Goal: Information Seeking & Learning: Learn about a topic

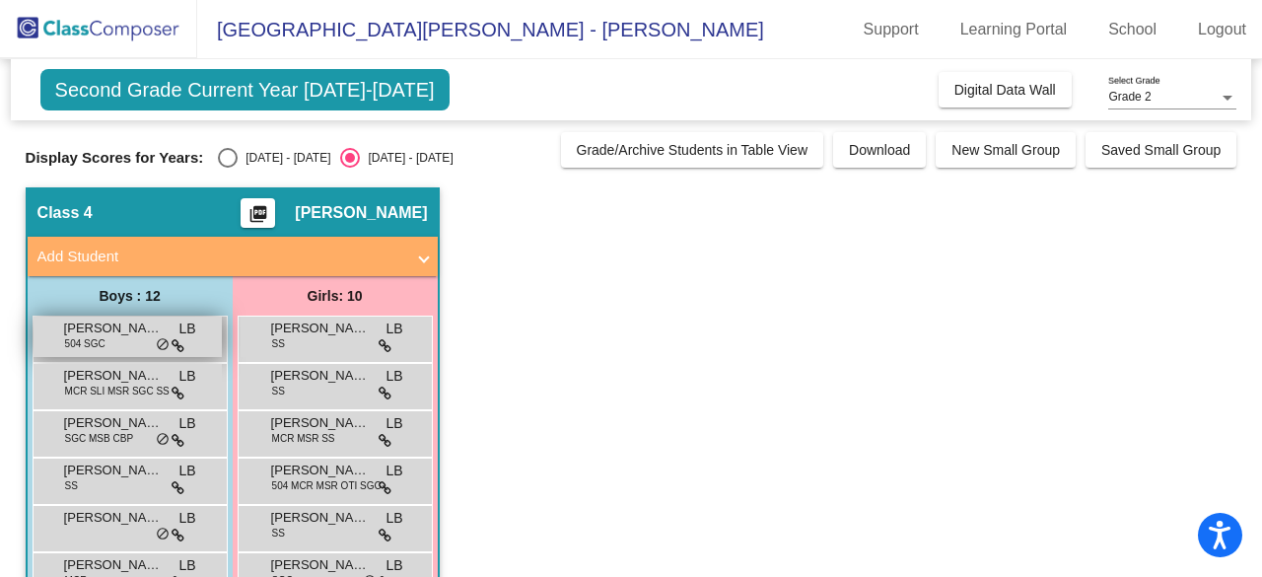
click at [86, 340] on span "504 SGC" at bounding box center [85, 343] width 40 height 15
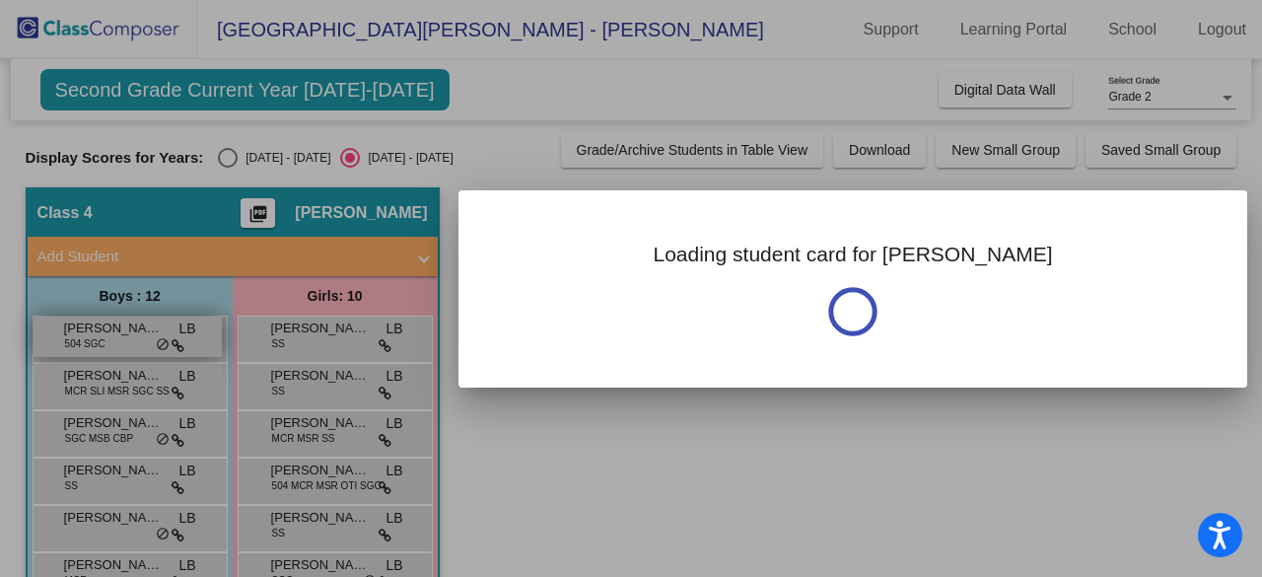
click at [86, 340] on div at bounding box center [631, 288] width 1262 height 577
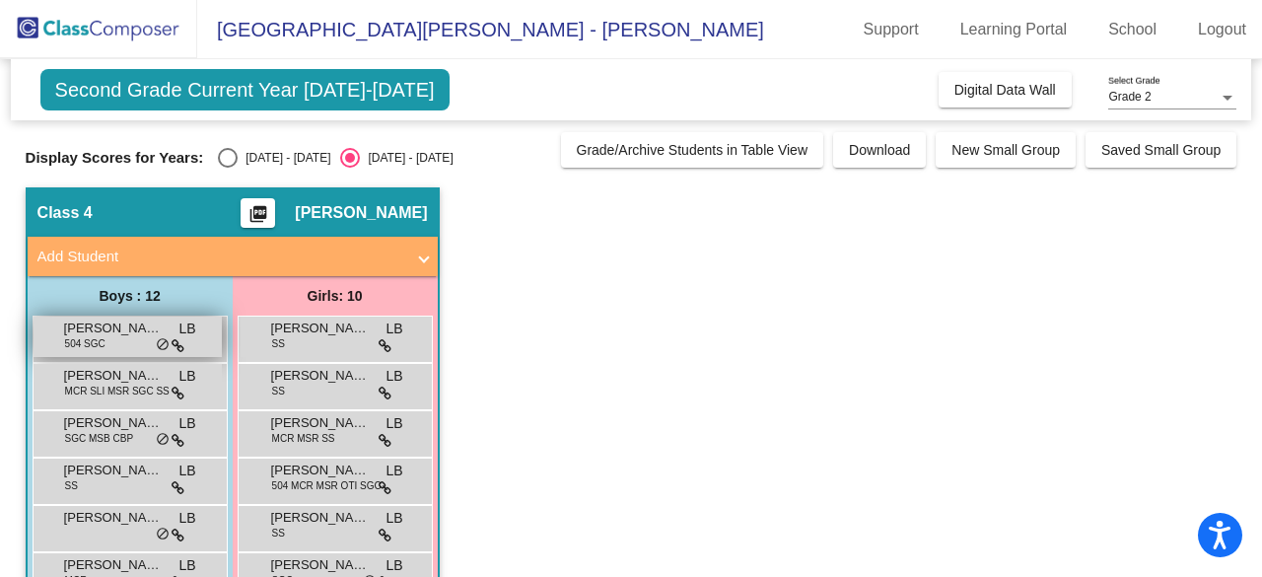
click at [86, 340] on span "504 SGC" at bounding box center [85, 343] width 40 height 15
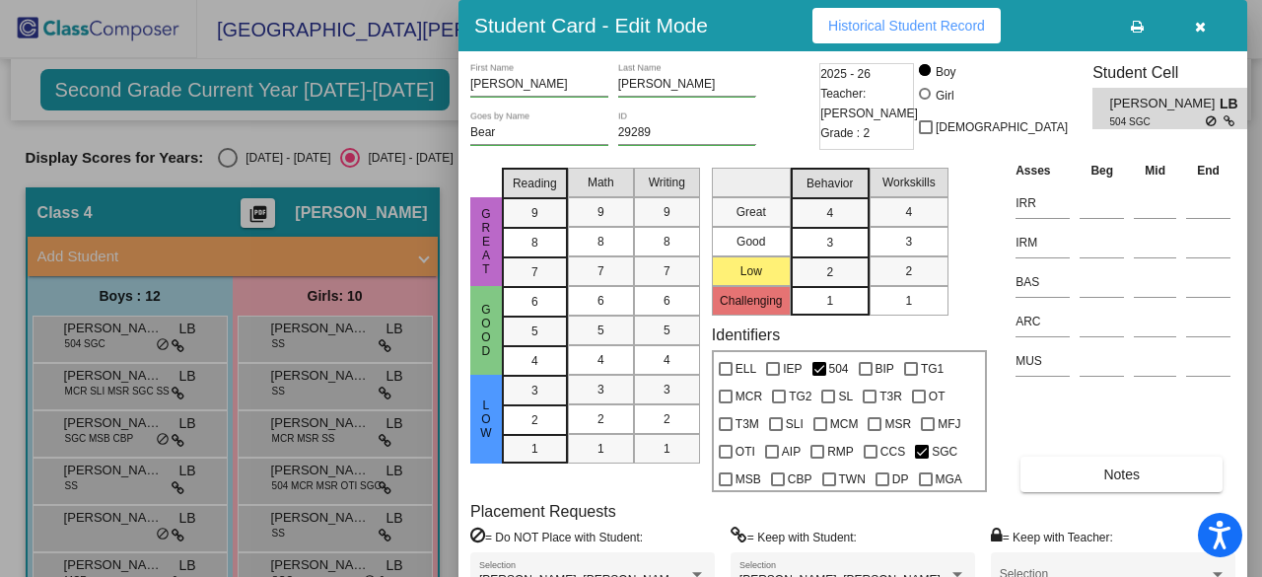
click at [232, 159] on div at bounding box center [631, 288] width 1262 height 577
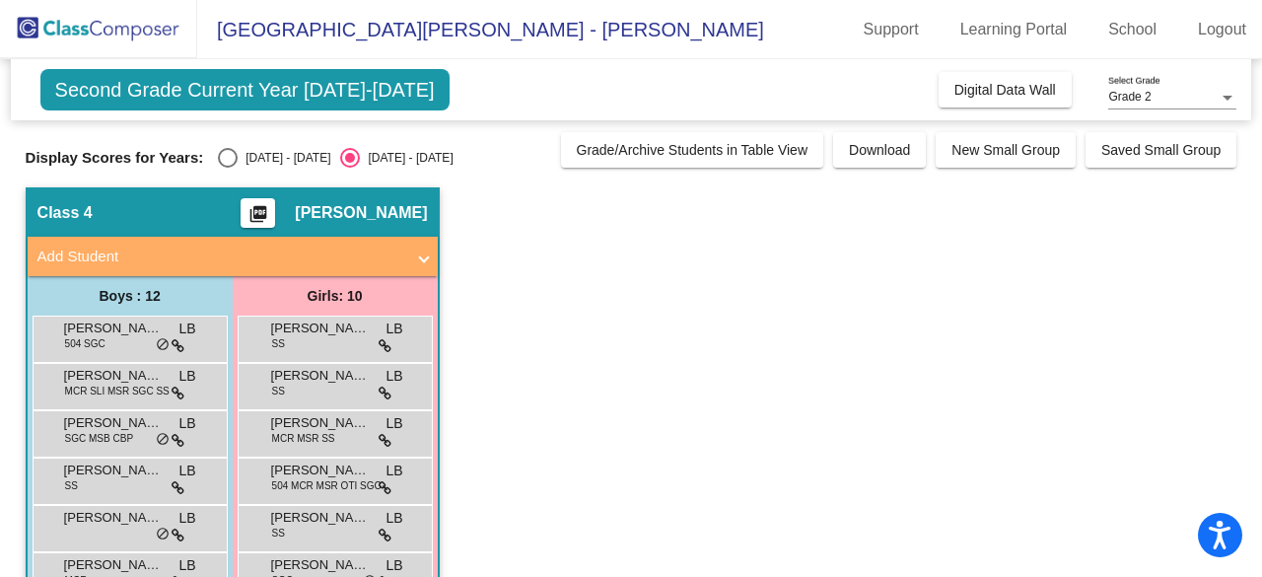
click at [233, 155] on div "Select an option" at bounding box center [228, 158] width 20 height 20
click at [228, 168] on input "[DATE] - [DATE]" at bounding box center [227, 168] width 1 height 1
radio input "true"
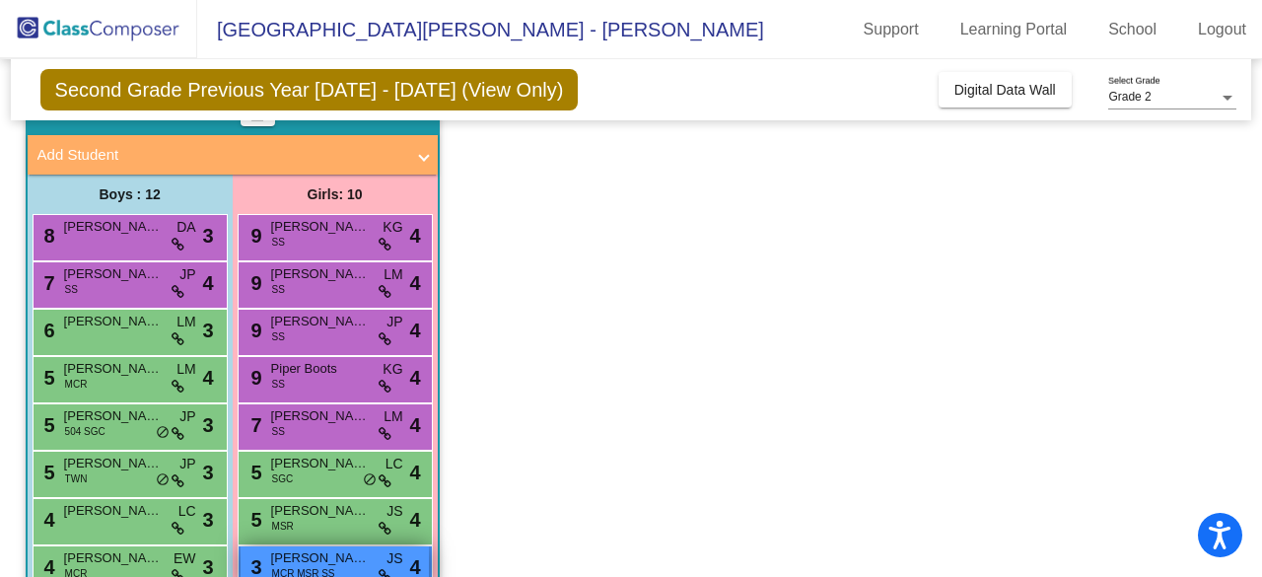
scroll to position [337, 0]
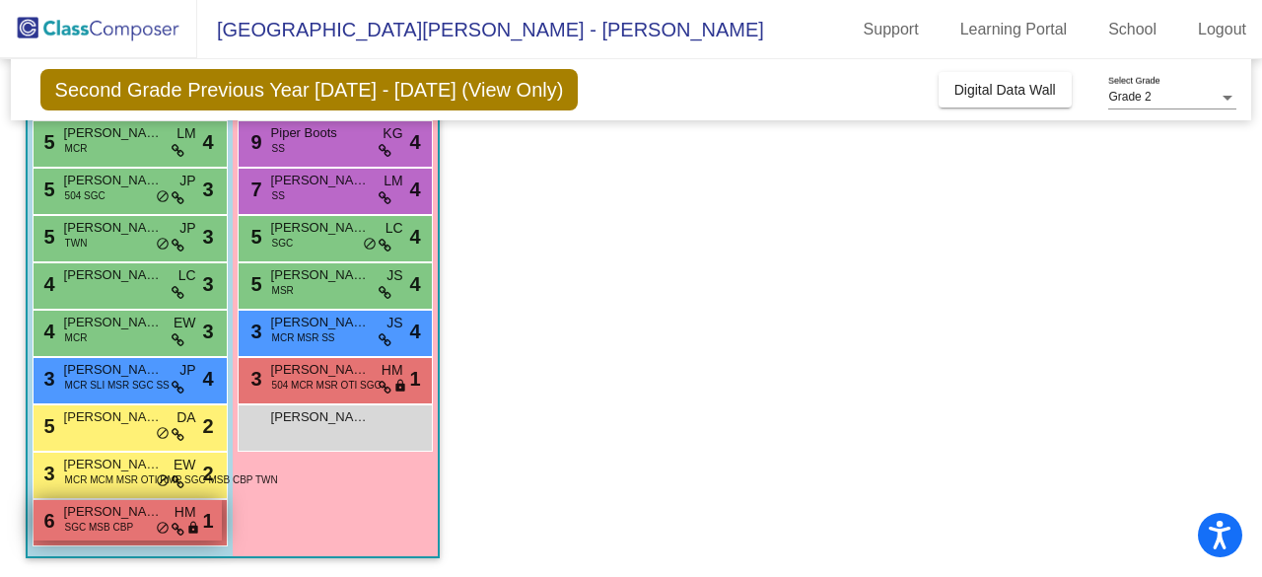
click at [123, 522] on span "SGC MSB CBP" at bounding box center [99, 526] width 68 height 15
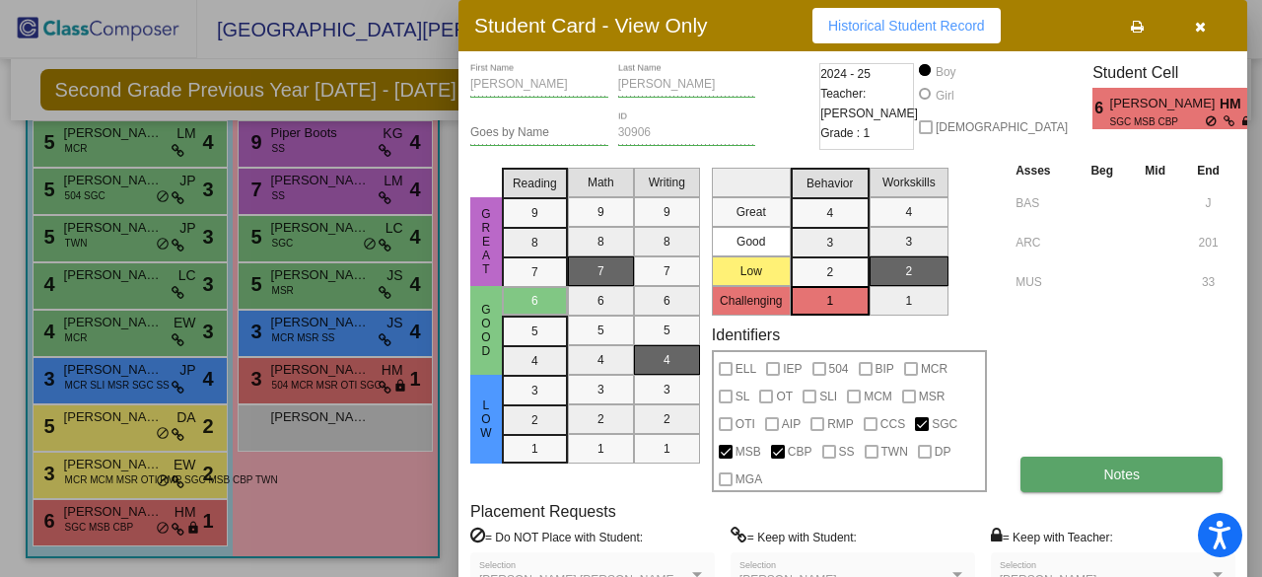
click at [1085, 482] on button "Notes" at bounding box center [1121, 473] width 202 height 35
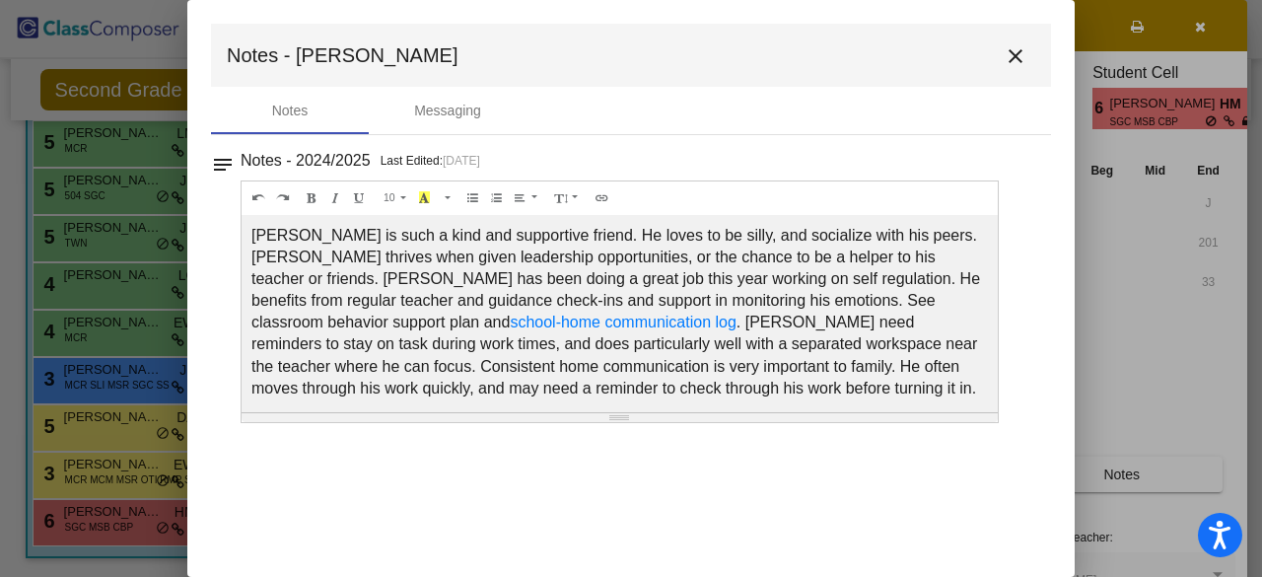
scroll to position [0, 0]
click at [1004, 56] on mat-icon "close" at bounding box center [1015, 56] width 24 height 24
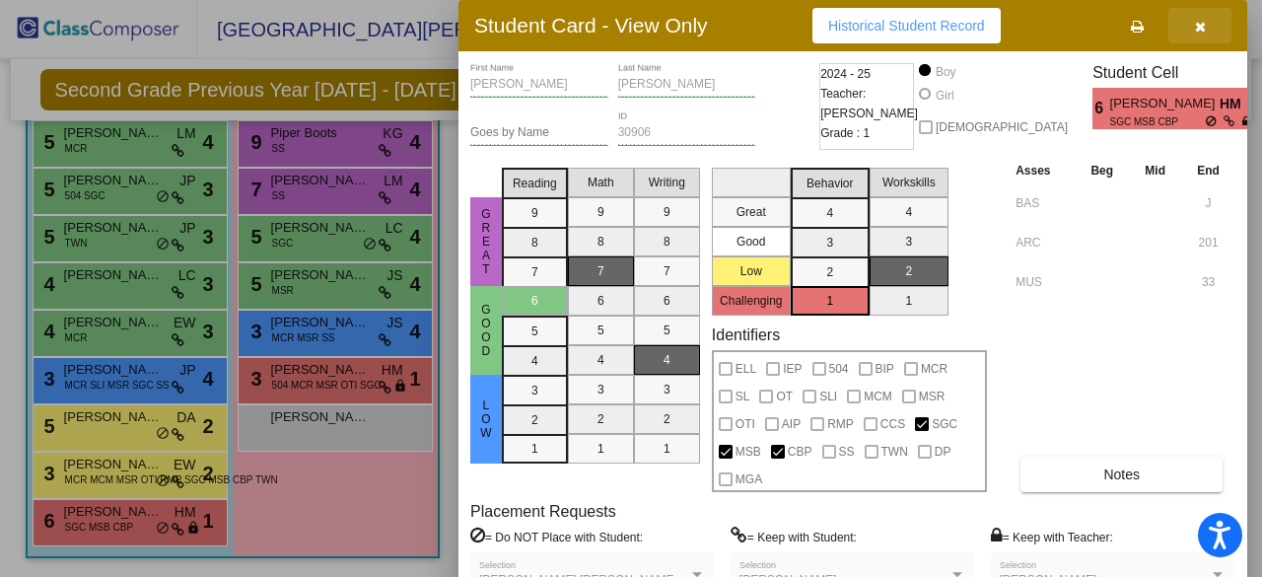
click at [1201, 32] on icon "button" at bounding box center [1200, 27] width 11 height 14
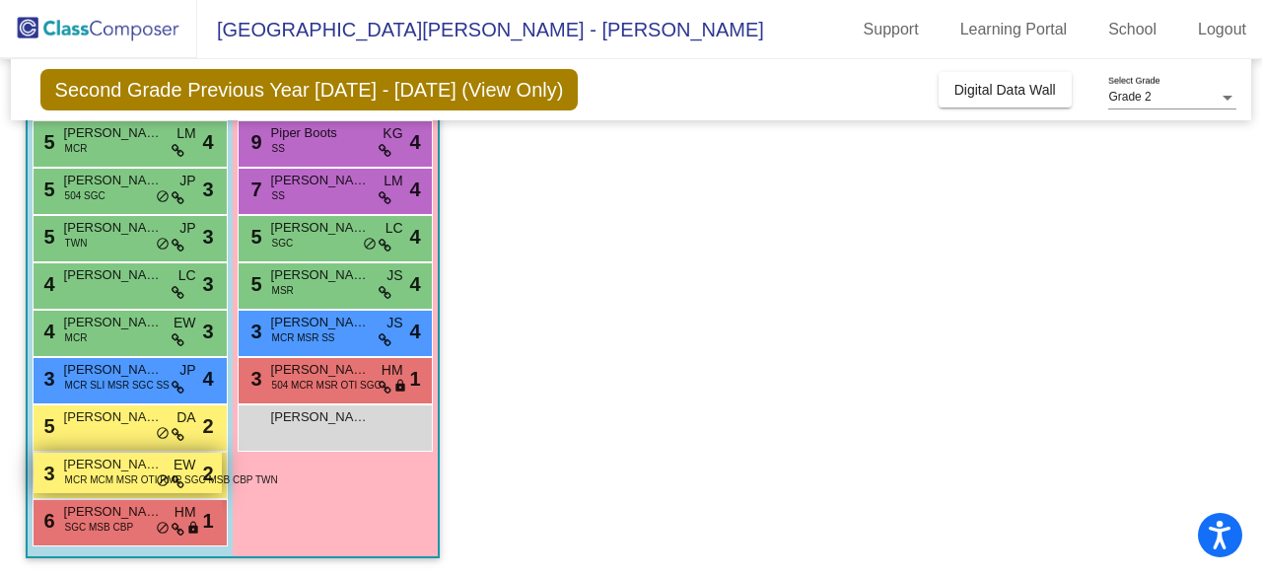
click at [111, 472] on span "MCR MCM MSR OTI RMP SGC MSB CBP TWN" at bounding box center [171, 479] width 213 height 15
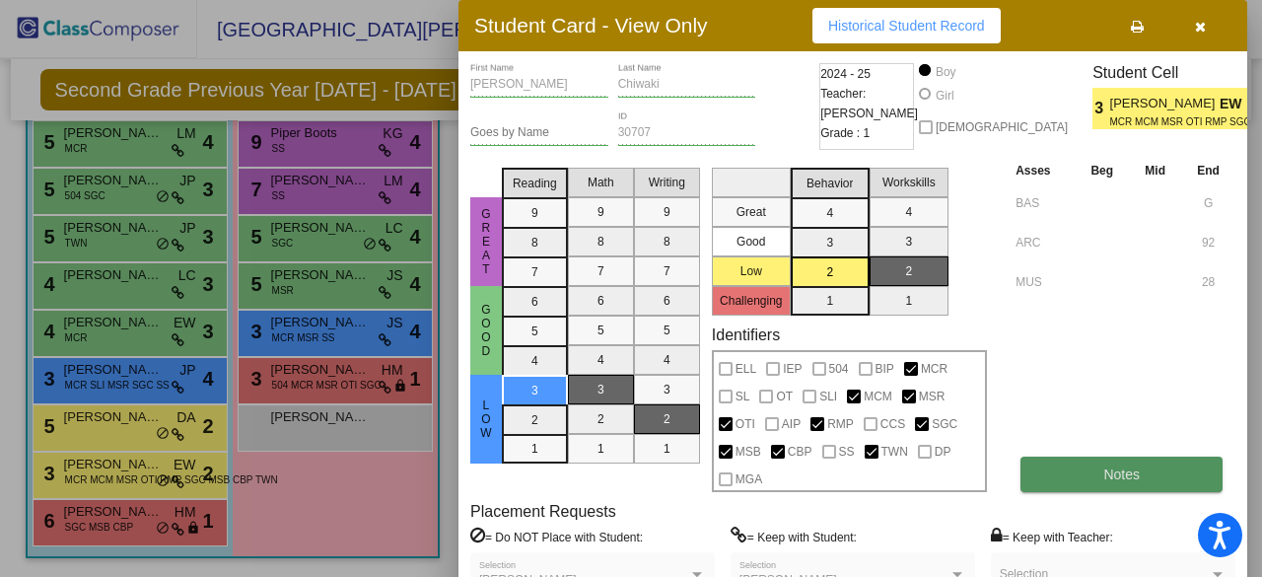
click at [1115, 459] on button "Notes" at bounding box center [1121, 473] width 202 height 35
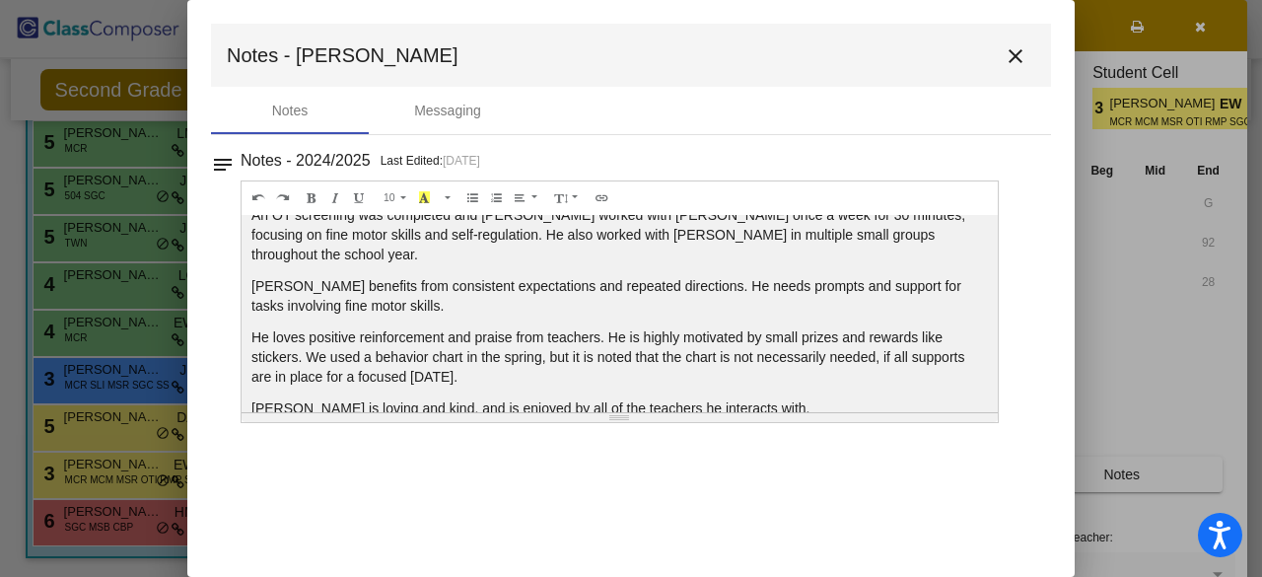
scroll to position [150, 0]
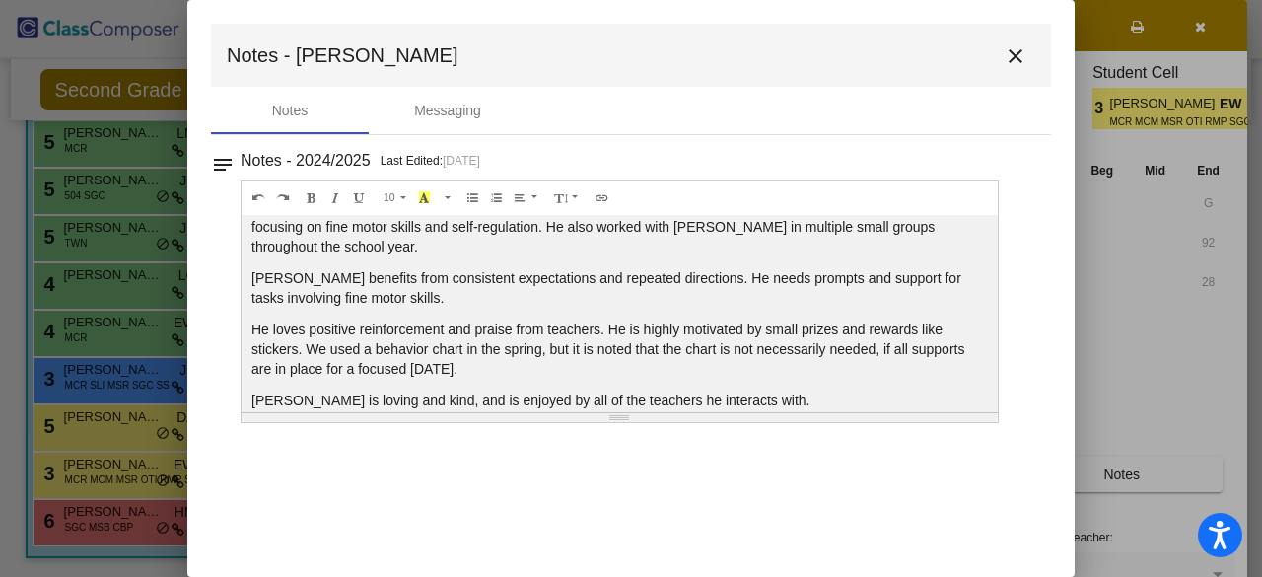
click at [1022, 62] on mat-icon "close" at bounding box center [1015, 56] width 24 height 24
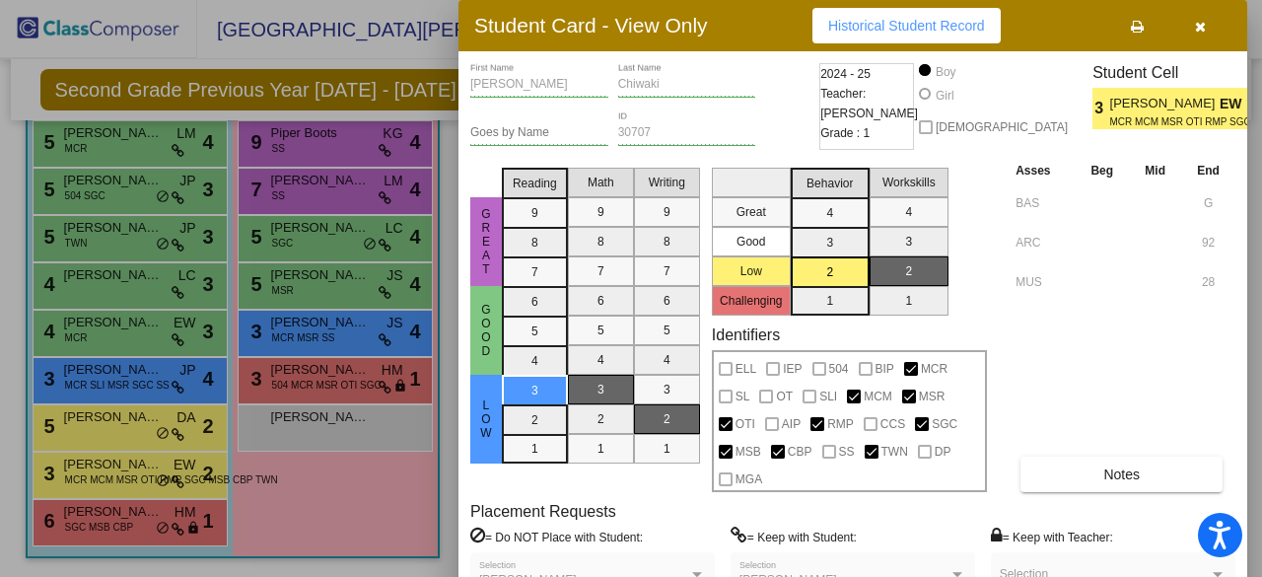
click at [108, 416] on div at bounding box center [631, 288] width 1262 height 577
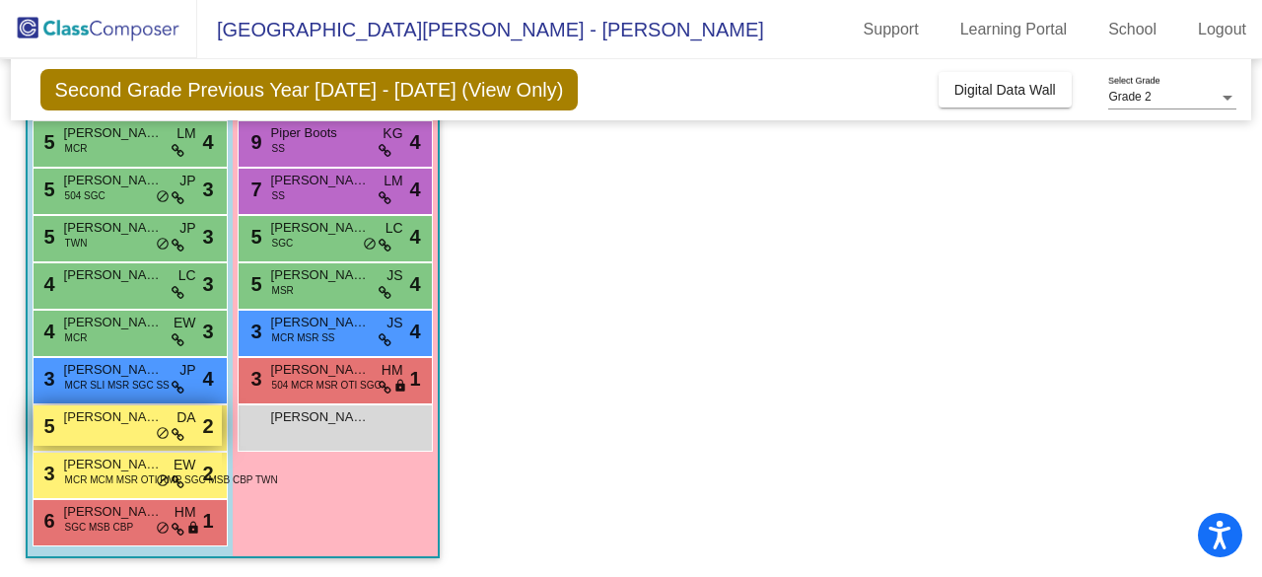
click at [120, 421] on span "[PERSON_NAME]" at bounding box center [113, 417] width 99 height 20
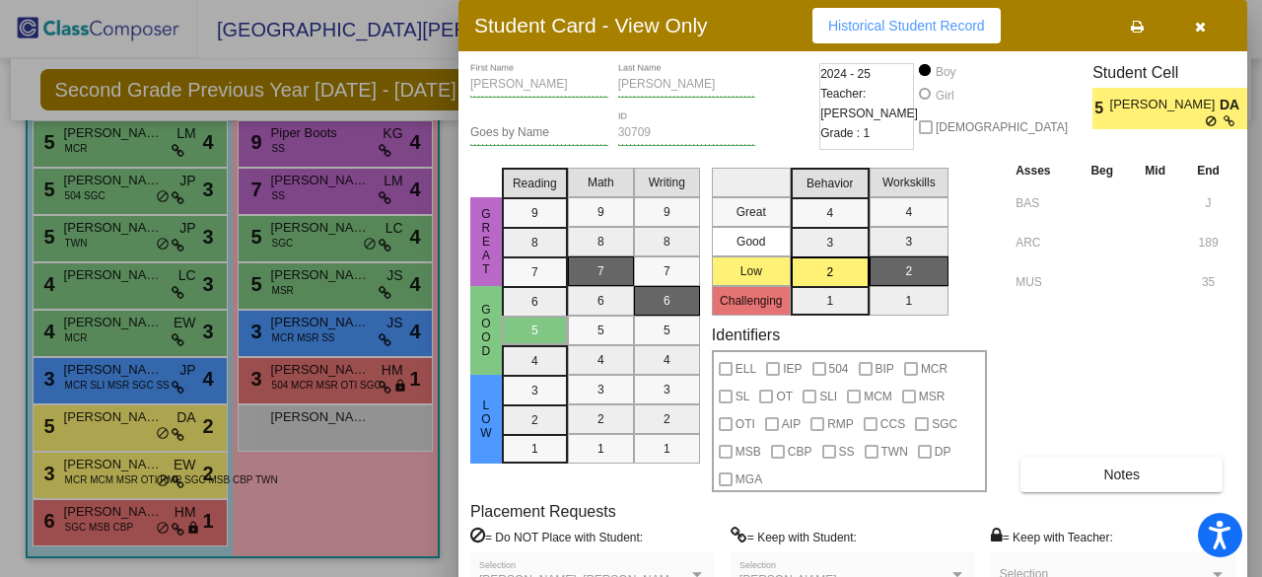
click at [1072, 495] on div "[PERSON_NAME] First Name [PERSON_NAME] Last Name Goes by Name 30709 ID 2024 - 2…" at bounding box center [852, 355] width 765 height 585
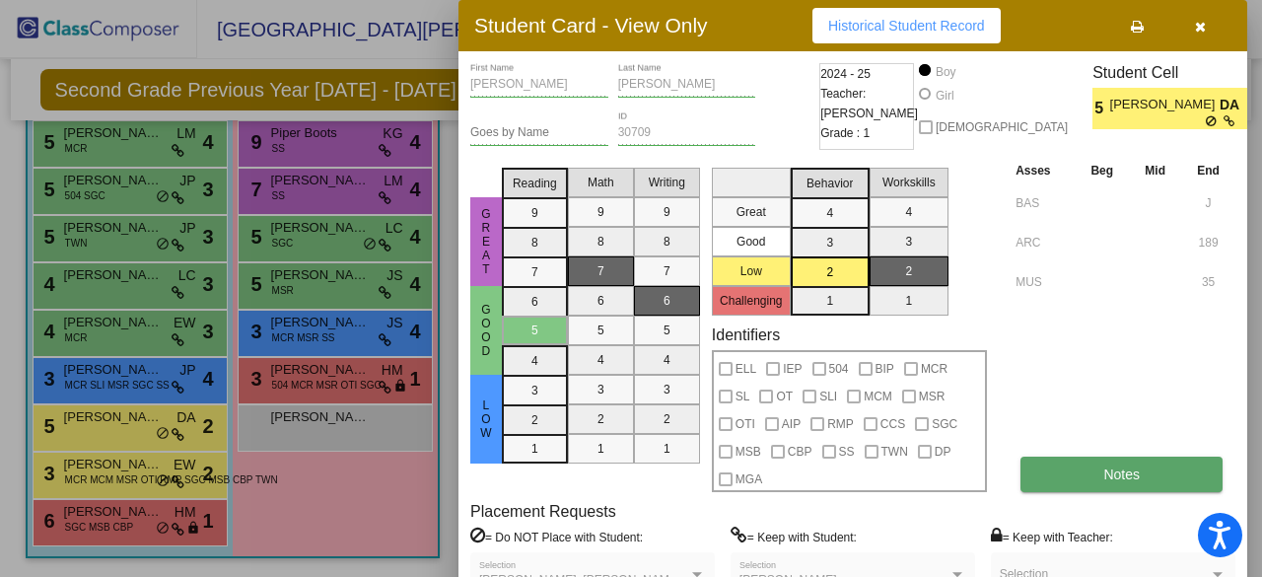
click at [1072, 480] on button "Notes" at bounding box center [1121, 473] width 202 height 35
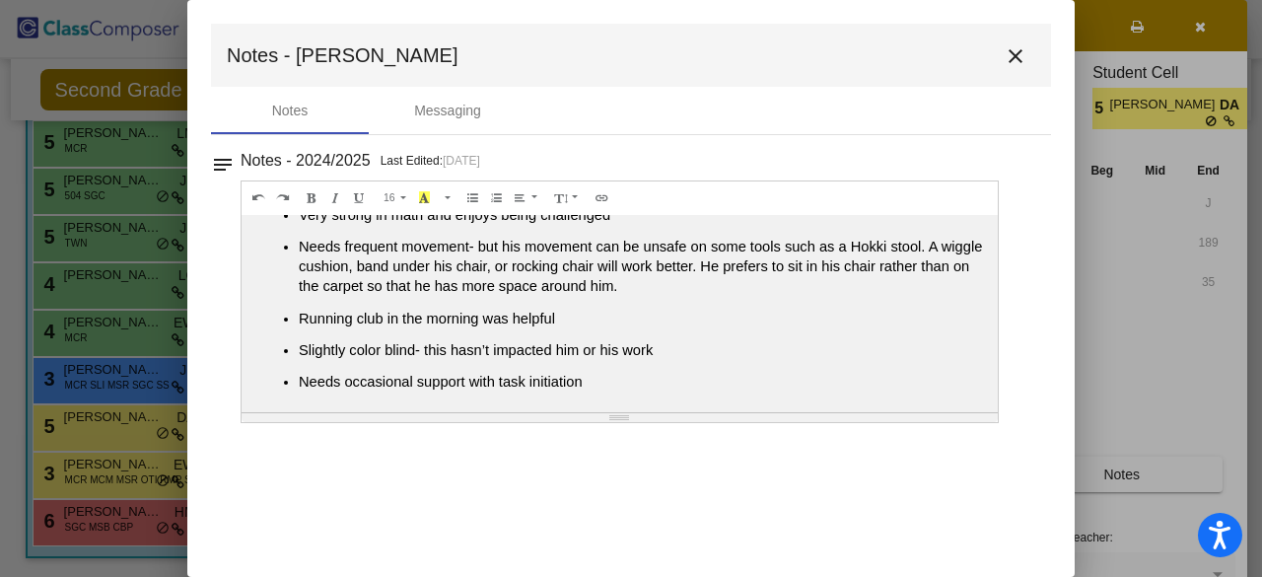
scroll to position [73, 0]
click at [1009, 54] on mat-icon "close" at bounding box center [1015, 56] width 24 height 24
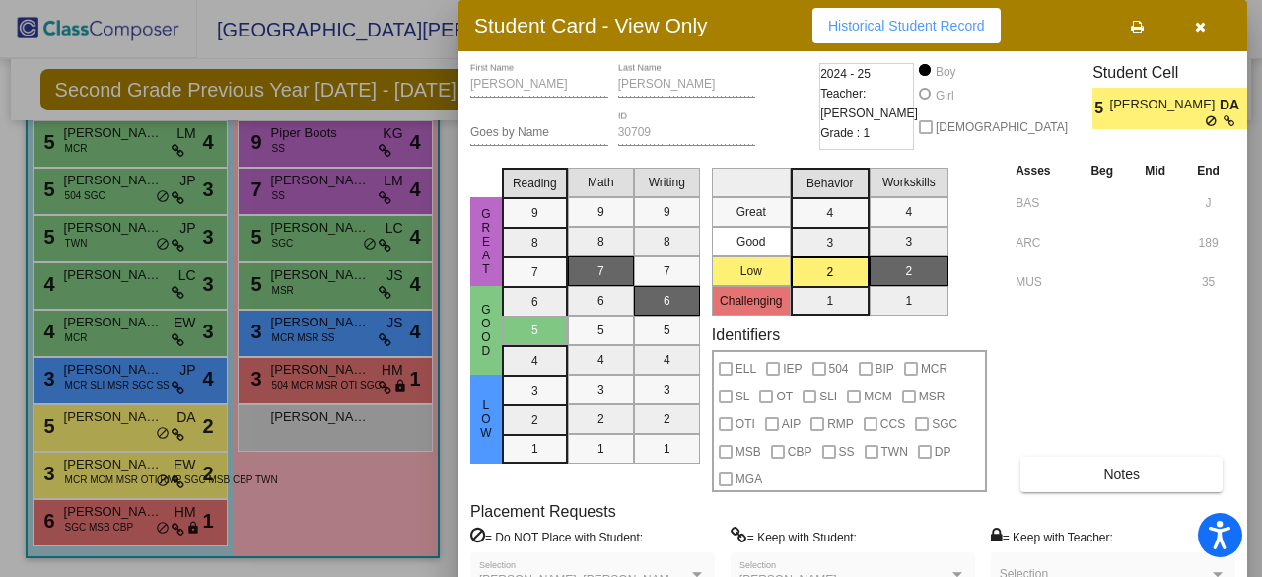
click at [123, 370] on div at bounding box center [631, 288] width 1262 height 577
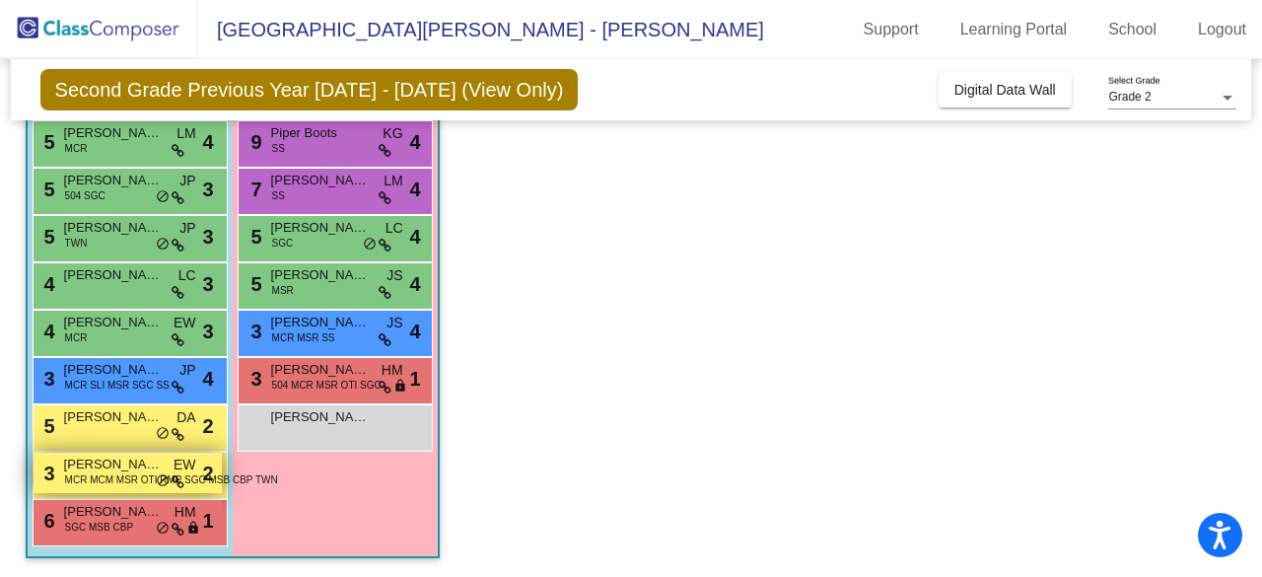
click at [128, 474] on span "MCR MCM MSR OTI RMP SGC MSB CBP TWN" at bounding box center [171, 479] width 213 height 15
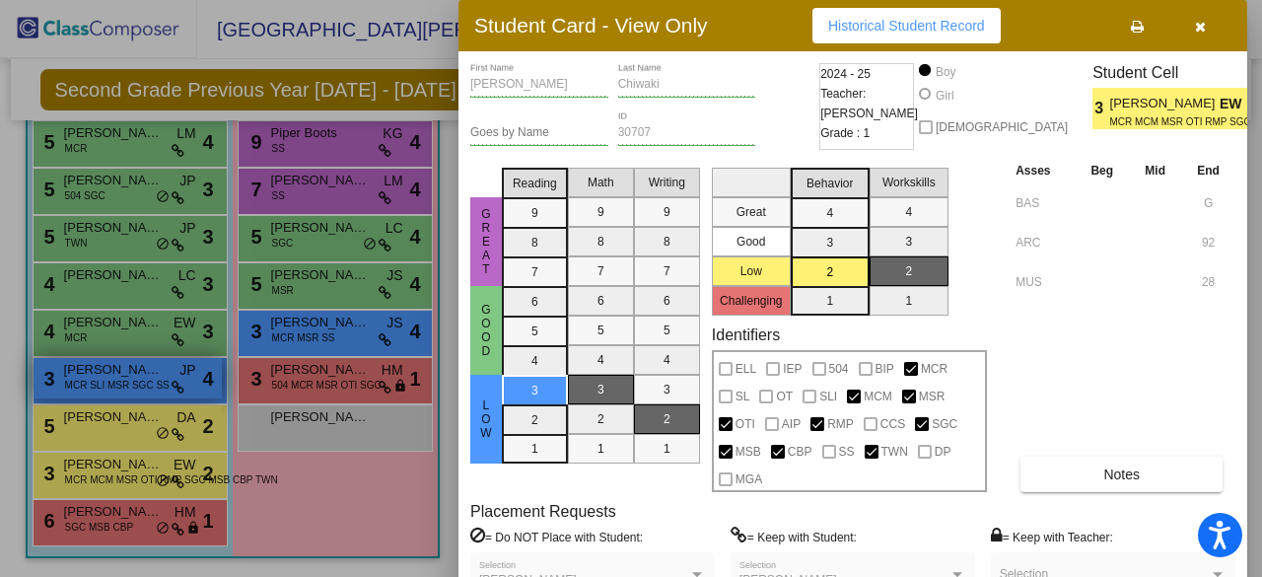
click at [118, 378] on div at bounding box center [631, 288] width 1262 height 577
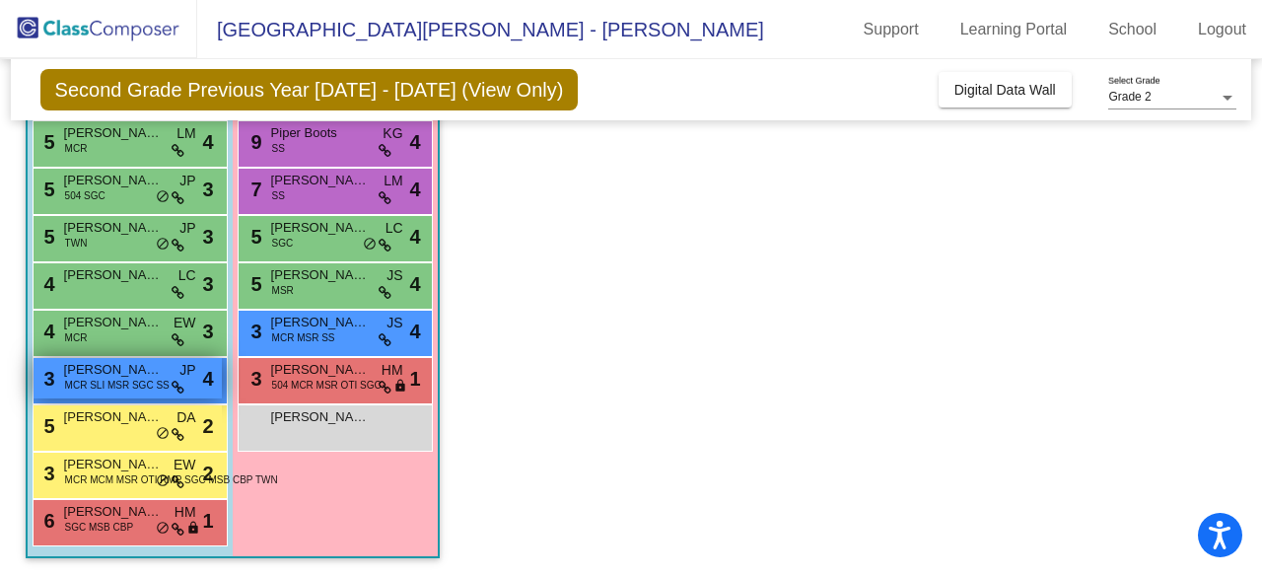
click at [132, 378] on span "MCR SLI MSR SGC SS" at bounding box center [117, 385] width 104 height 15
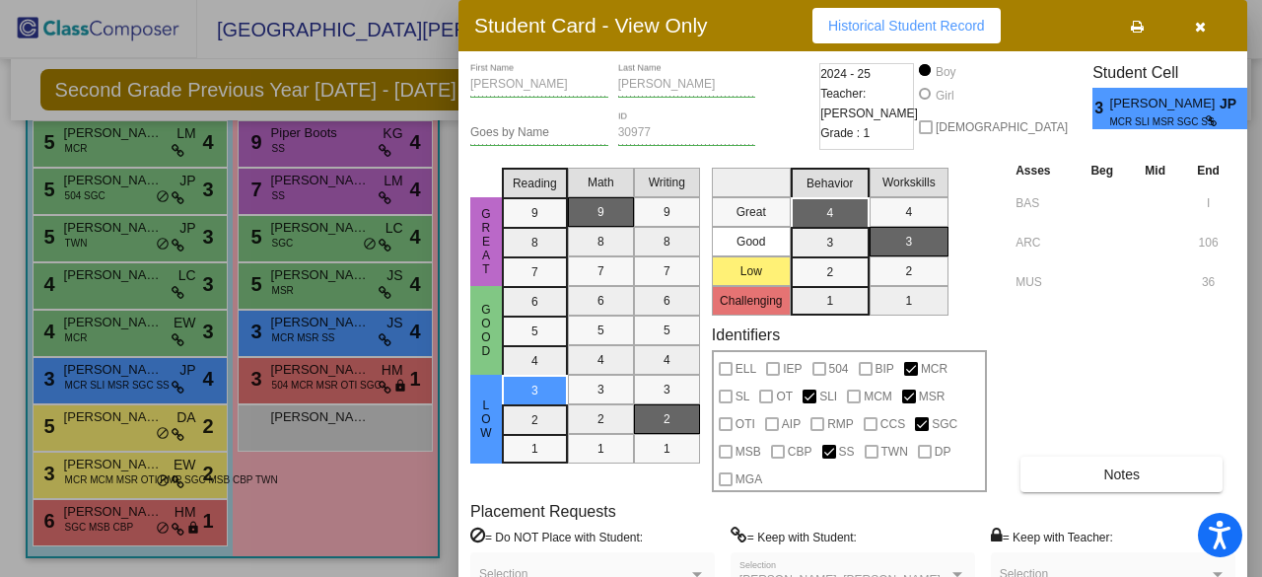
click at [112, 331] on div at bounding box center [631, 288] width 1262 height 577
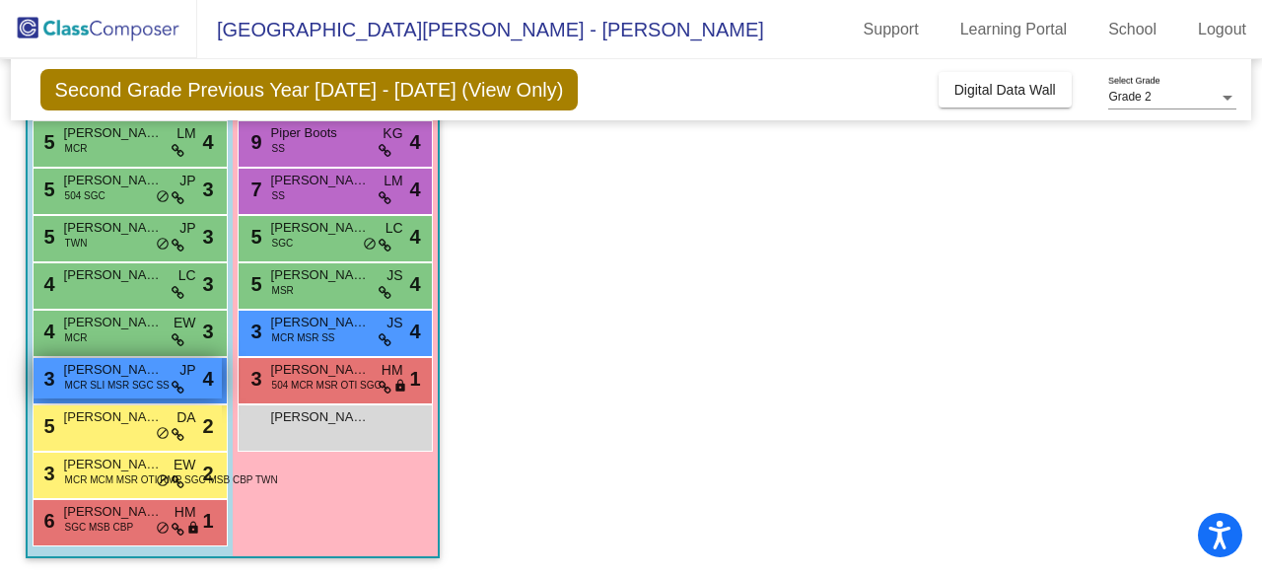
click at [112, 378] on span "MCR SLI MSR SGC SS" at bounding box center [117, 385] width 104 height 15
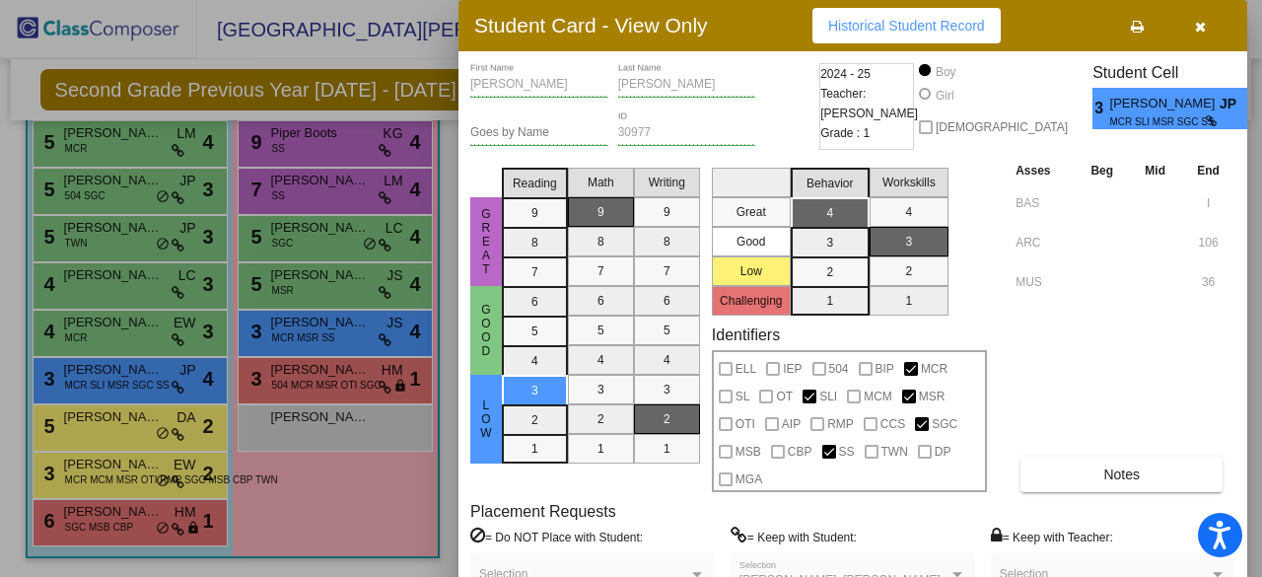
click at [154, 141] on div at bounding box center [631, 288] width 1262 height 577
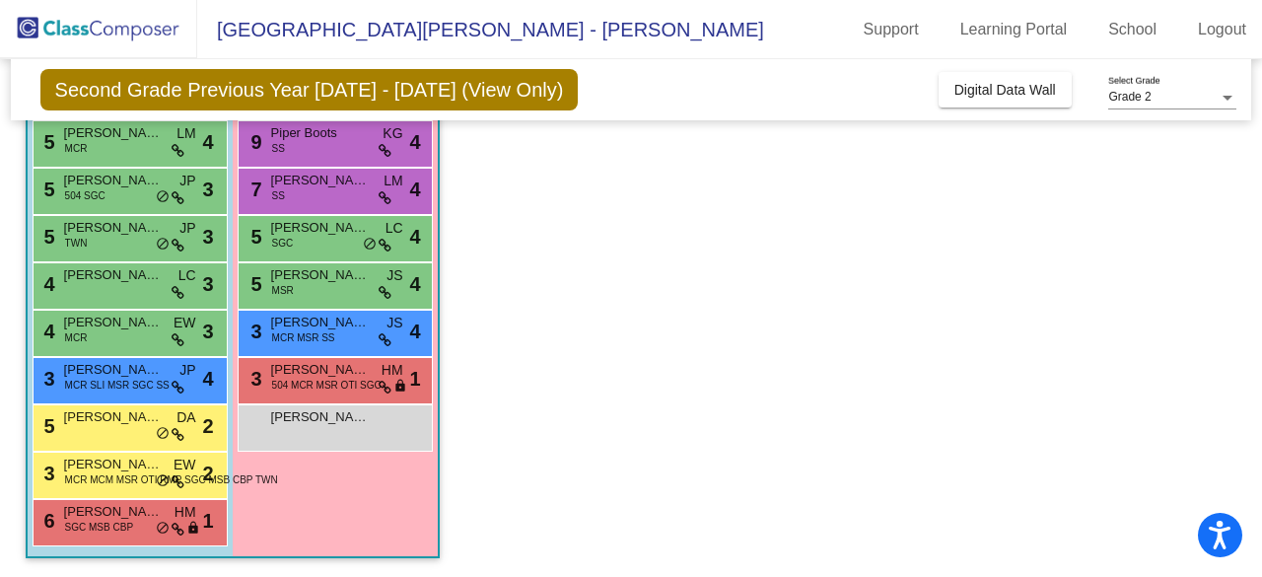
click at [154, 141] on div "5 [PERSON_NAME] MCR LM lock do_not_disturb_alt 4" at bounding box center [128, 141] width 188 height 40
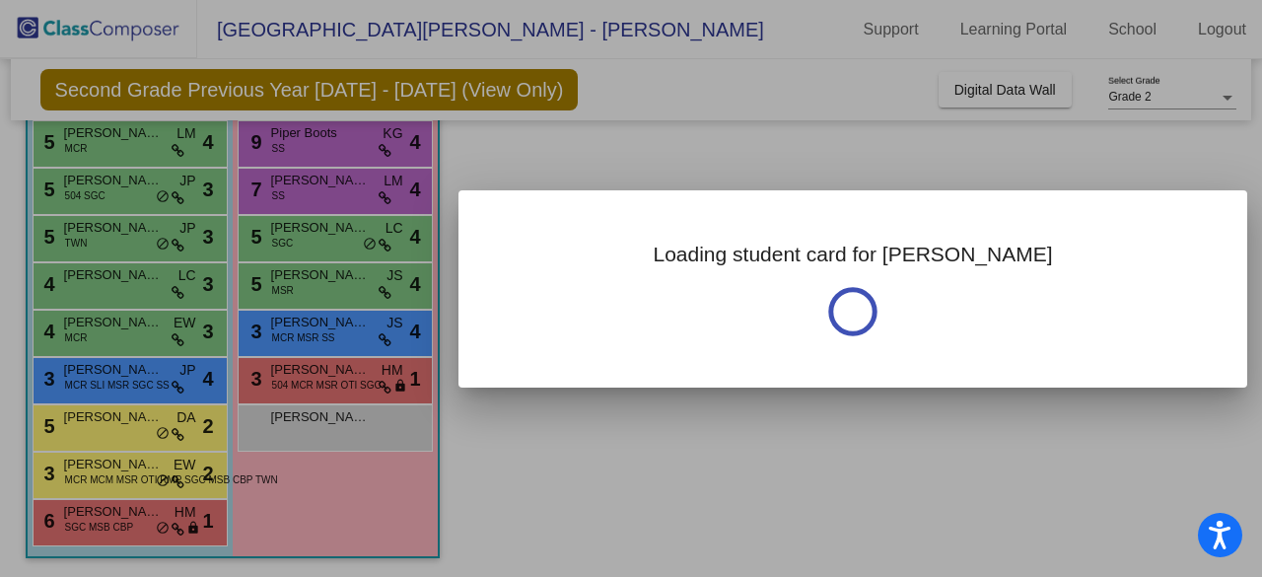
click at [154, 141] on div at bounding box center [631, 288] width 1262 height 577
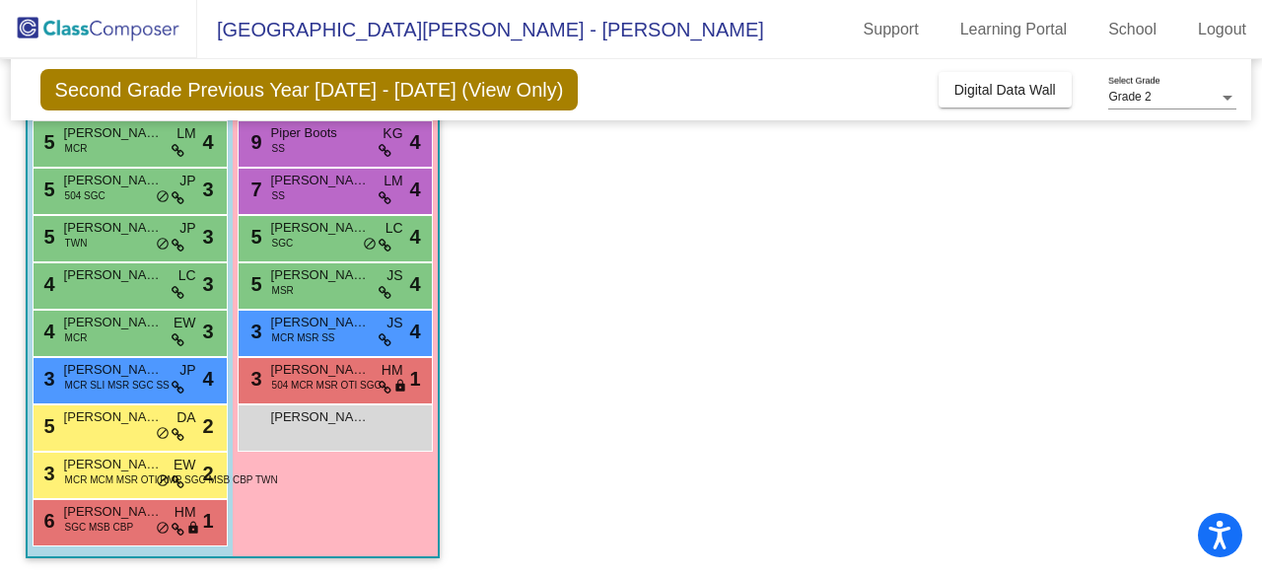
click at [154, 141] on div "5 [PERSON_NAME] MCR LM lock do_not_disturb_alt 4" at bounding box center [128, 141] width 188 height 40
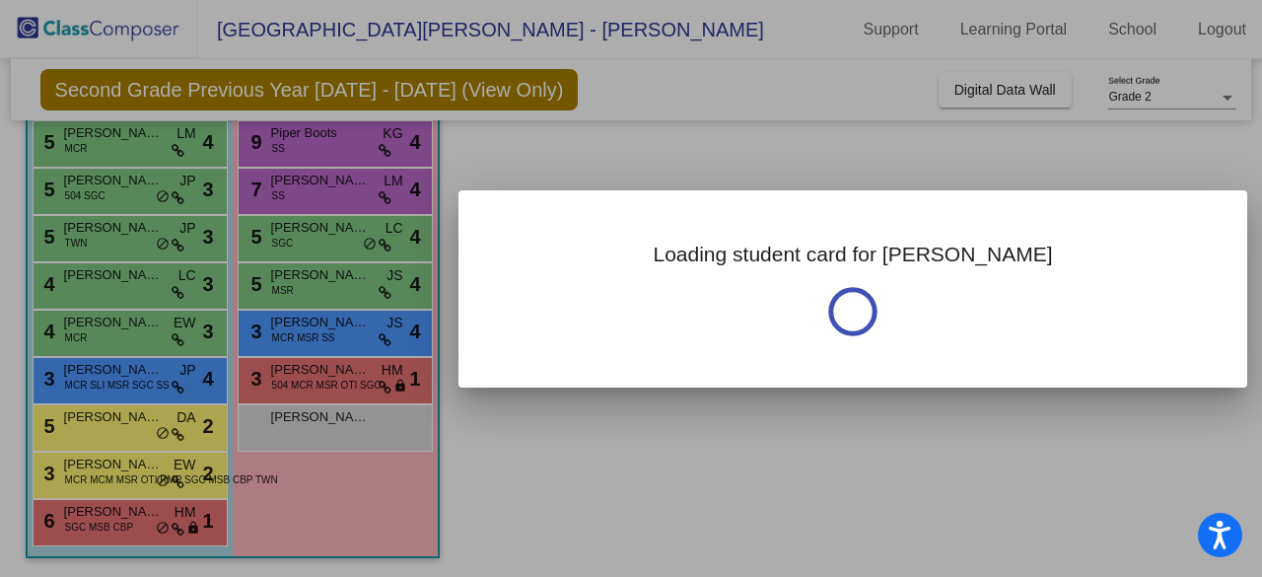
click at [154, 141] on div at bounding box center [631, 288] width 1262 height 577
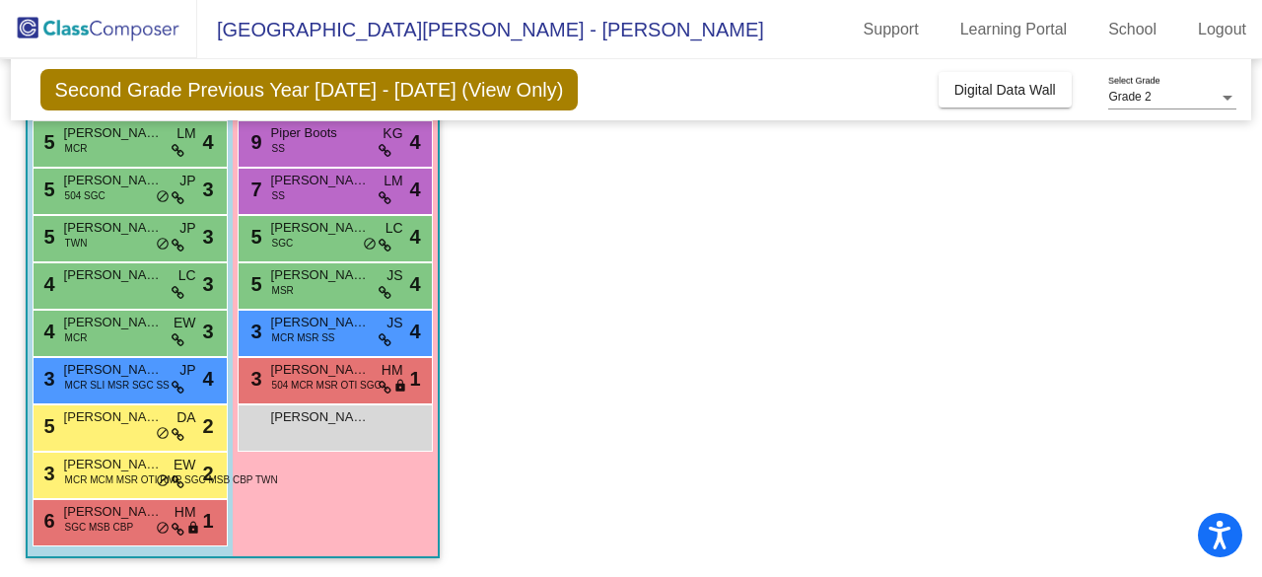
click at [154, 141] on div "5 [PERSON_NAME] MCR LM lock do_not_disturb_alt 4" at bounding box center [128, 141] width 188 height 40
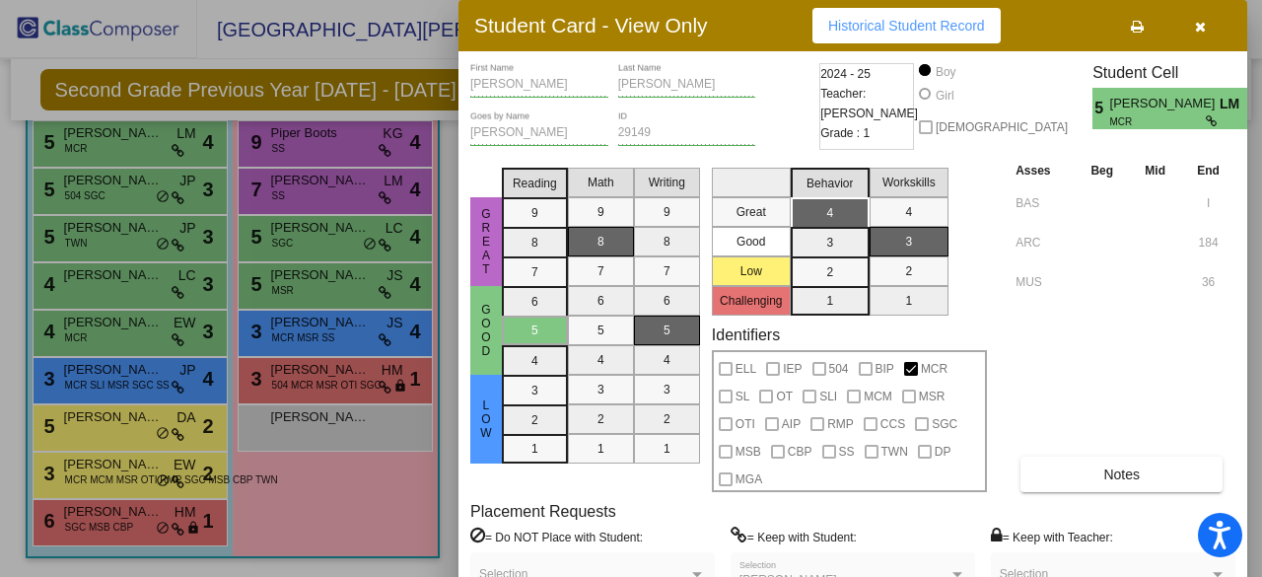
click at [152, 191] on div at bounding box center [631, 288] width 1262 height 577
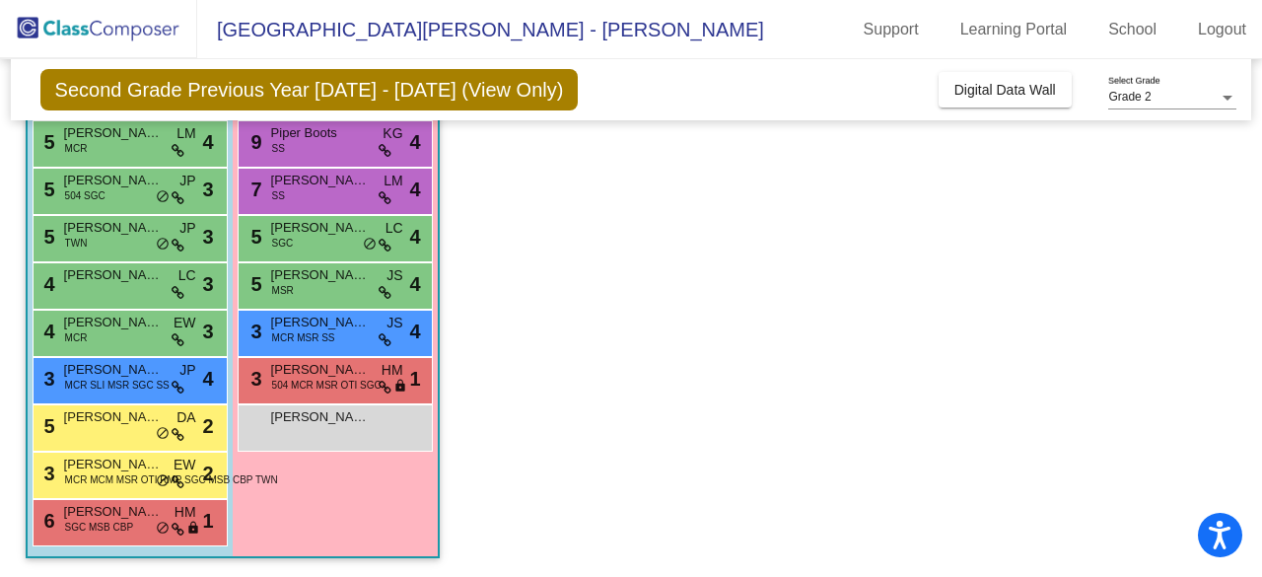
click at [152, 191] on div "5 [PERSON_NAME] 504 SGC JP lock do_not_disturb_alt 3" at bounding box center [128, 189] width 188 height 40
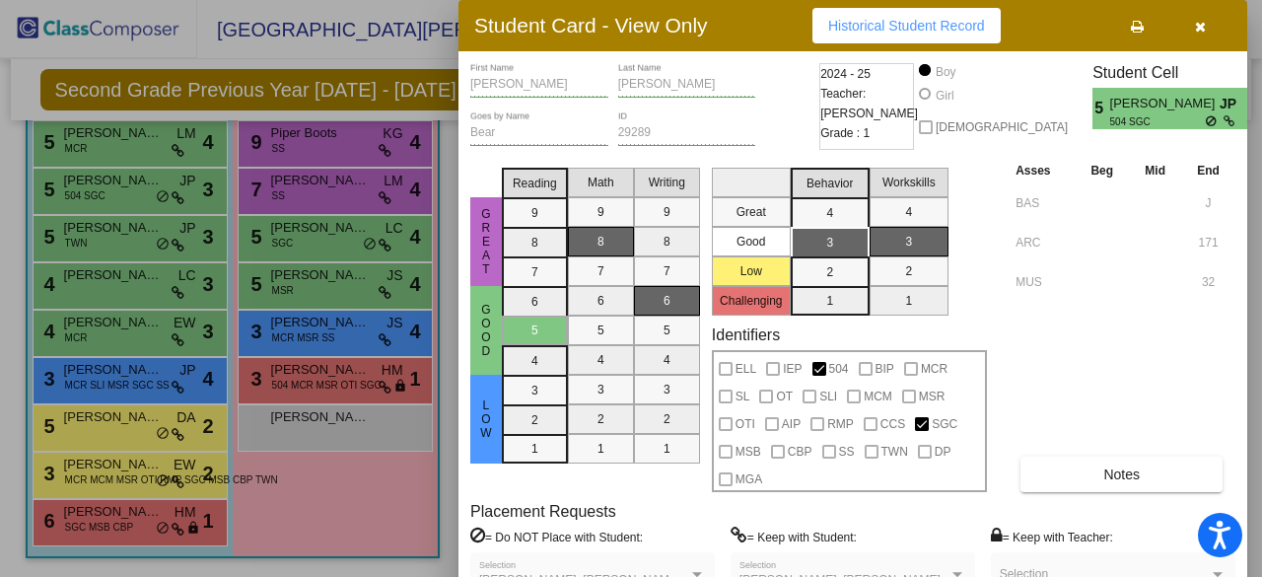
click at [135, 242] on div at bounding box center [631, 288] width 1262 height 577
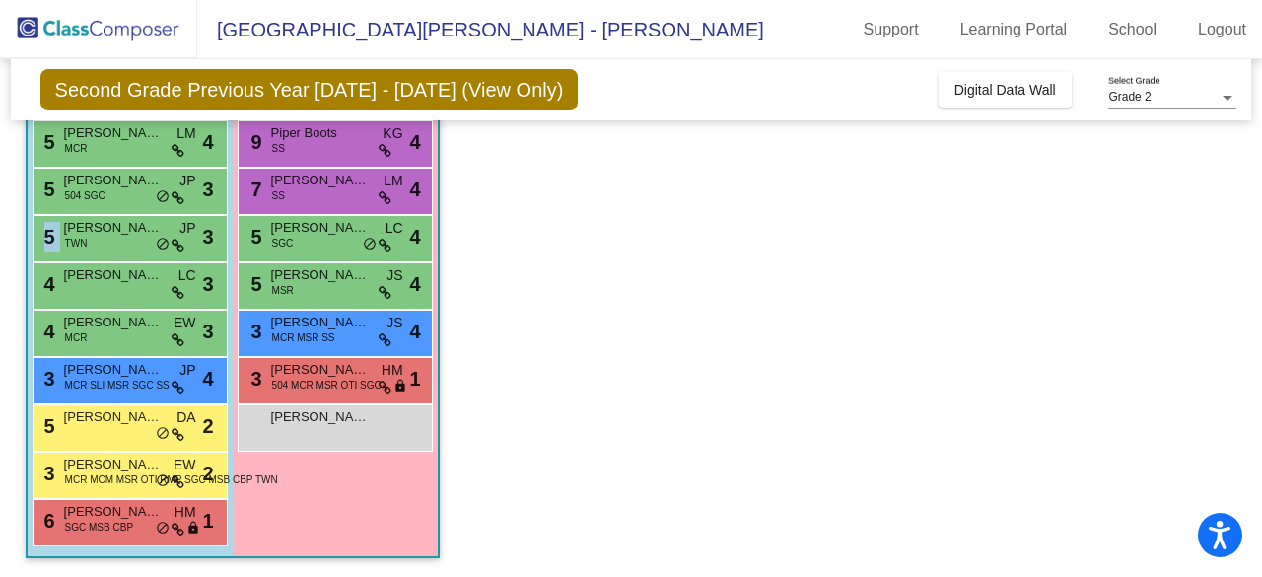
click at [135, 242] on div "5 [PERSON_NAME] TWN JP lock do_not_disturb_alt 3" at bounding box center [128, 236] width 188 height 40
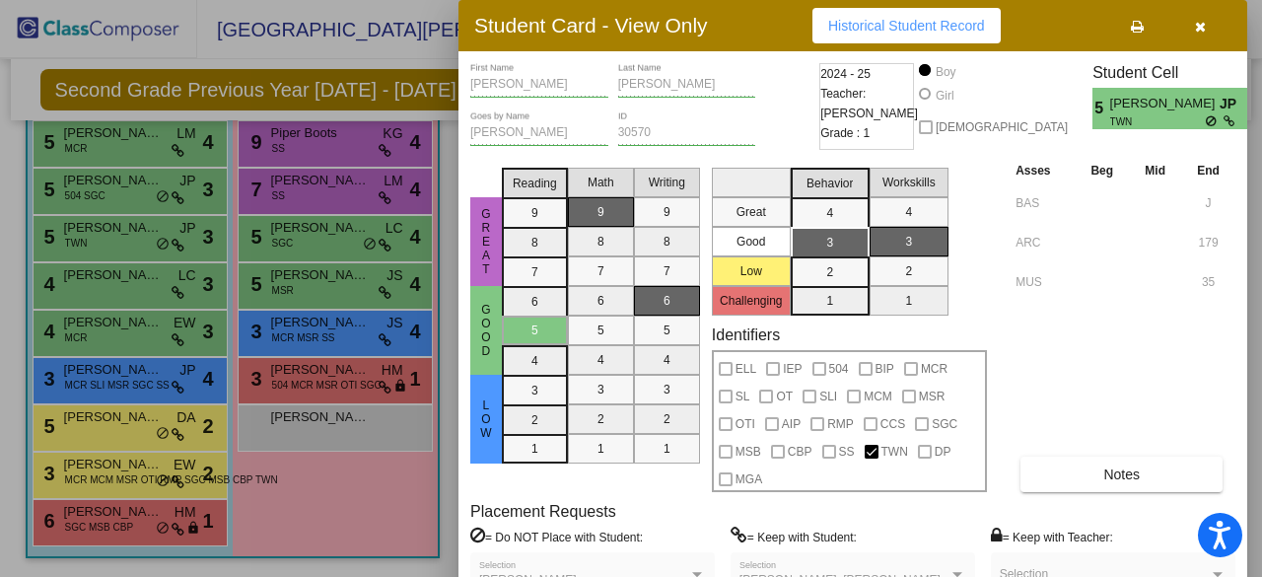
click at [124, 289] on div at bounding box center [631, 288] width 1262 height 577
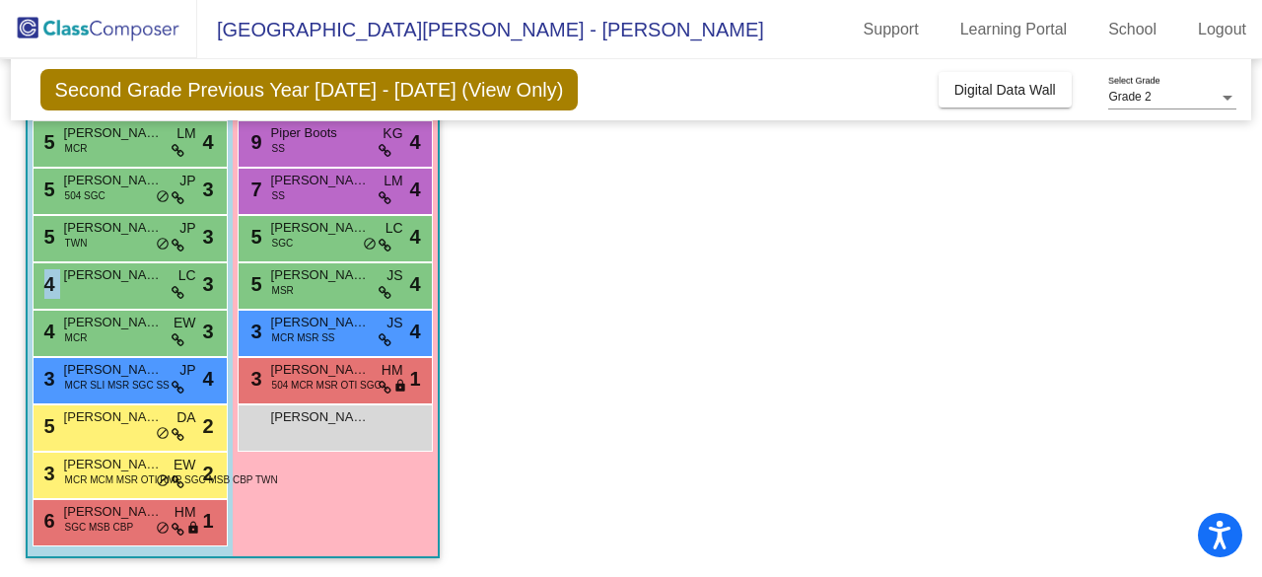
click at [124, 289] on div "4 [PERSON_NAME] [PERSON_NAME] lock do_not_disturb_alt 3" at bounding box center [128, 283] width 188 height 40
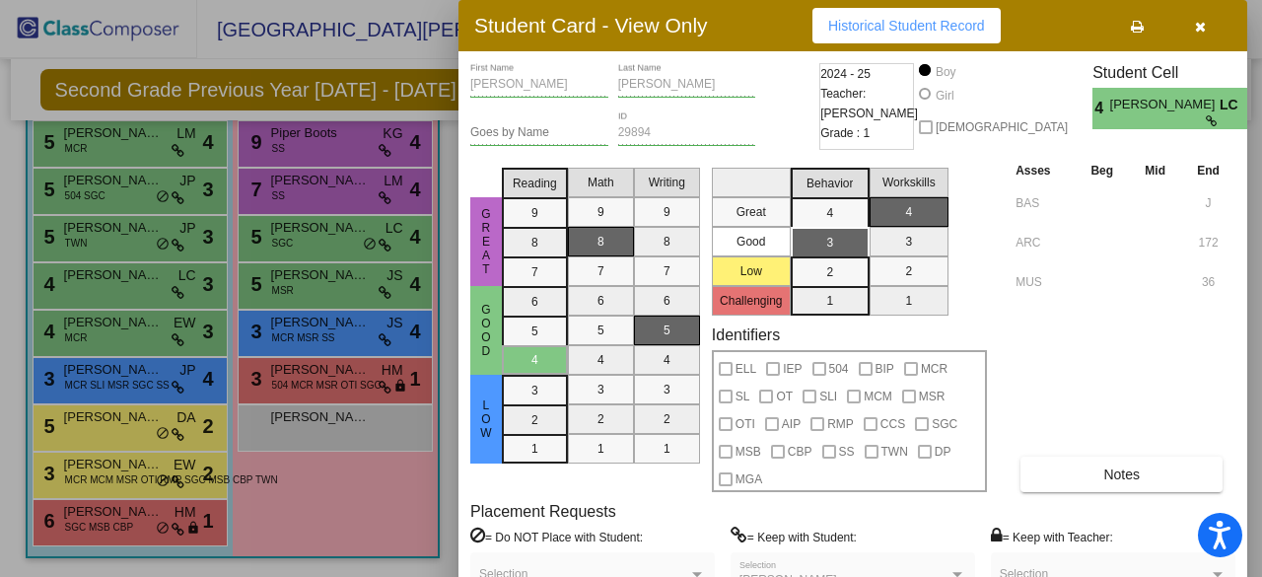
click at [114, 334] on div at bounding box center [631, 288] width 1262 height 577
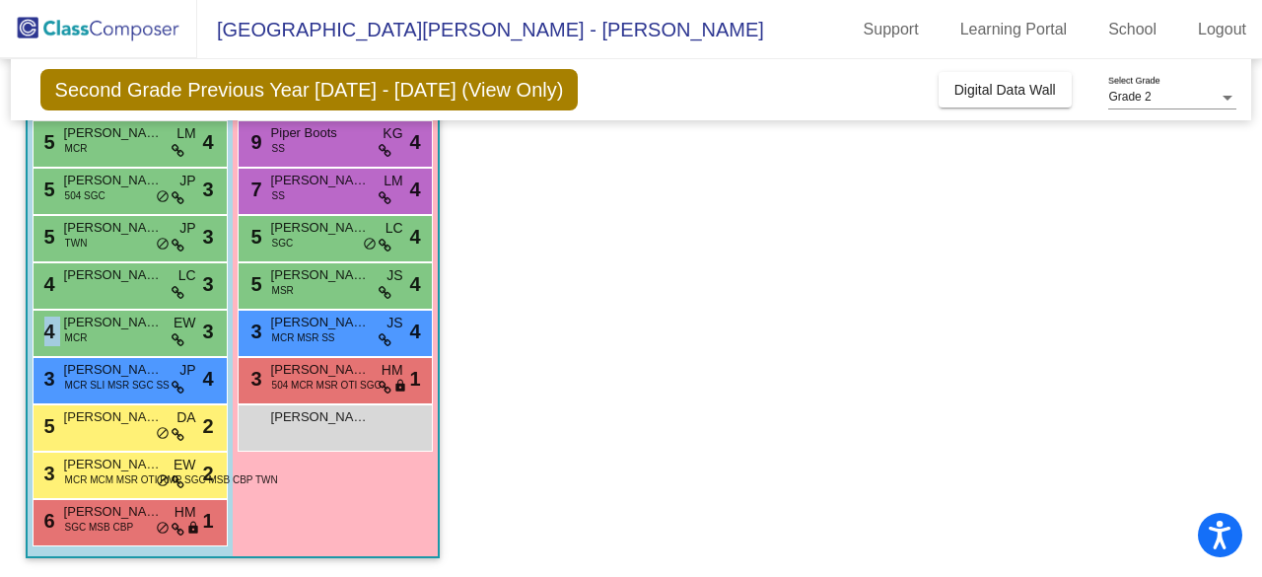
click at [114, 334] on div "4 [PERSON_NAME] MCR EW lock do_not_disturb_alt 3" at bounding box center [128, 331] width 188 height 40
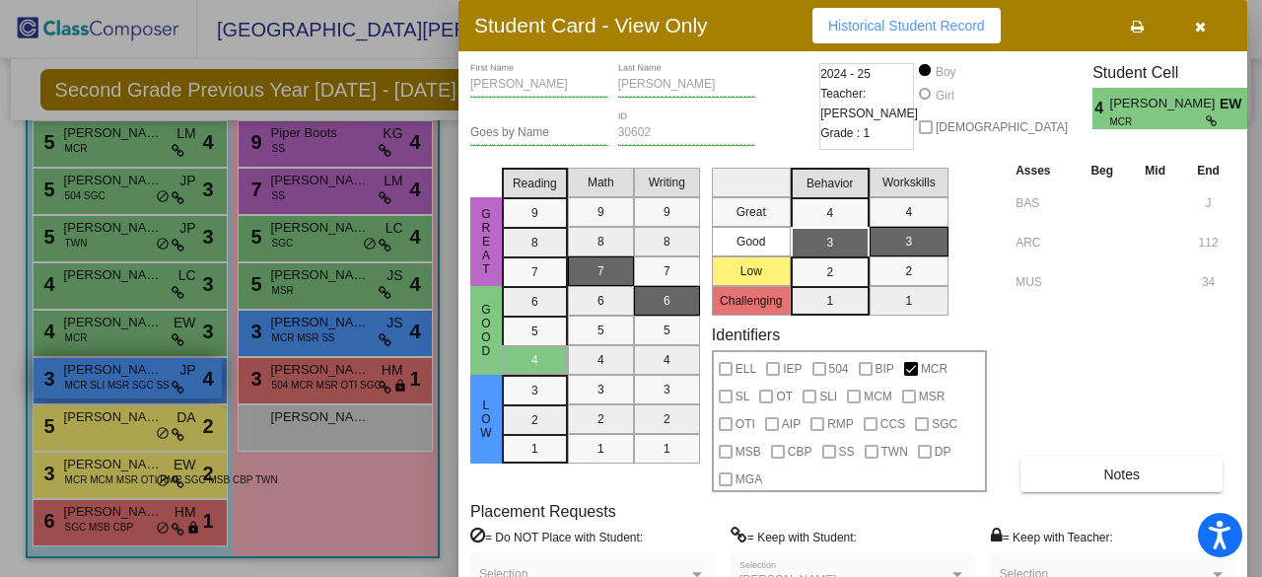
click at [110, 376] on div at bounding box center [631, 288] width 1262 height 577
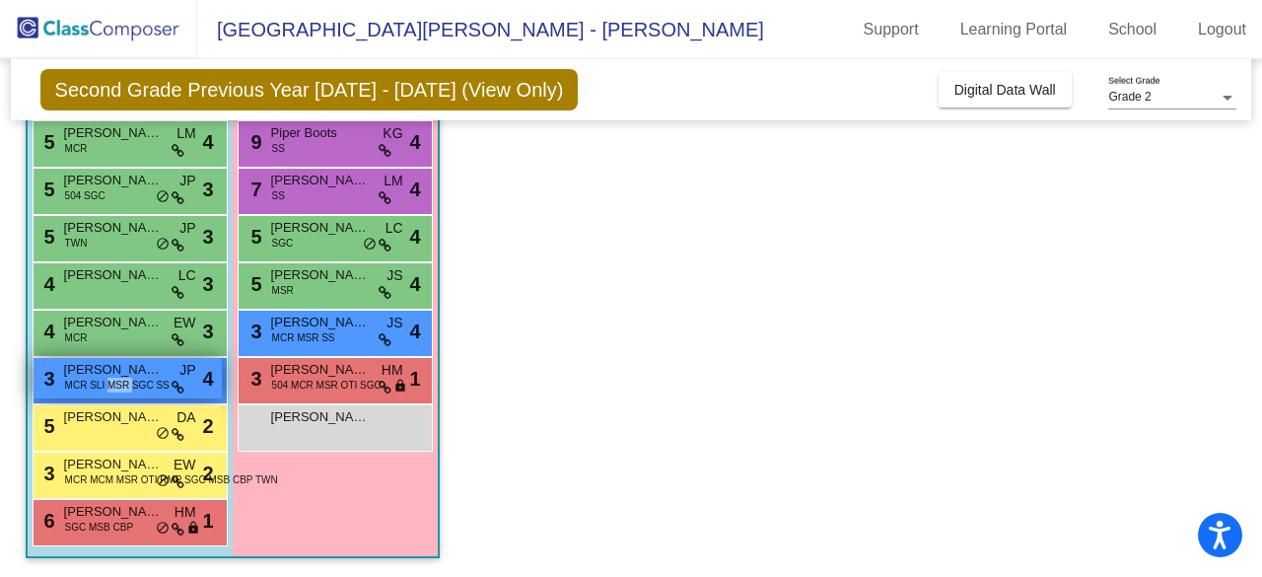
click at [110, 378] on span "MCR SLI MSR SGC SS" at bounding box center [117, 385] width 104 height 15
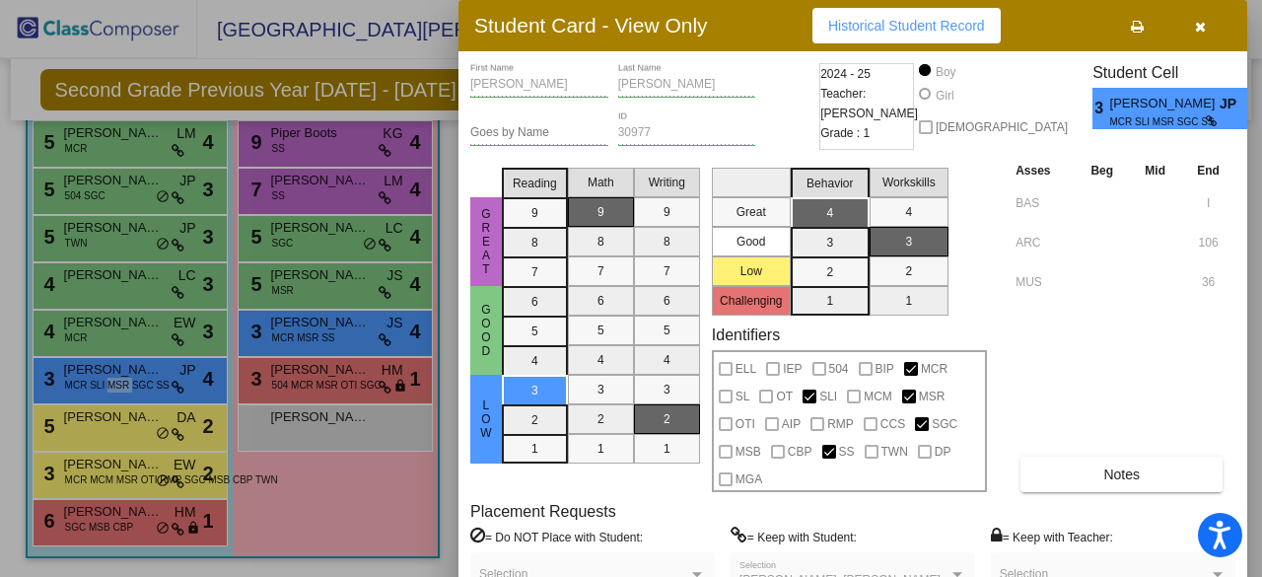
click at [114, 428] on div at bounding box center [631, 288] width 1262 height 577
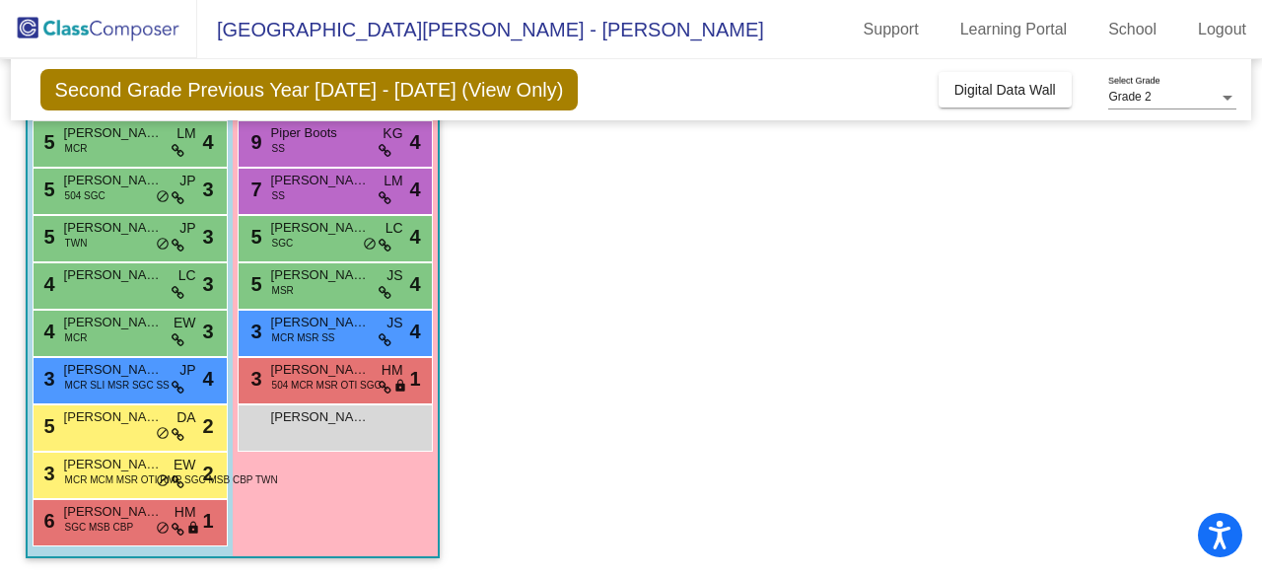
click at [114, 428] on div "5 [PERSON_NAME] DA lock do_not_disturb_alt 2" at bounding box center [128, 425] width 188 height 40
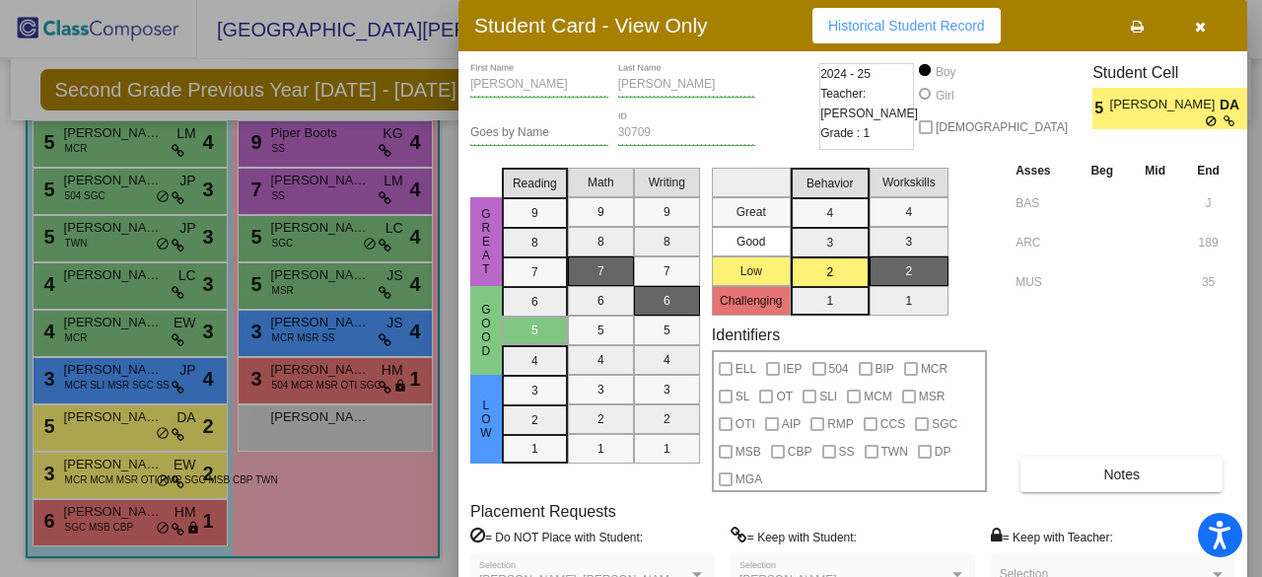
click at [118, 472] on div at bounding box center [631, 288] width 1262 height 577
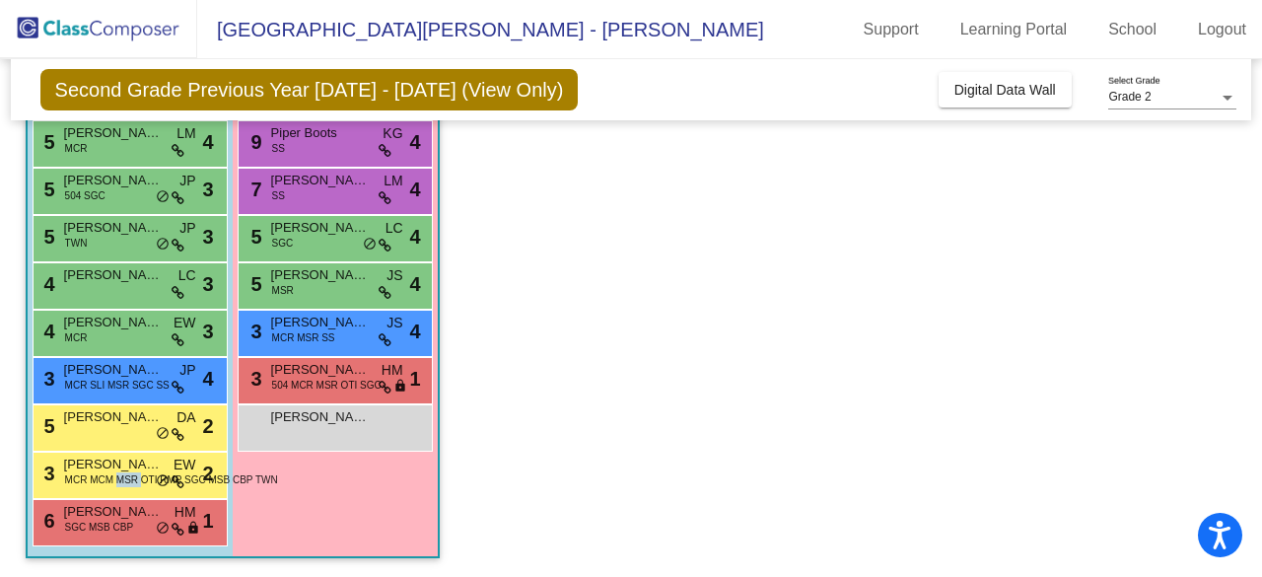
click at [118, 472] on span "MCR MCM MSR OTI RMP SGC MSB CBP TWN" at bounding box center [171, 479] width 213 height 15
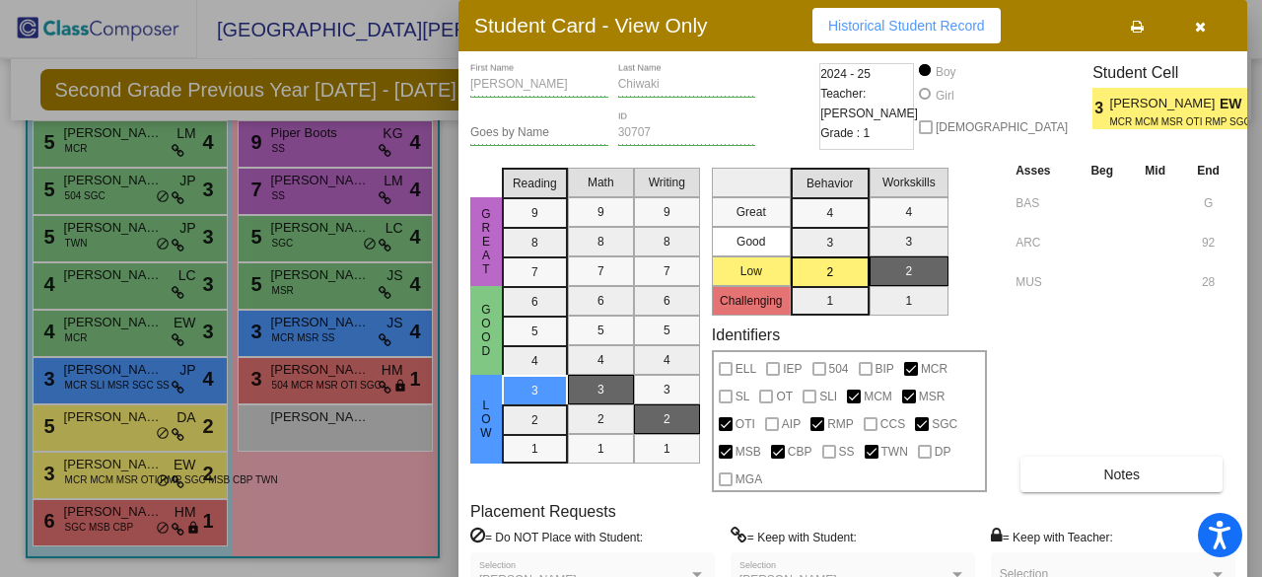
click at [116, 520] on div at bounding box center [631, 288] width 1262 height 577
click at [115, 520] on span "SGC MSB CBP" at bounding box center [99, 526] width 68 height 15
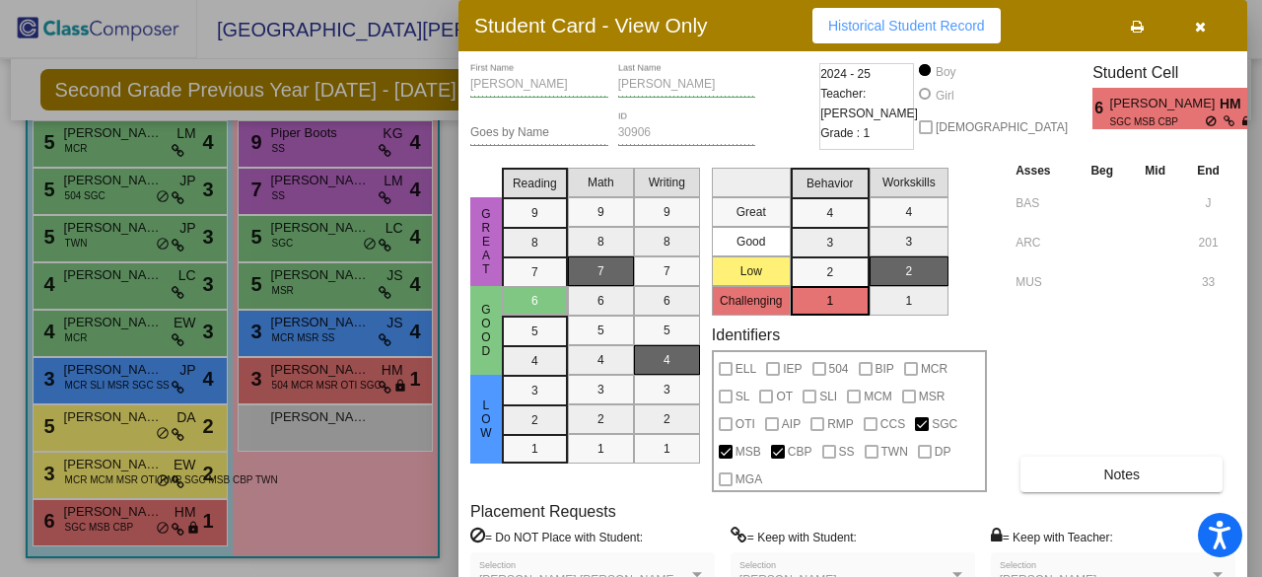
click at [290, 440] on div at bounding box center [631, 288] width 1262 height 577
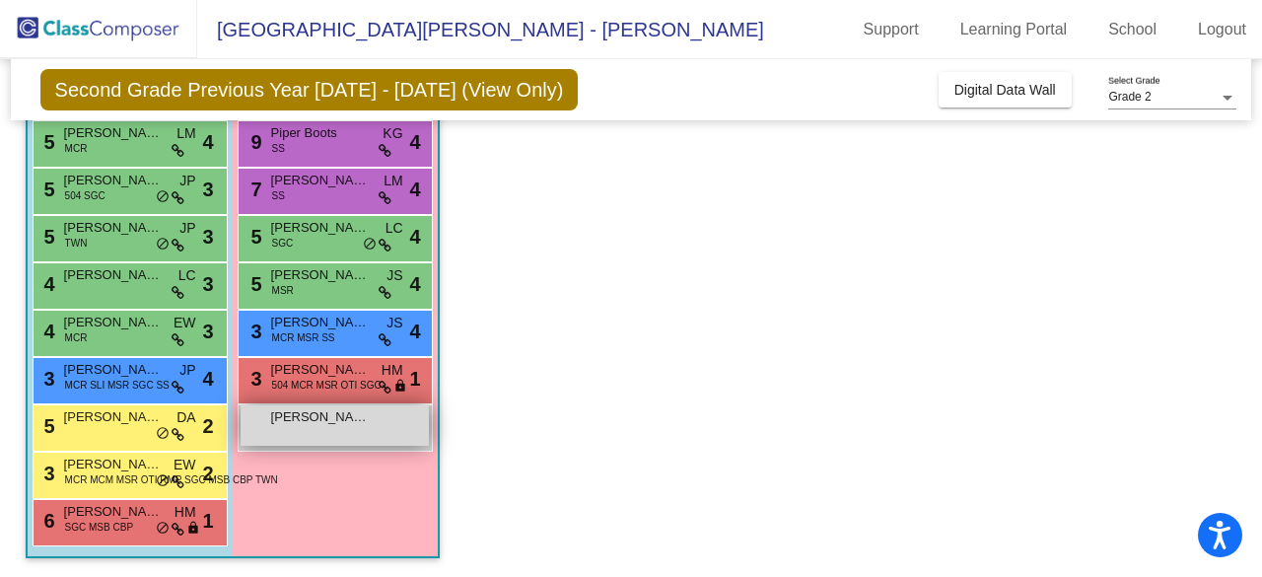
click at [289, 440] on div "[PERSON_NAME] lock do_not_disturb_alt" at bounding box center [335, 425] width 188 height 40
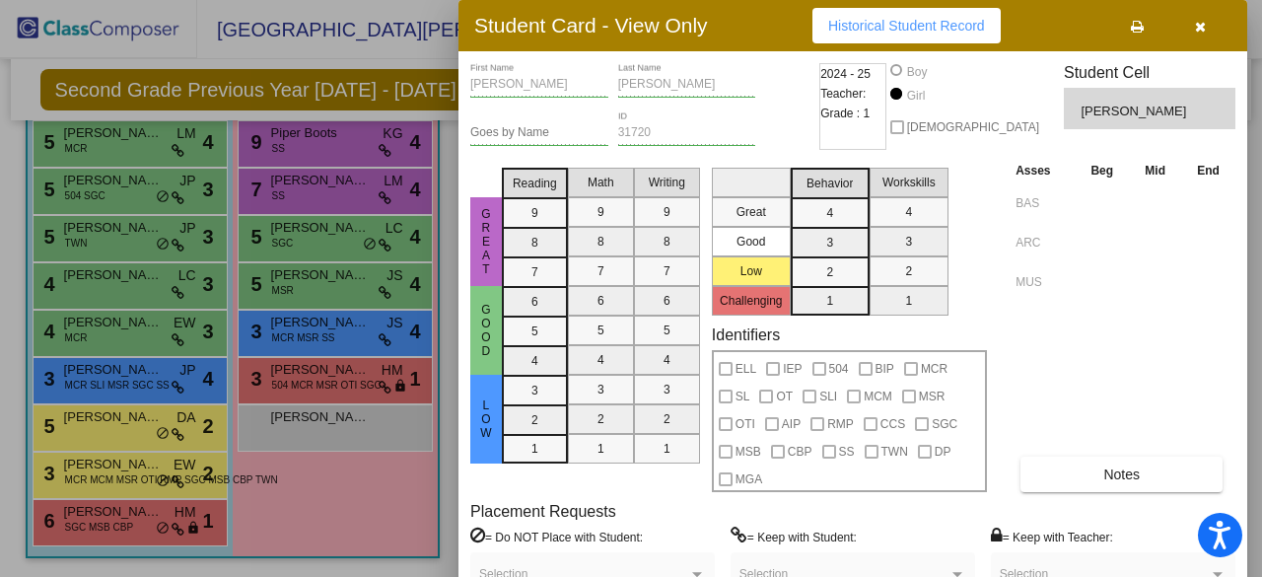
click at [290, 376] on div at bounding box center [631, 288] width 1262 height 577
click at [290, 378] on span "504 MCR MSR OTI SGC" at bounding box center [326, 385] width 109 height 15
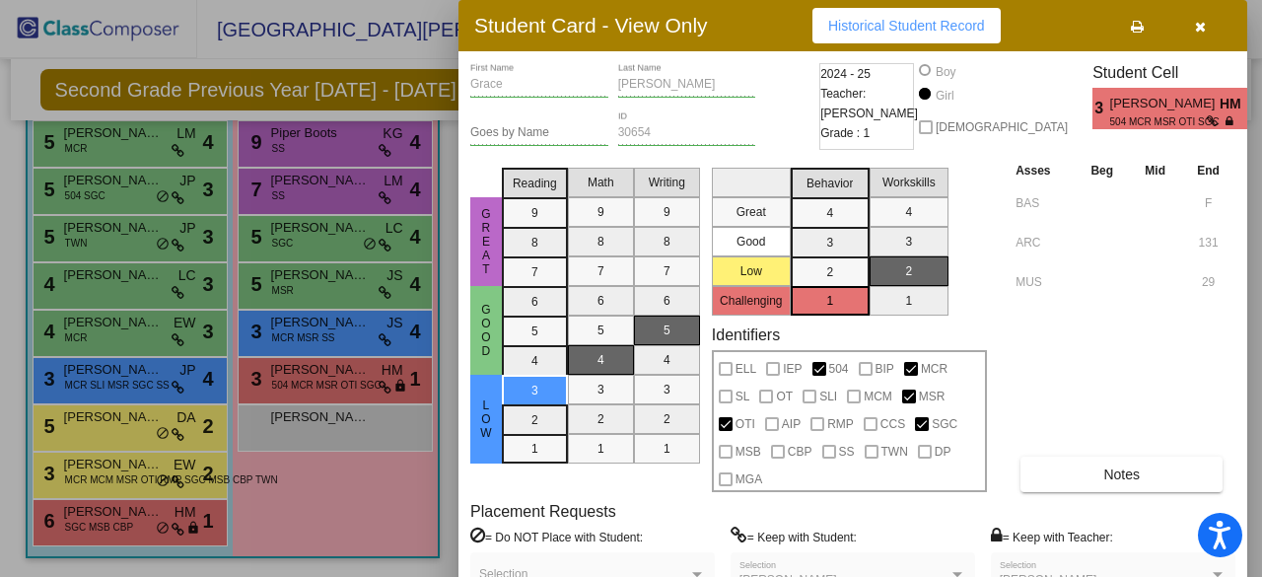
click at [302, 336] on div at bounding box center [631, 288] width 1262 height 577
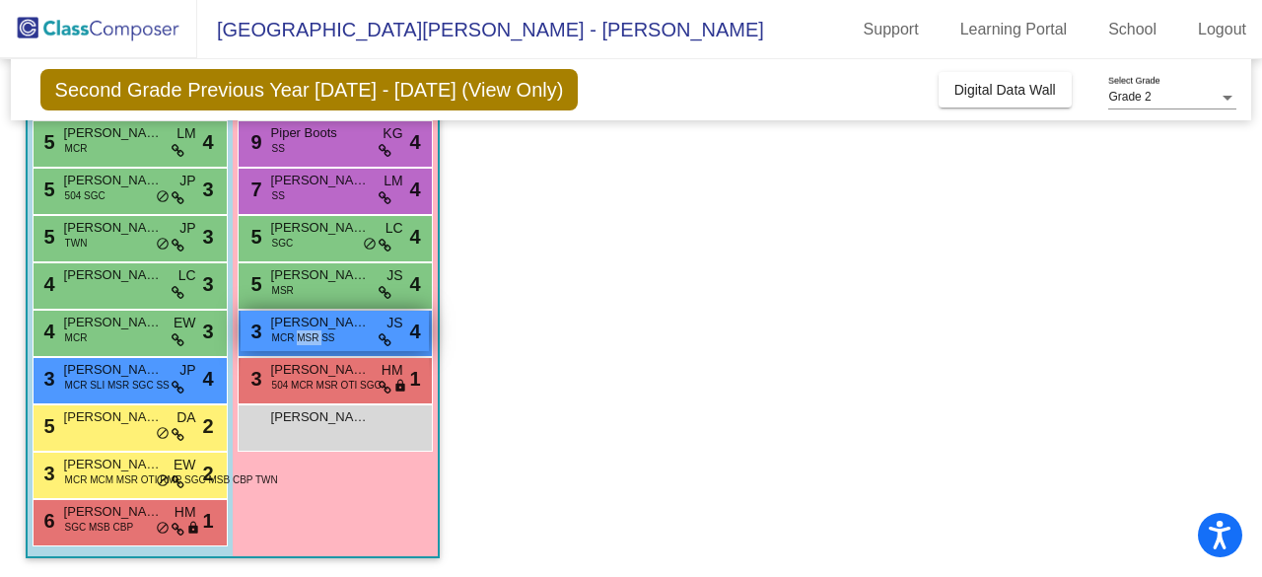
click at [302, 336] on span "MCR MSR SS" at bounding box center [303, 337] width 63 height 15
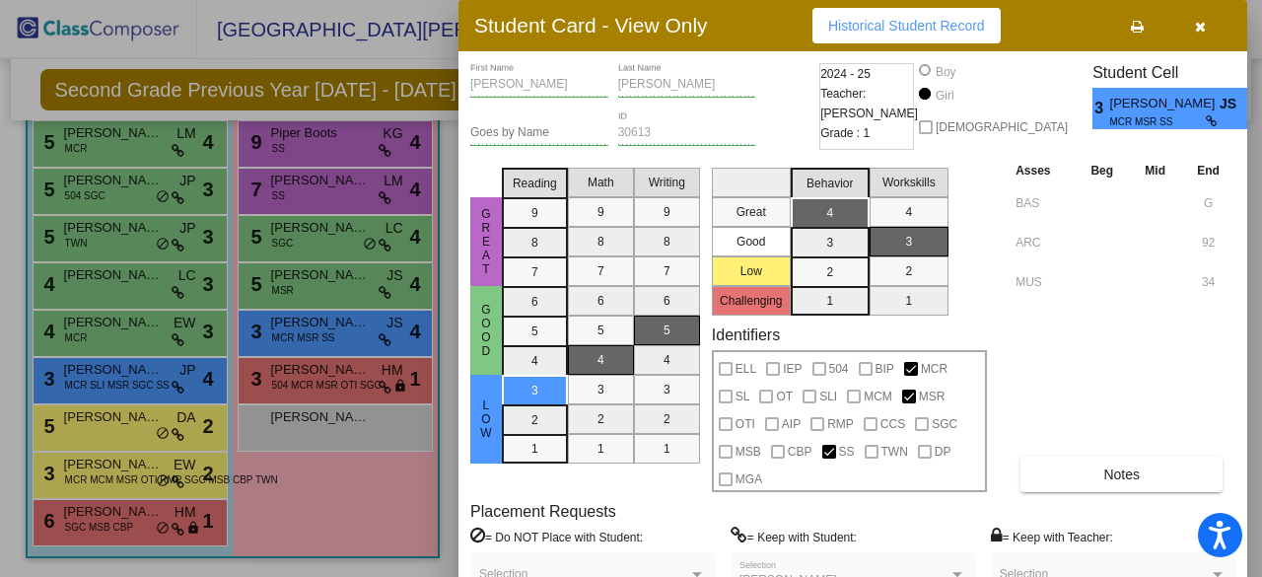
click at [328, 281] on div at bounding box center [631, 288] width 1262 height 577
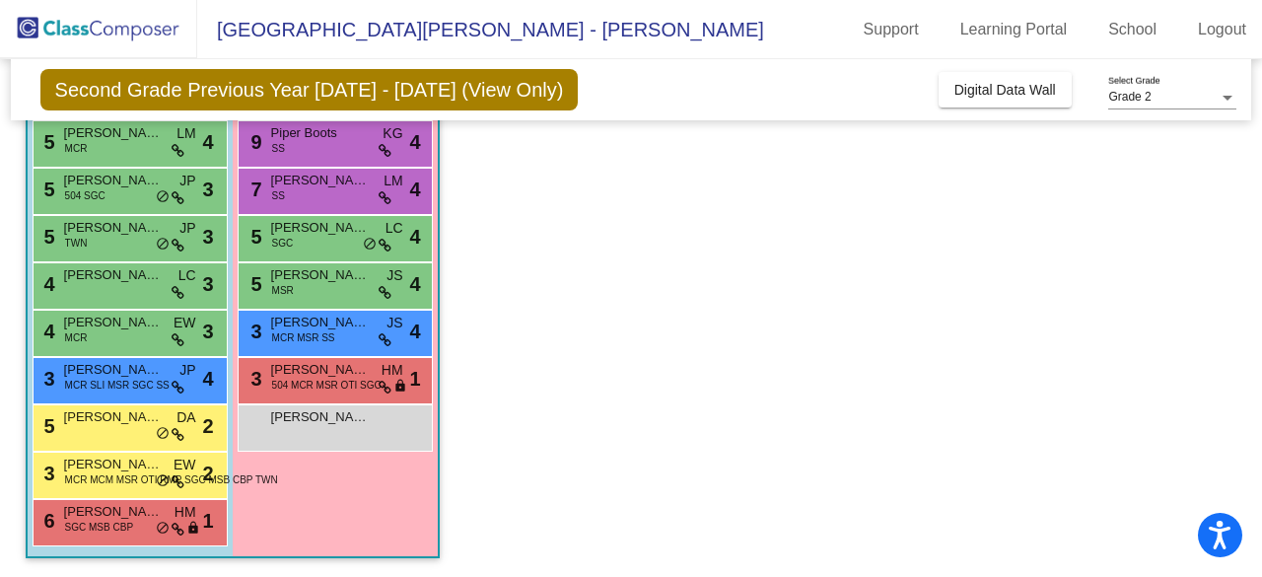
click at [328, 281] on span "[PERSON_NAME]" at bounding box center [320, 275] width 99 height 20
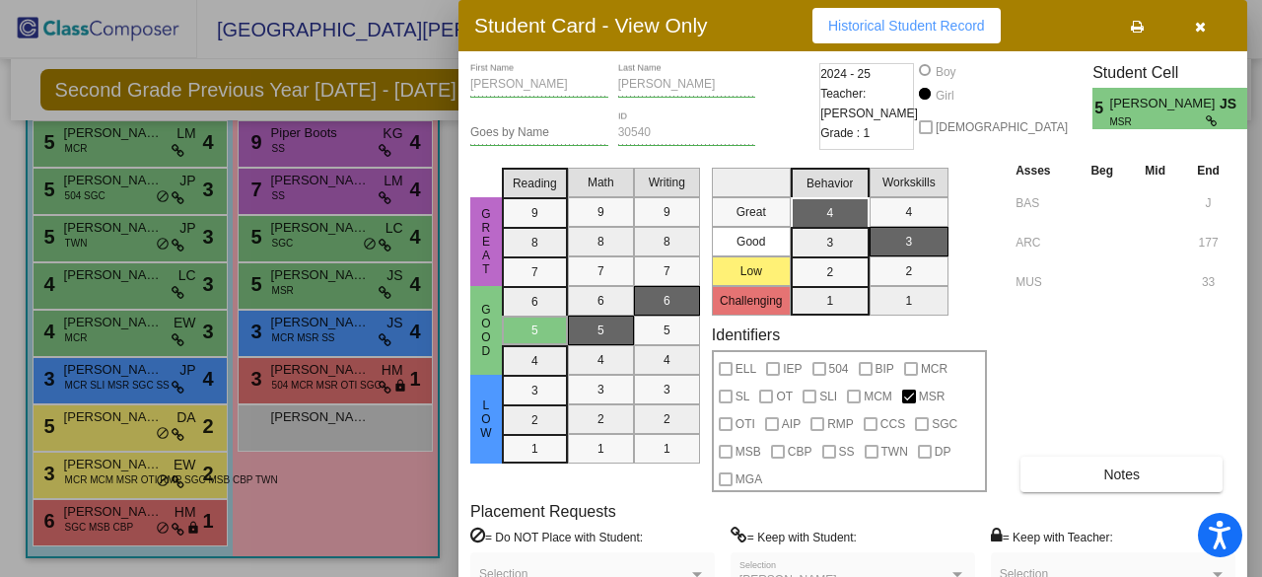
click at [329, 238] on div at bounding box center [631, 288] width 1262 height 577
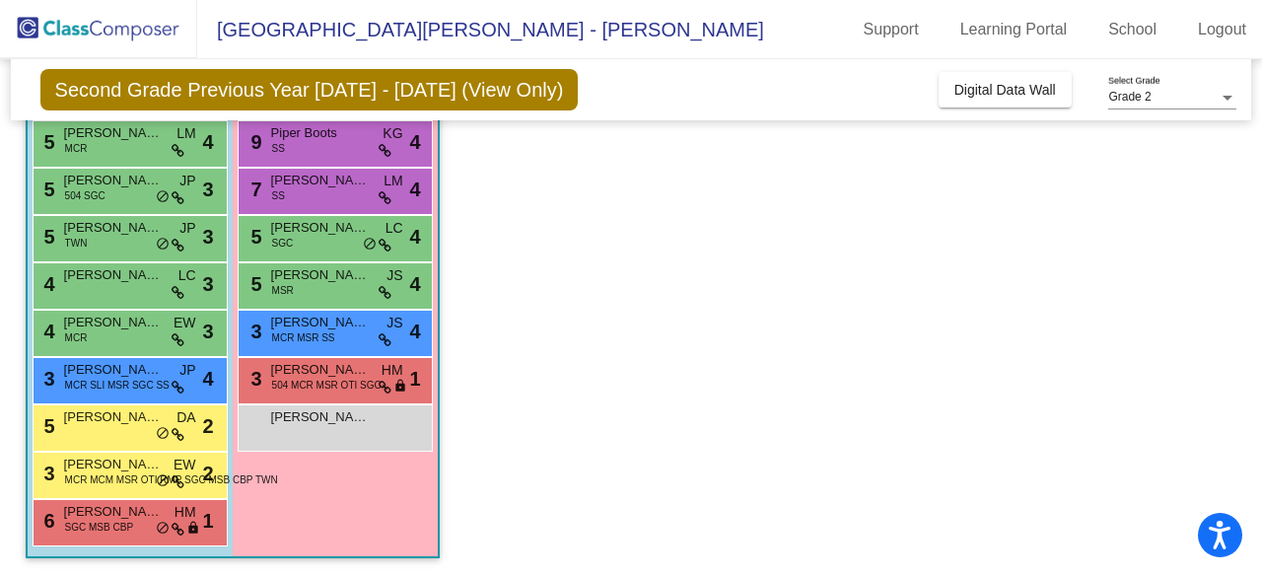
click at [329, 238] on div "5 [PERSON_NAME] SGC LC lock do_not_disturb_alt 4" at bounding box center [335, 236] width 188 height 40
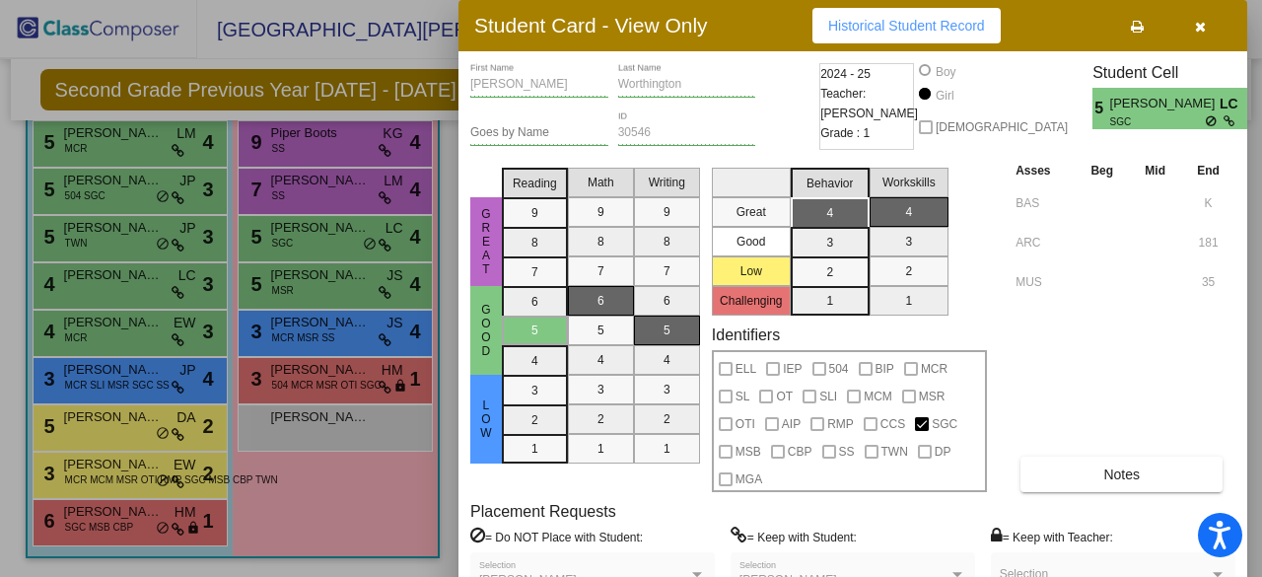
click at [323, 190] on div at bounding box center [631, 288] width 1262 height 577
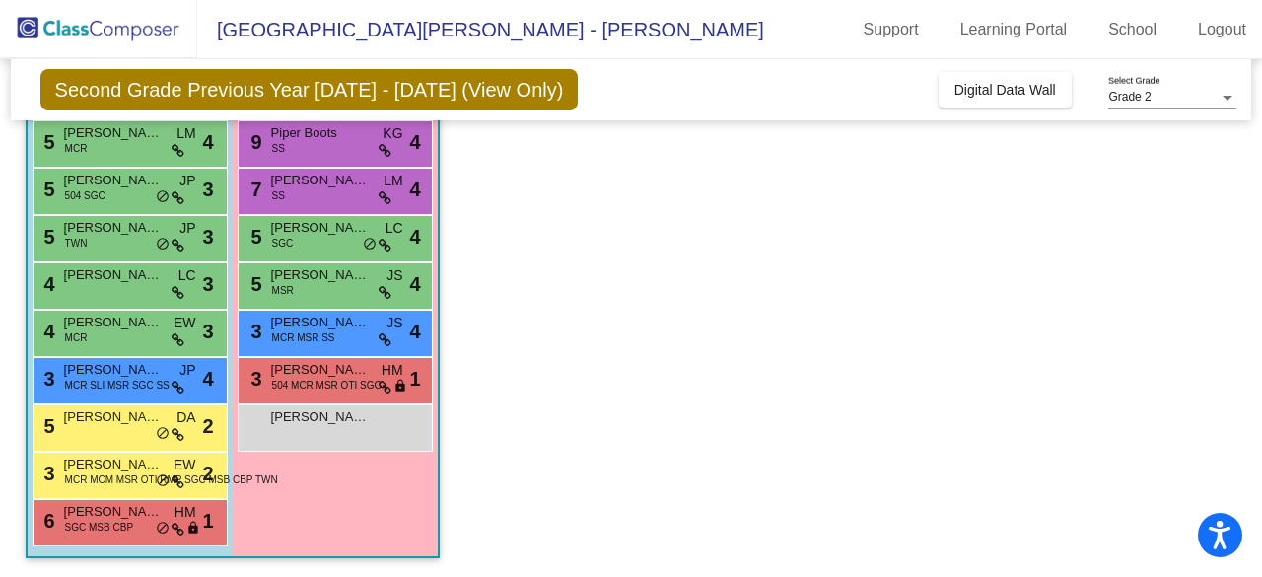
click at [323, 190] on div "7 [PERSON_NAME] SS LM lock do_not_disturb_alt 4" at bounding box center [335, 189] width 188 height 40
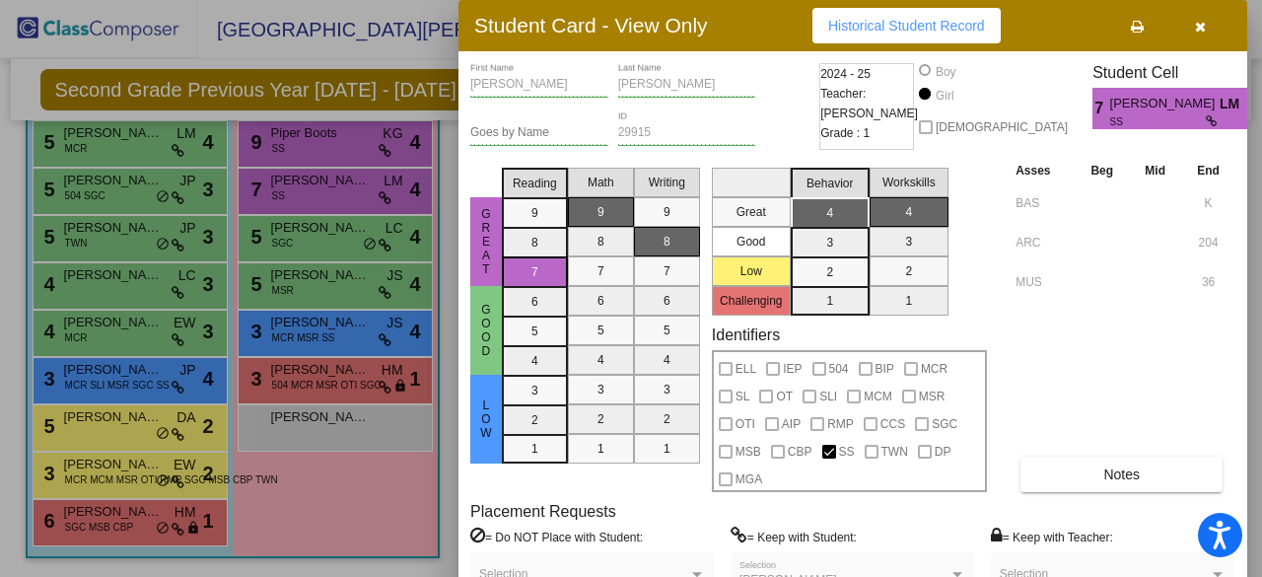
click at [528, 258] on mat-selection-list "Reading 9 8 7 6 5 4 3 2 1" at bounding box center [535, 326] width 66 height 332
click at [327, 146] on div at bounding box center [631, 288] width 1262 height 577
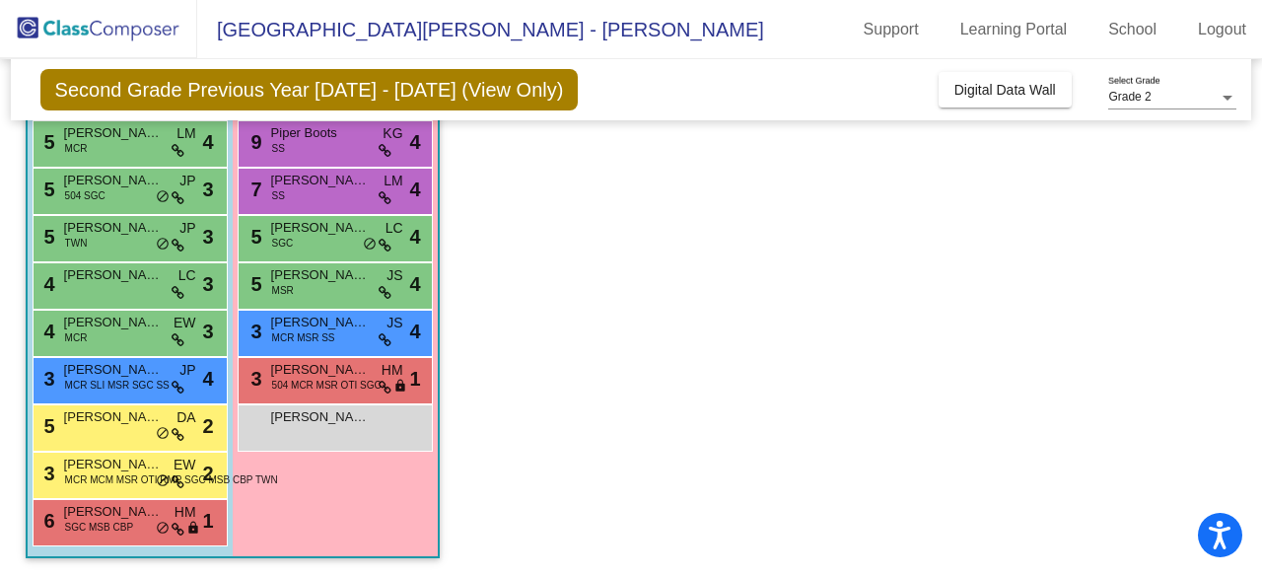
click at [327, 146] on div "9 Piper Boots SS KG lock do_not_disturb_alt 4" at bounding box center [335, 141] width 188 height 40
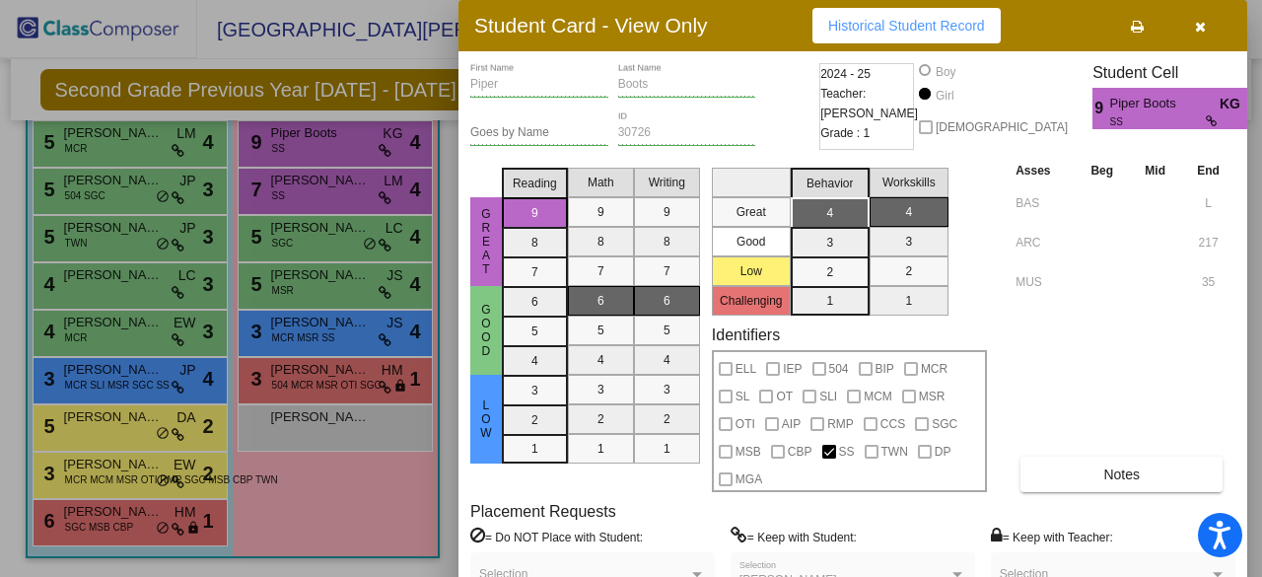
click at [103, 147] on div at bounding box center [631, 288] width 1262 height 577
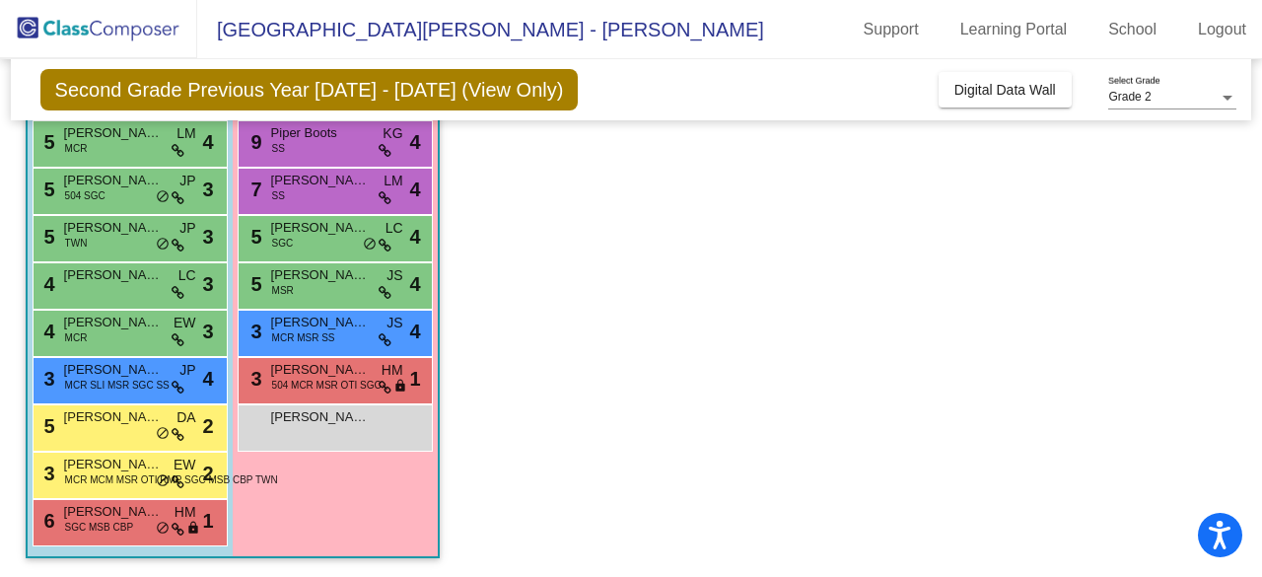
click at [103, 147] on div "5 [PERSON_NAME] MCR LM lock do_not_disturb_alt 4" at bounding box center [128, 141] width 188 height 40
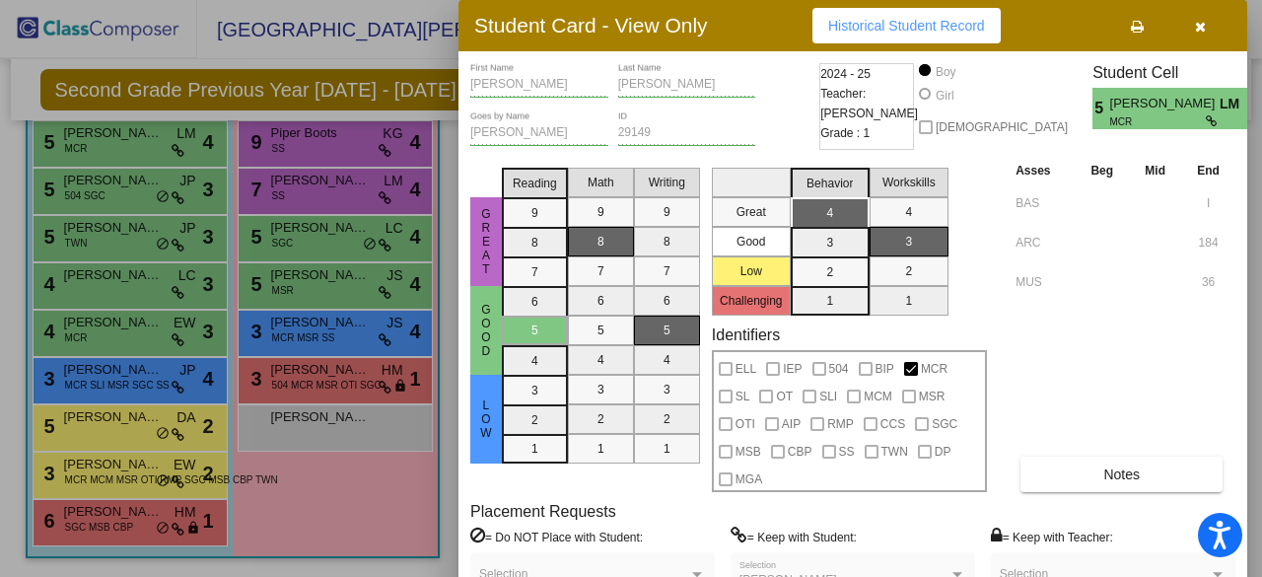
click at [89, 194] on div at bounding box center [631, 288] width 1262 height 577
click at [89, 194] on span "504 SGC" at bounding box center [85, 195] width 40 height 15
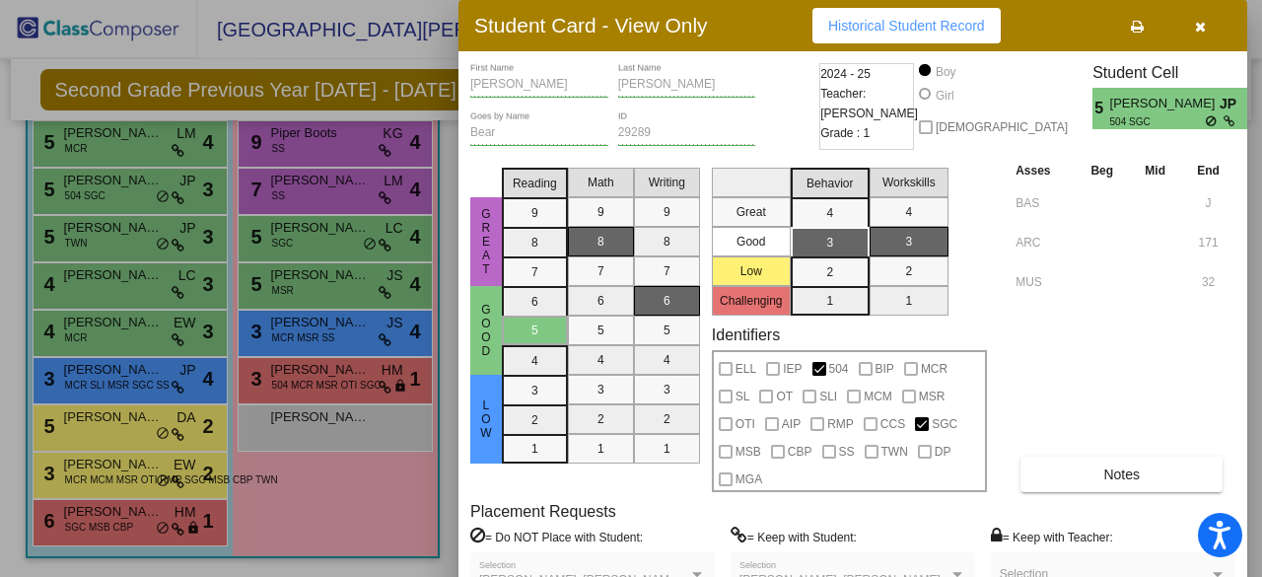
click at [110, 237] on div at bounding box center [631, 288] width 1262 height 577
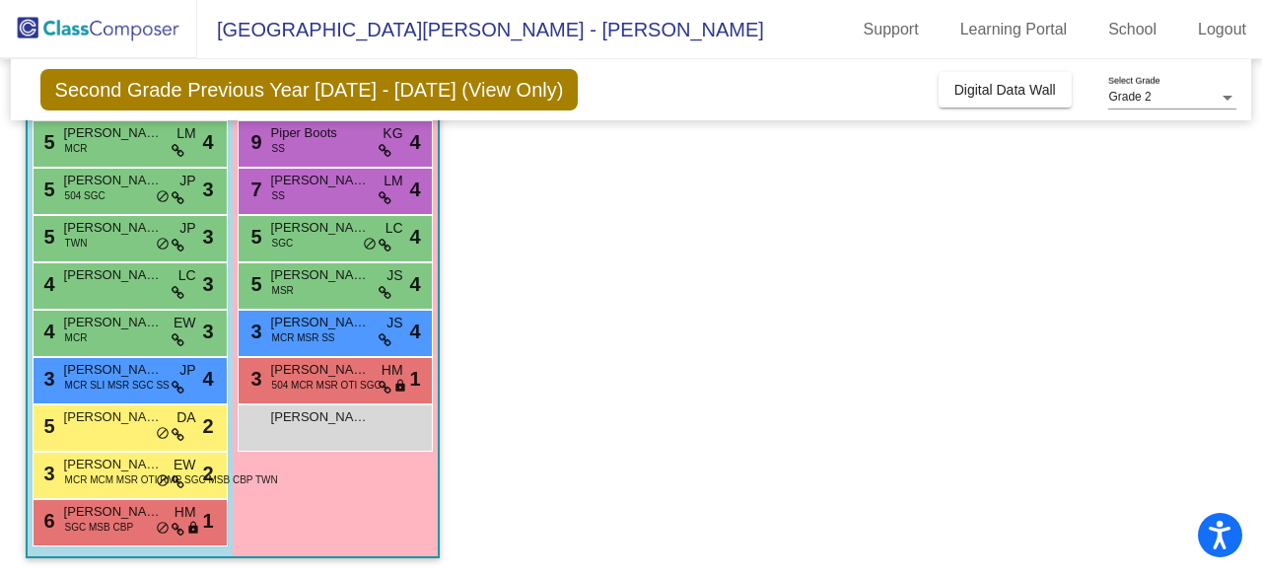
click at [110, 237] on div "5 [PERSON_NAME] TWN JP lock do_not_disturb_alt 3" at bounding box center [128, 236] width 188 height 40
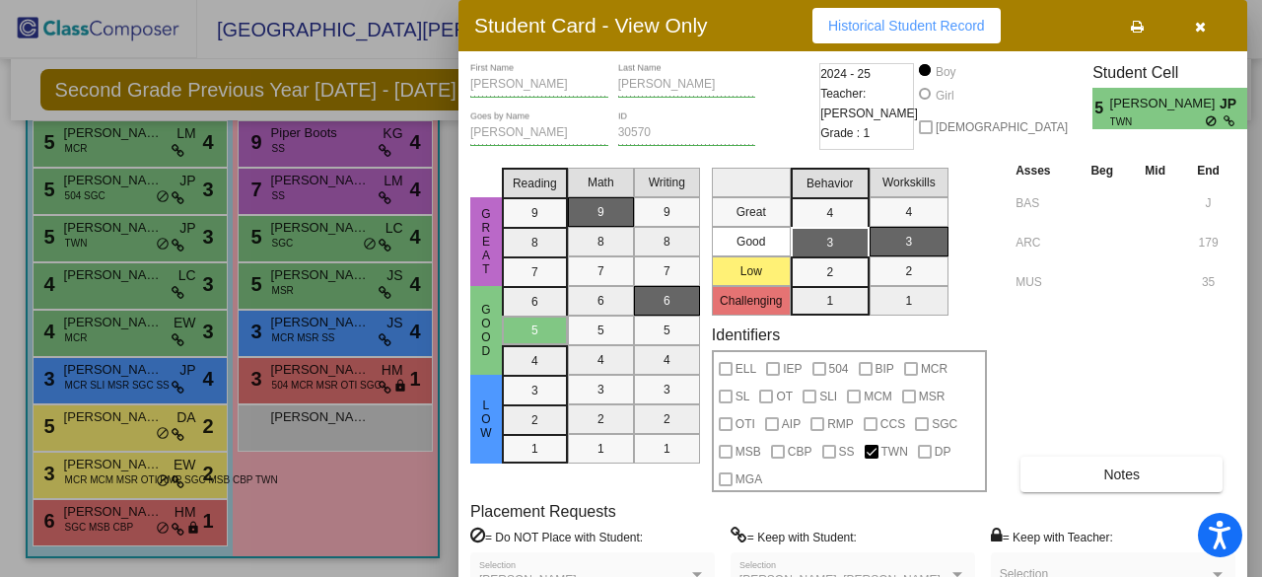
click at [92, 281] on div at bounding box center [631, 288] width 1262 height 577
click at [92, 281] on span "[PERSON_NAME]" at bounding box center [113, 275] width 99 height 20
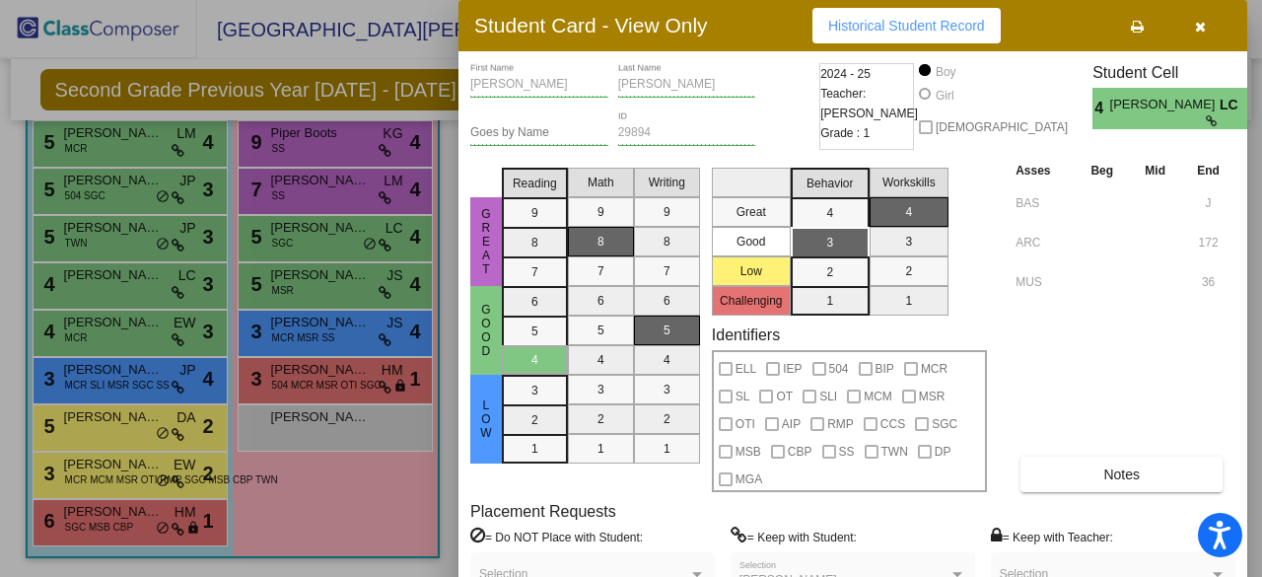
click at [95, 323] on div at bounding box center [631, 288] width 1262 height 577
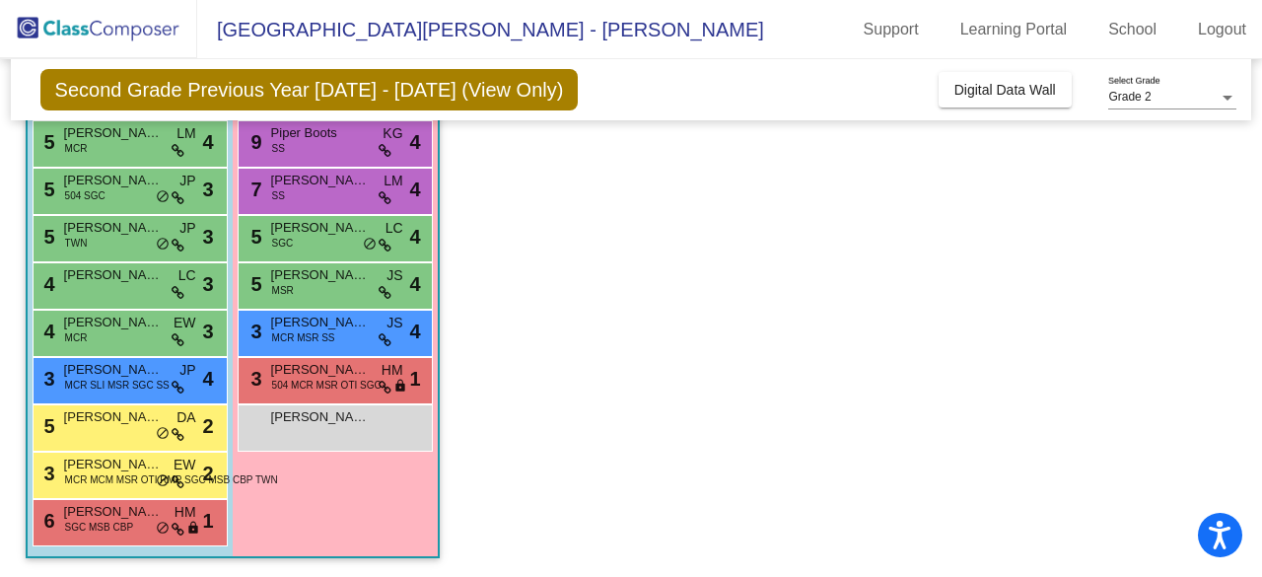
click at [95, 323] on span "[PERSON_NAME]" at bounding box center [113, 322] width 99 height 20
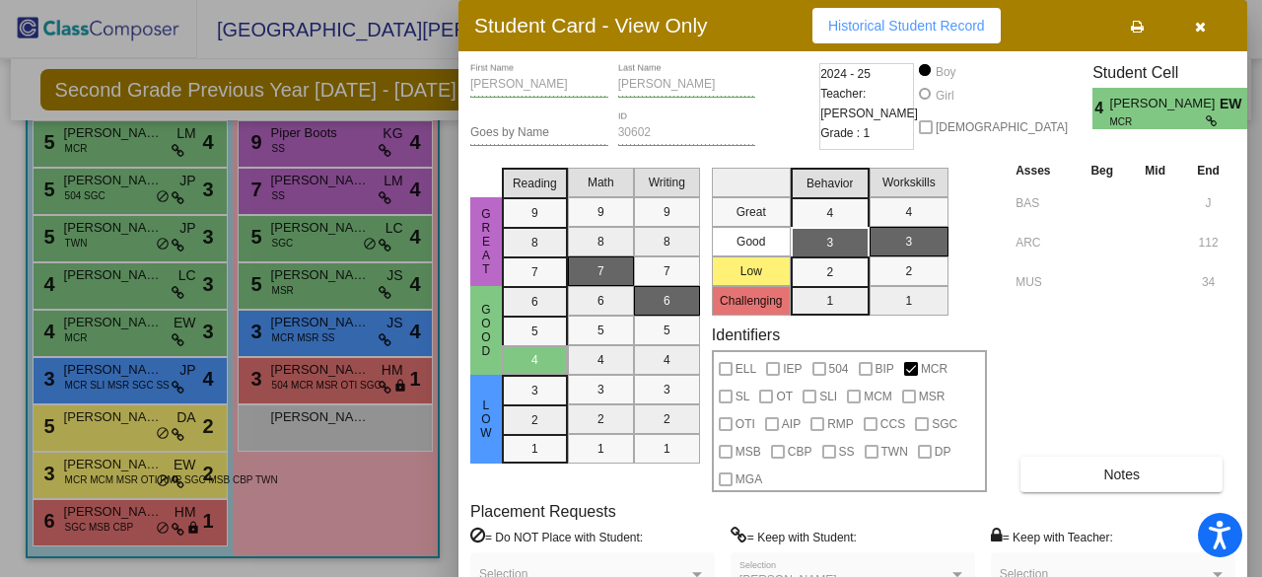
click at [95, 386] on div at bounding box center [631, 288] width 1262 height 577
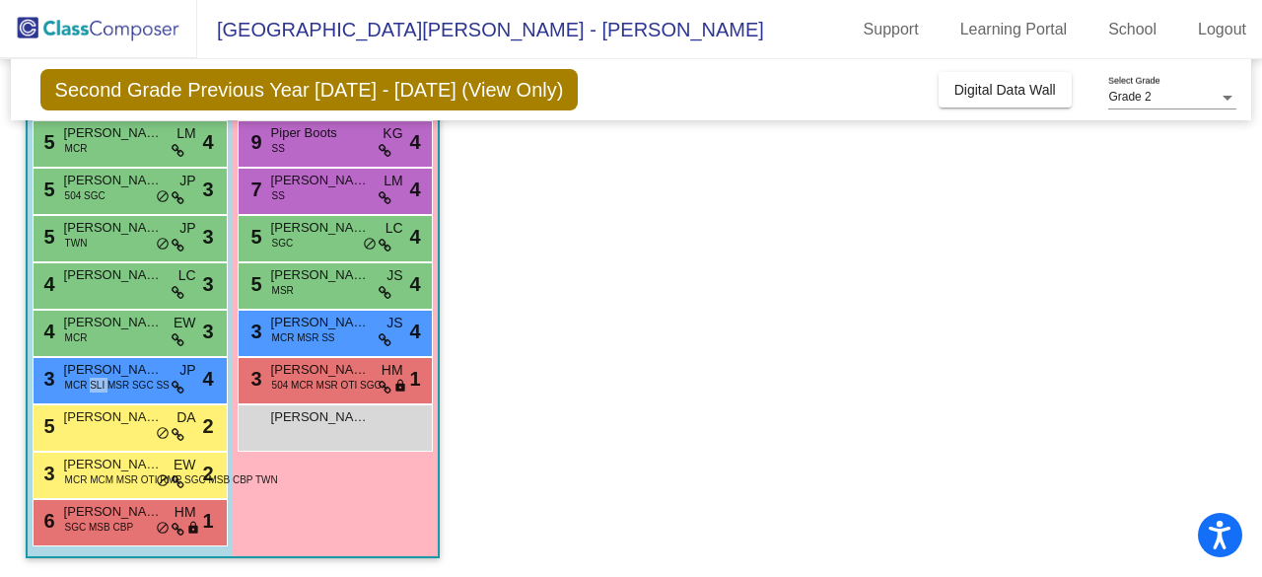
click at [95, 386] on span "MCR SLI MSR SGC SS" at bounding box center [117, 385] width 104 height 15
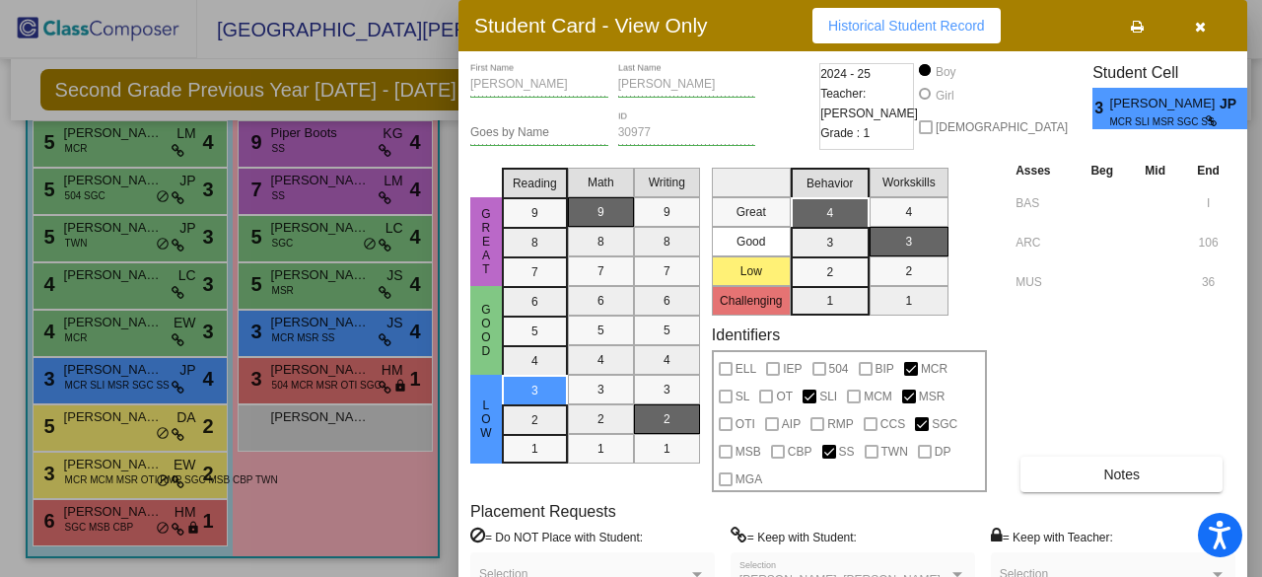
click at [115, 433] on div at bounding box center [631, 288] width 1262 height 577
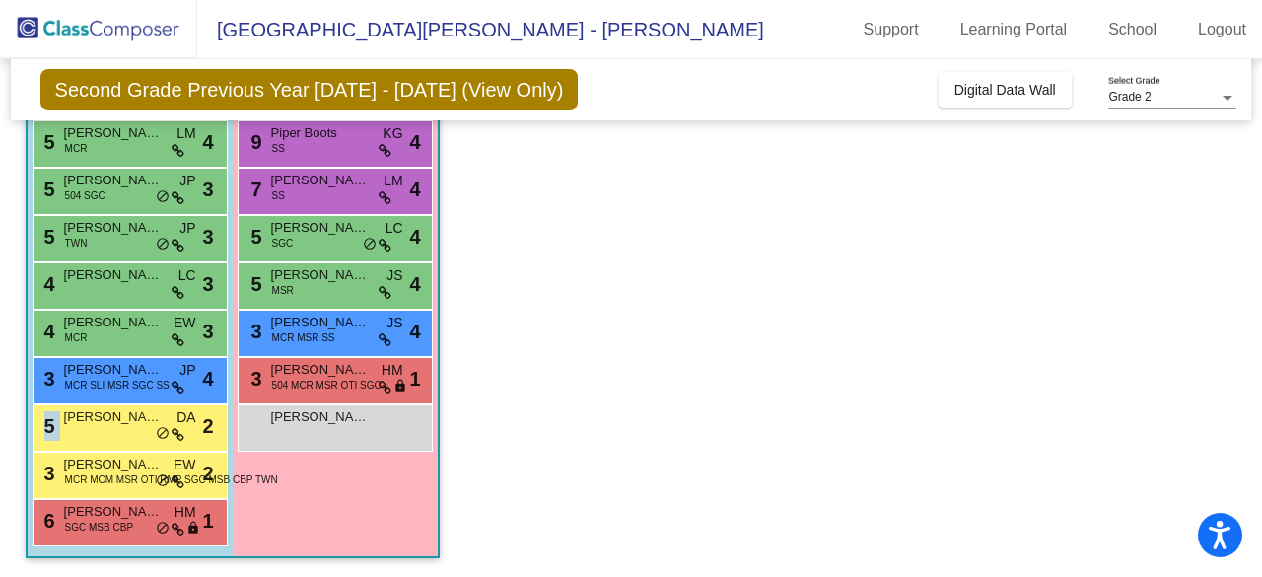
click at [115, 433] on div "5 [PERSON_NAME] DA lock do_not_disturb_alt 2" at bounding box center [128, 425] width 188 height 40
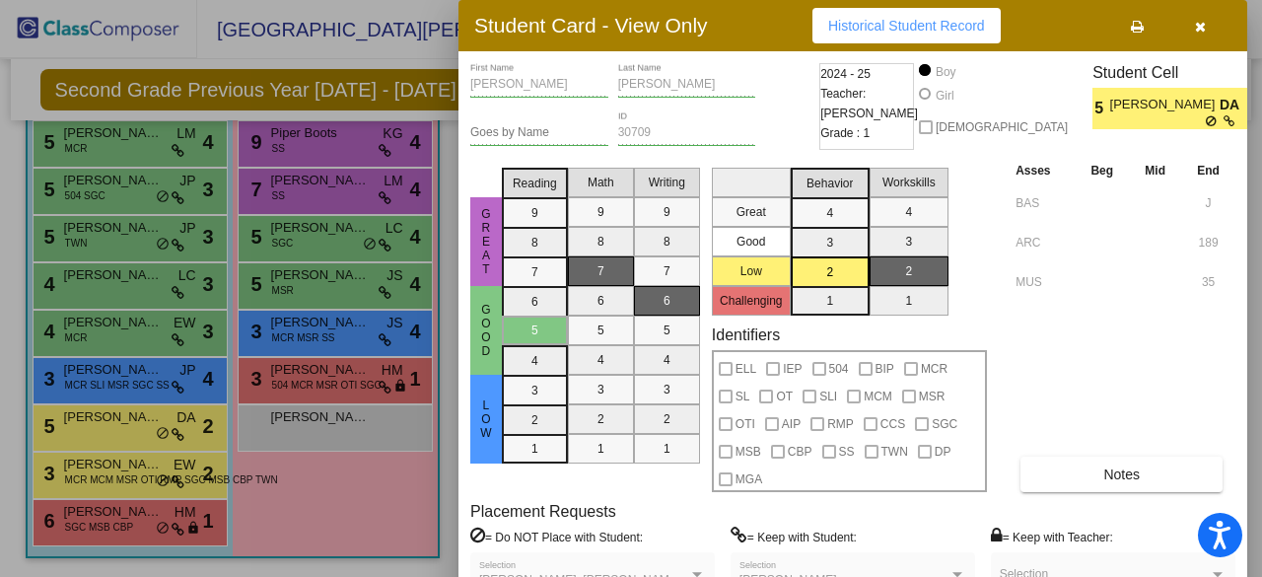
click at [104, 482] on div at bounding box center [631, 288] width 1262 height 577
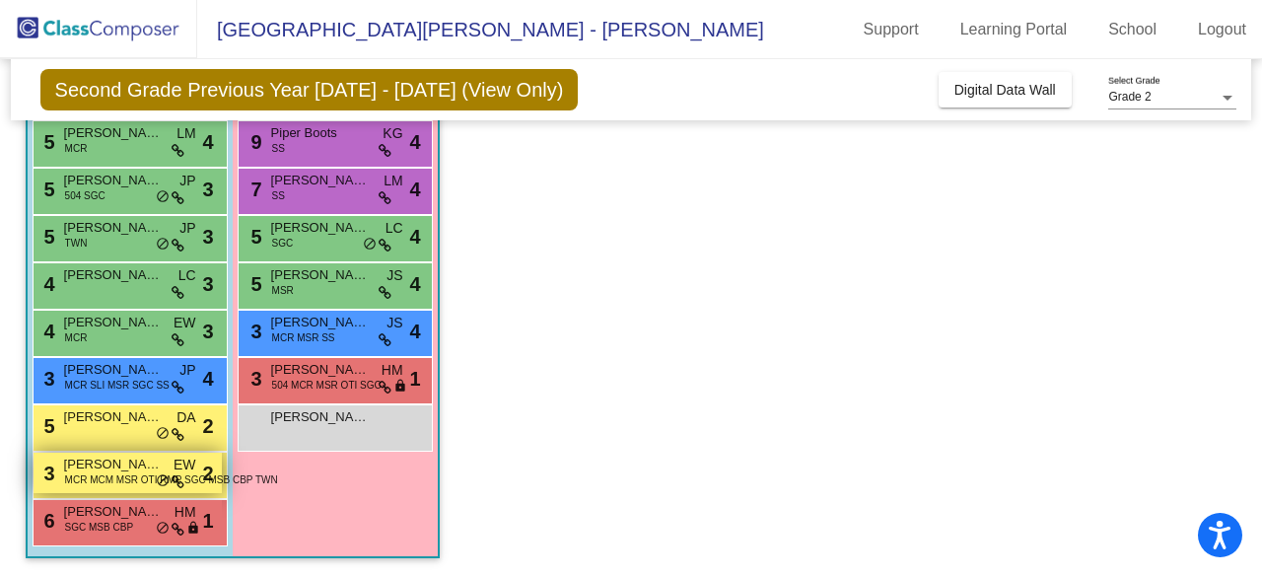
click at [104, 484] on span "MCR MCM MSR OTI RMP SGC MSB CBP TWN" at bounding box center [171, 479] width 213 height 15
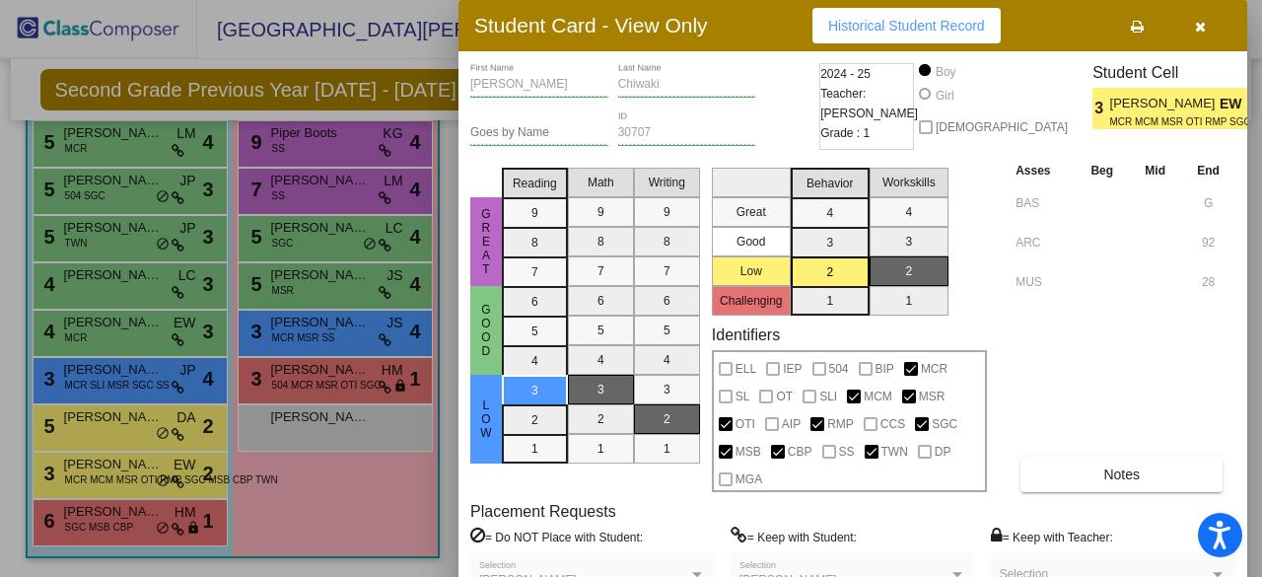
click at [118, 537] on div at bounding box center [631, 288] width 1262 height 577
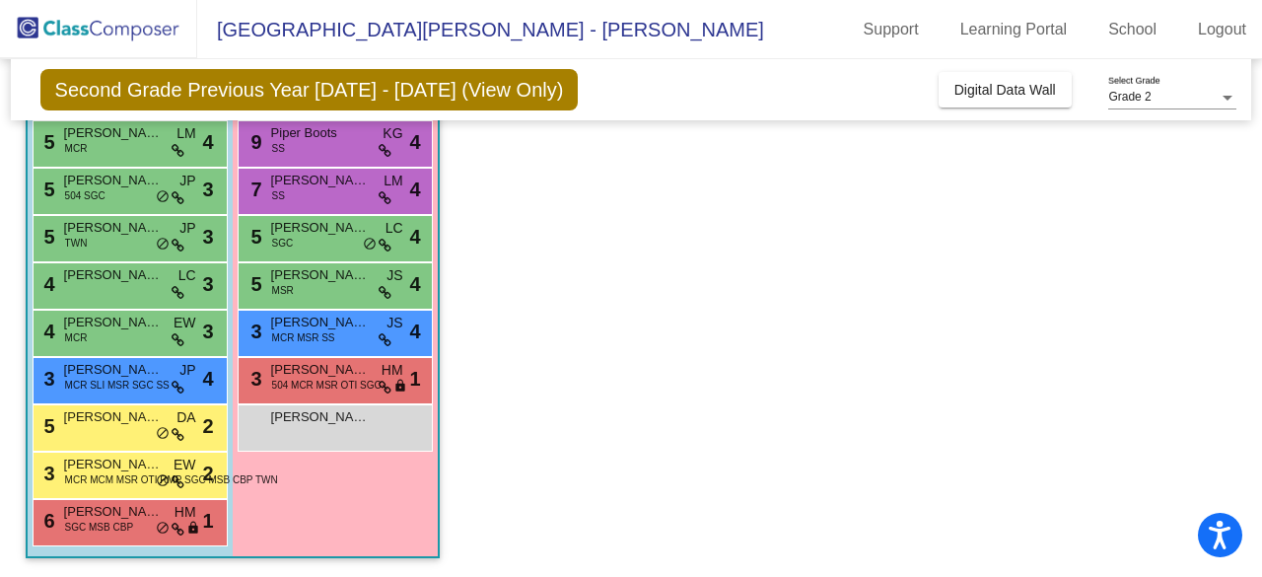
click at [118, 537] on div "6 [PERSON_NAME] SGC MSB CBP HM lock do_not_disturb_alt 1" at bounding box center [128, 520] width 188 height 40
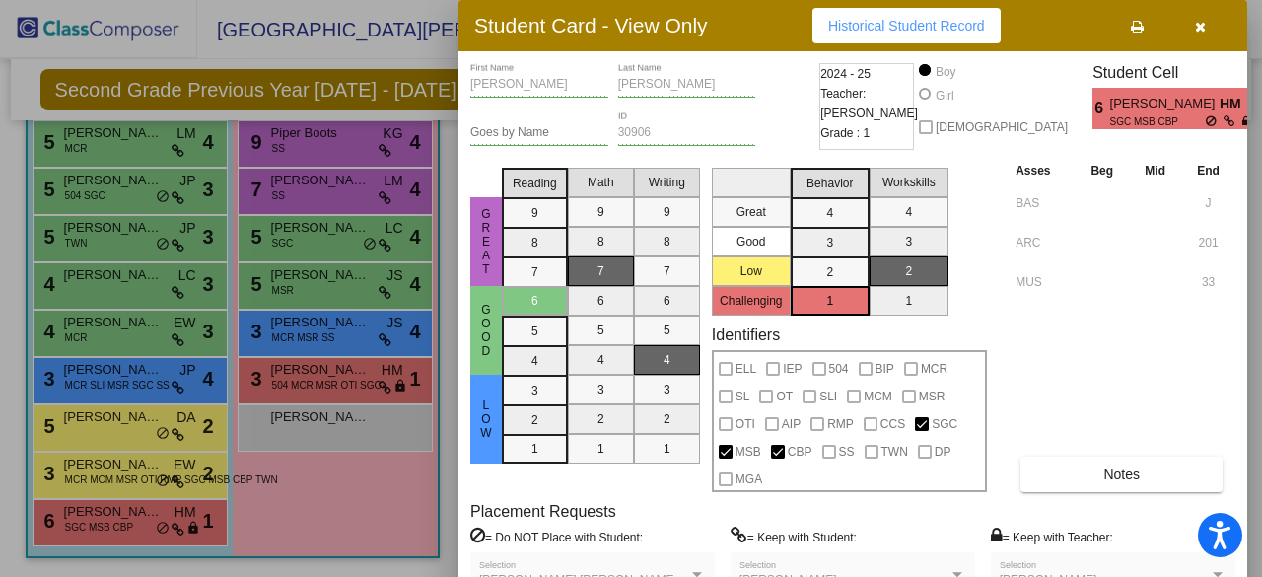
click at [312, 151] on div at bounding box center [631, 288] width 1262 height 577
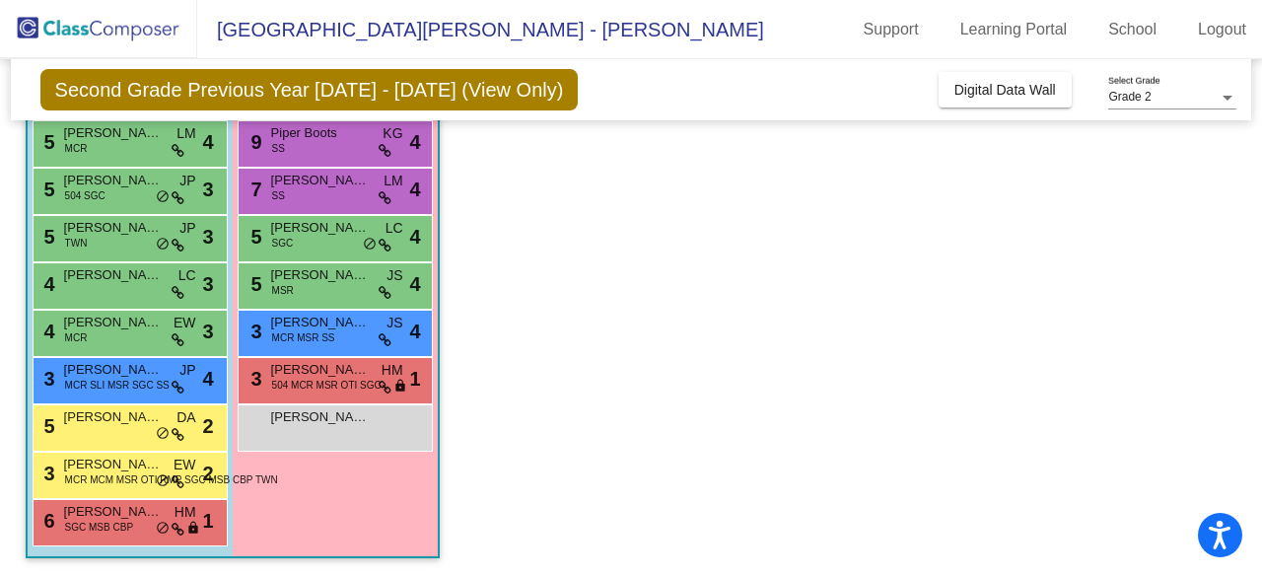
click at [312, 151] on div "9 Piper Boots SS KG lock do_not_disturb_alt 4" at bounding box center [335, 141] width 188 height 40
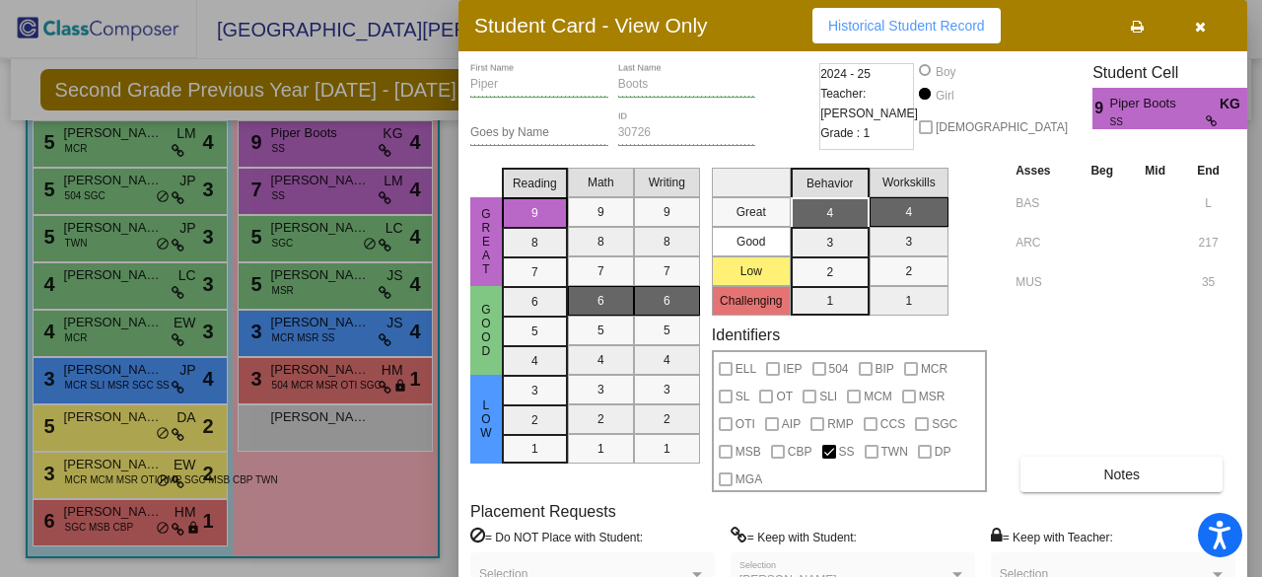
click at [288, 194] on div at bounding box center [631, 288] width 1262 height 577
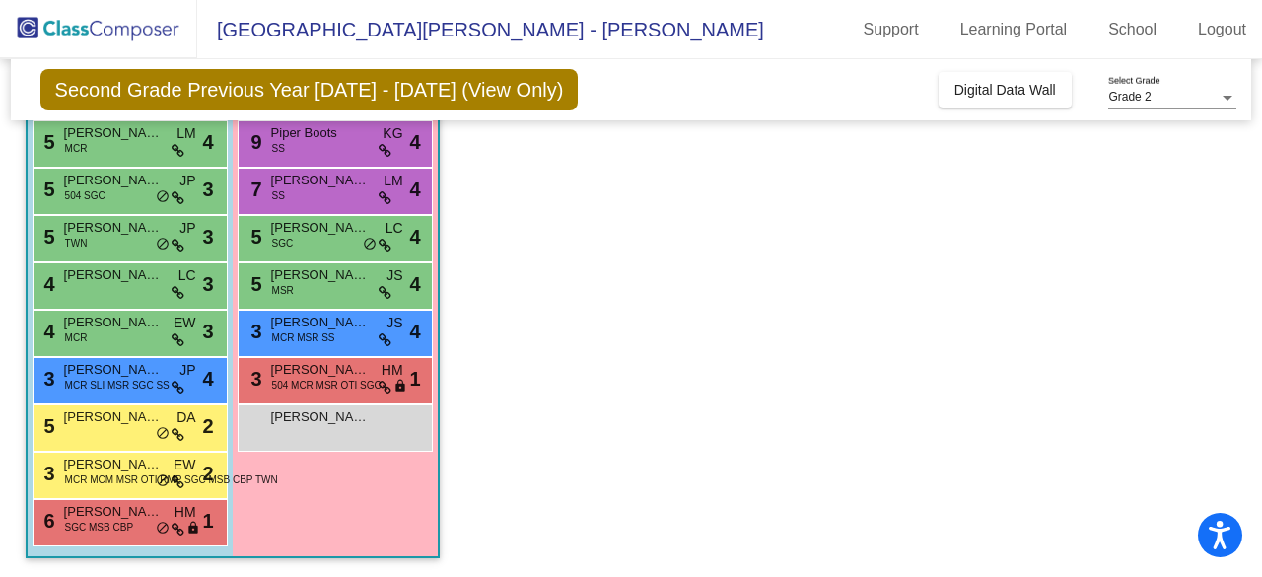
click at [288, 194] on div "7 [PERSON_NAME] SS LM lock do_not_disturb_alt 4" at bounding box center [335, 189] width 188 height 40
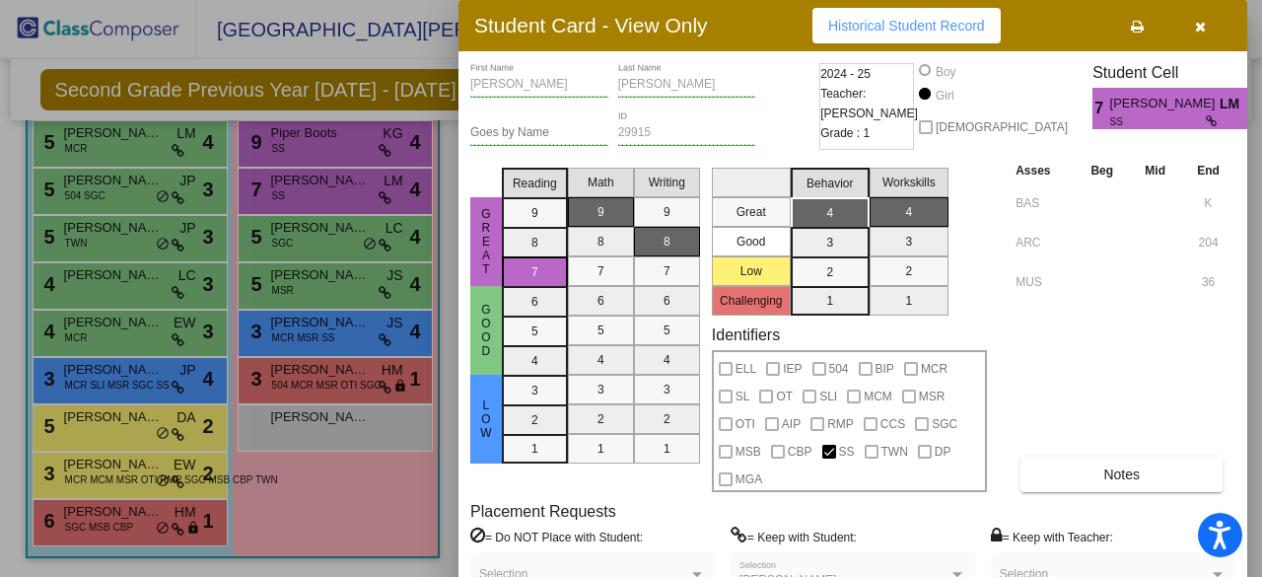
click at [315, 238] on div at bounding box center [631, 288] width 1262 height 577
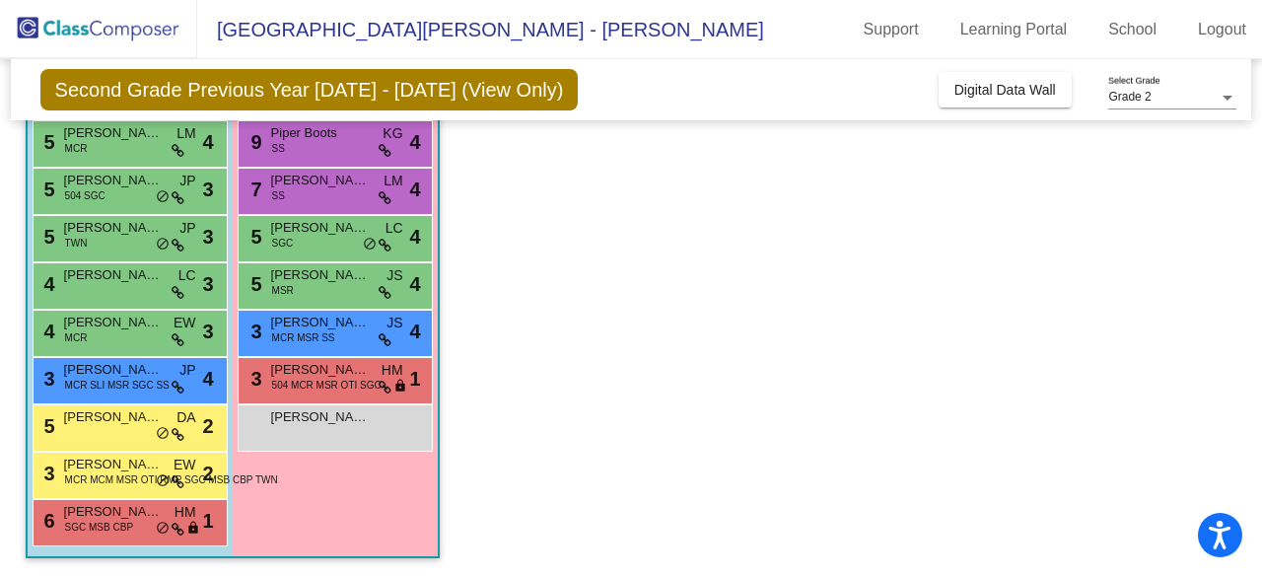
click at [315, 238] on div "5 [PERSON_NAME] SGC LC lock do_not_disturb_alt 4" at bounding box center [335, 236] width 188 height 40
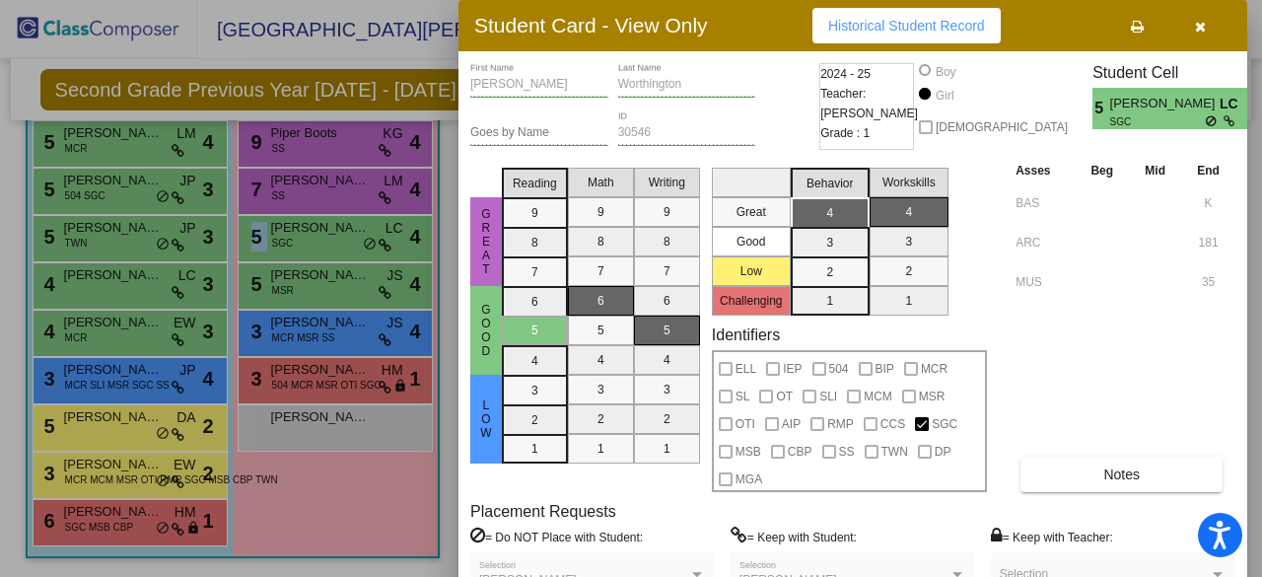
click at [339, 143] on div at bounding box center [631, 288] width 1262 height 577
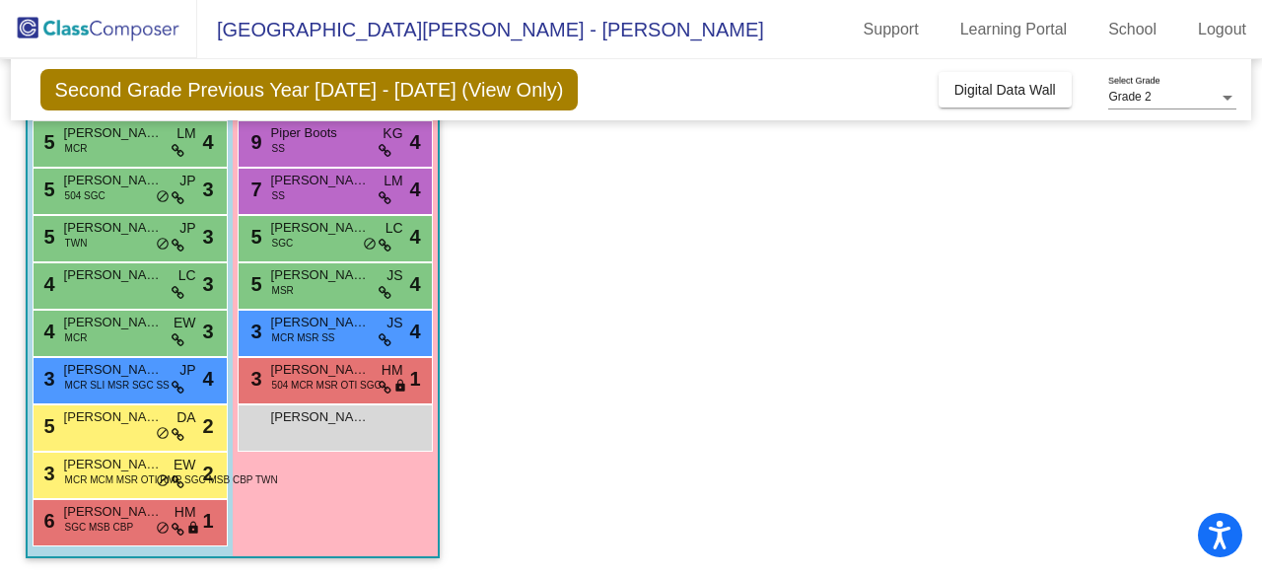
click at [339, 143] on div "9 Piper Boots SS KG lock do_not_disturb_alt 4" at bounding box center [335, 141] width 188 height 40
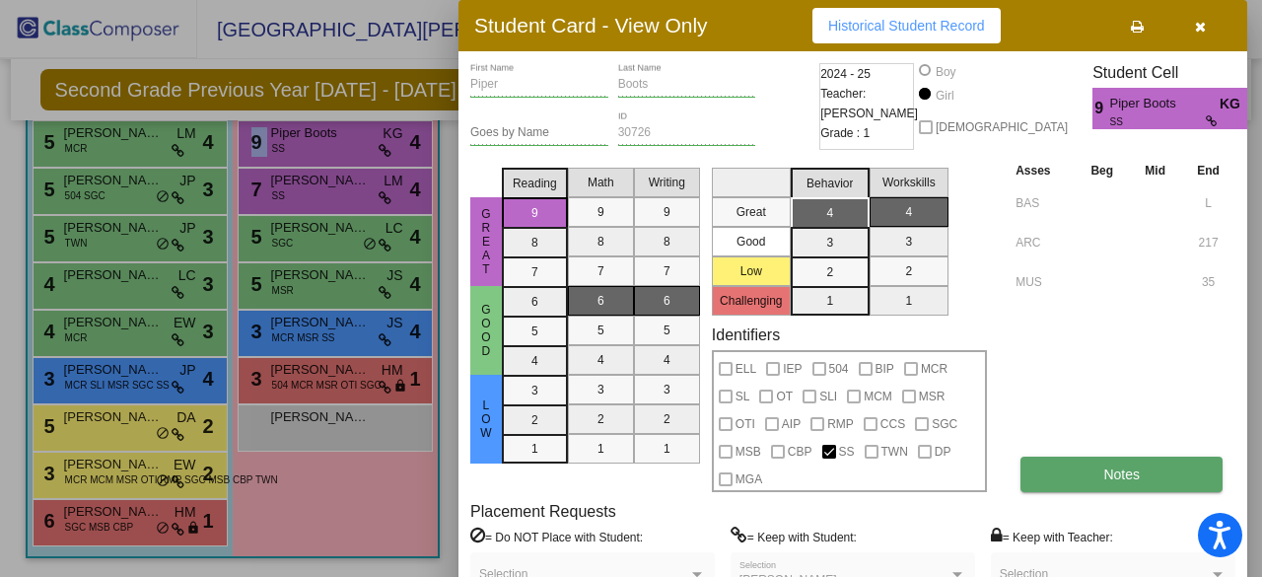
click at [1111, 465] on button "Notes" at bounding box center [1121, 473] width 202 height 35
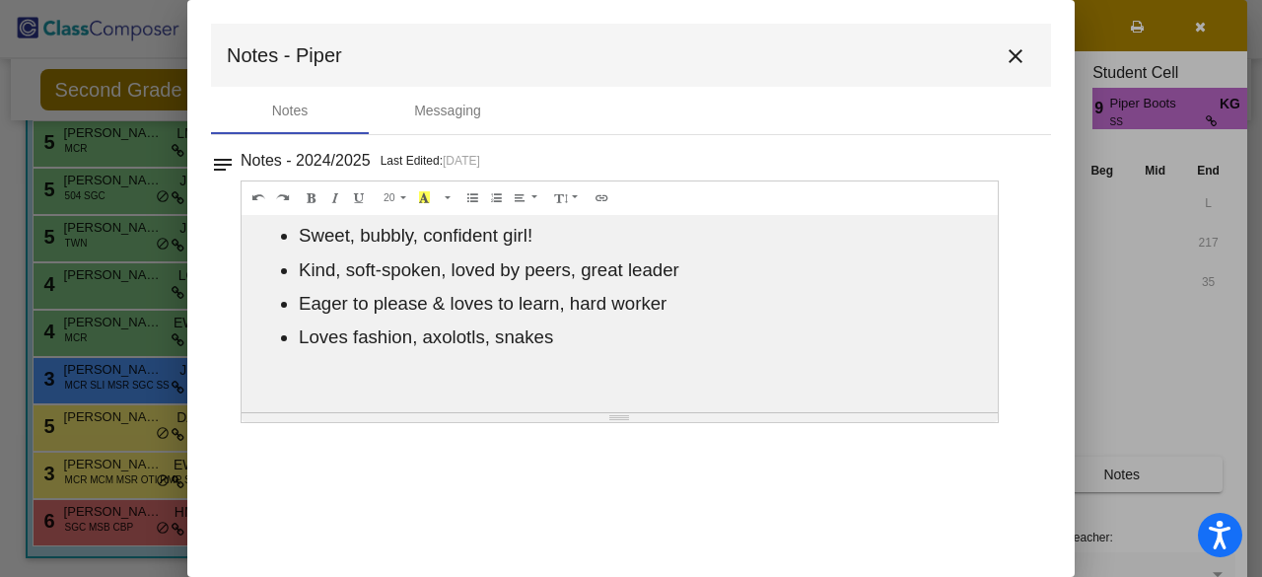
click at [1015, 62] on mat-icon "close" at bounding box center [1015, 56] width 24 height 24
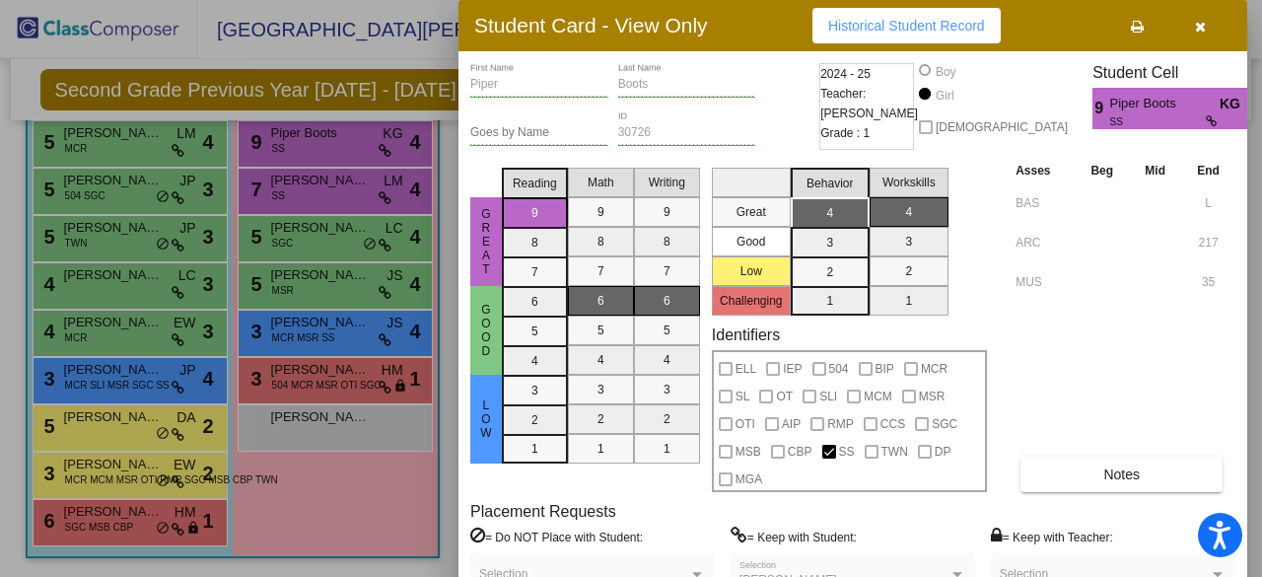
click at [317, 184] on div at bounding box center [631, 288] width 1262 height 577
click at [317, 184] on span "[PERSON_NAME]" at bounding box center [320, 181] width 99 height 20
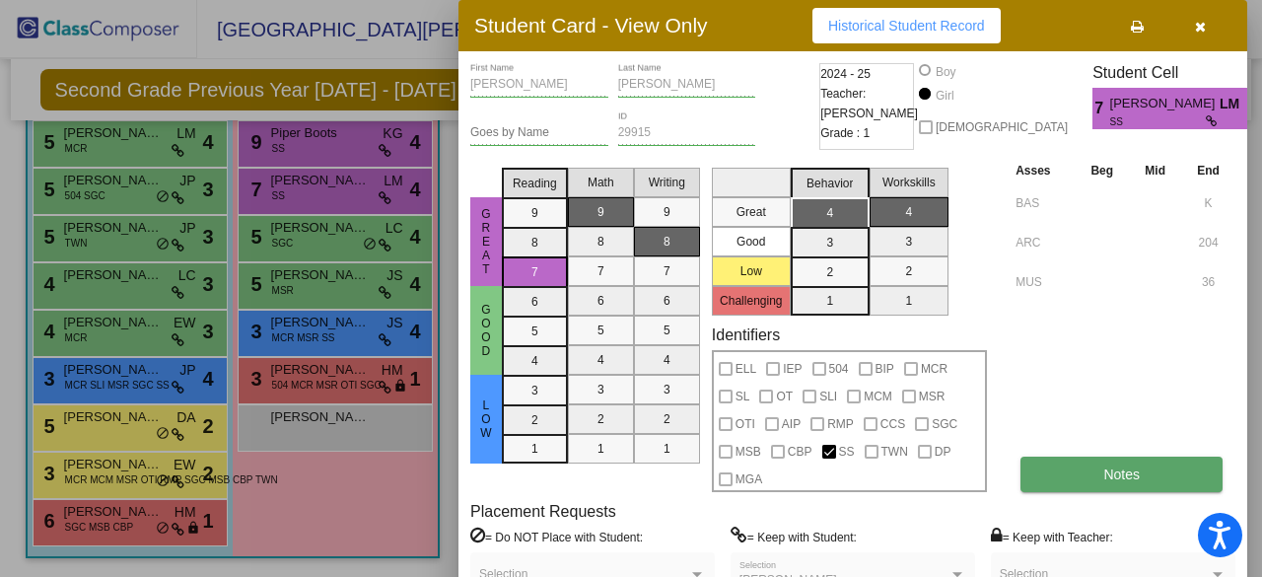
click at [1072, 469] on button "Notes" at bounding box center [1121, 473] width 202 height 35
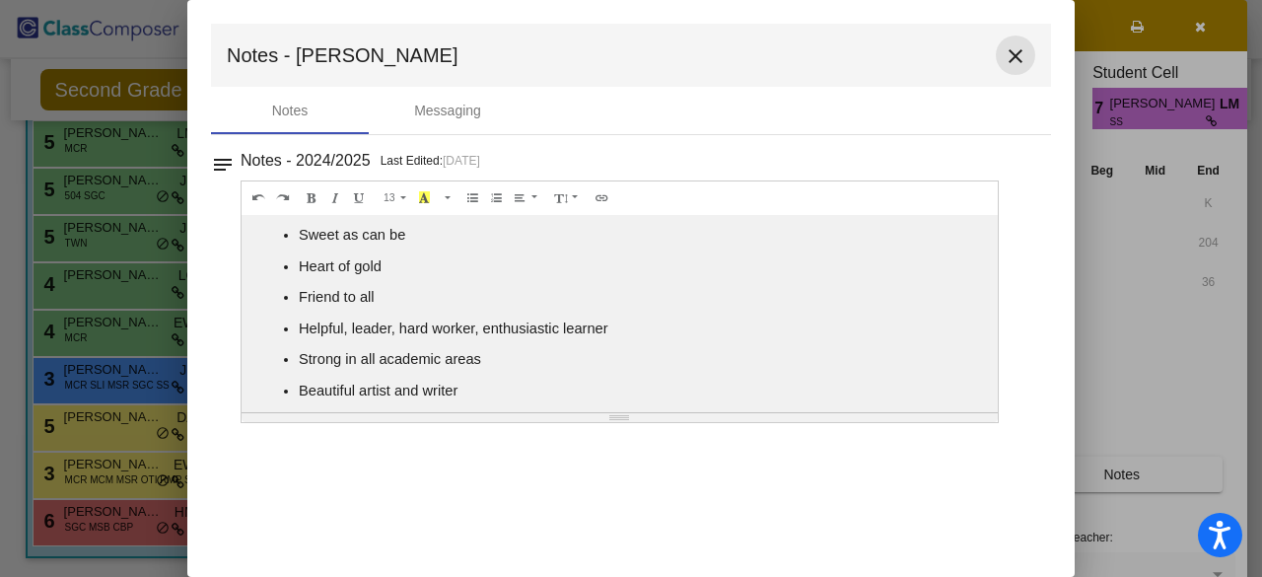
click at [1005, 62] on mat-icon "close" at bounding box center [1015, 56] width 24 height 24
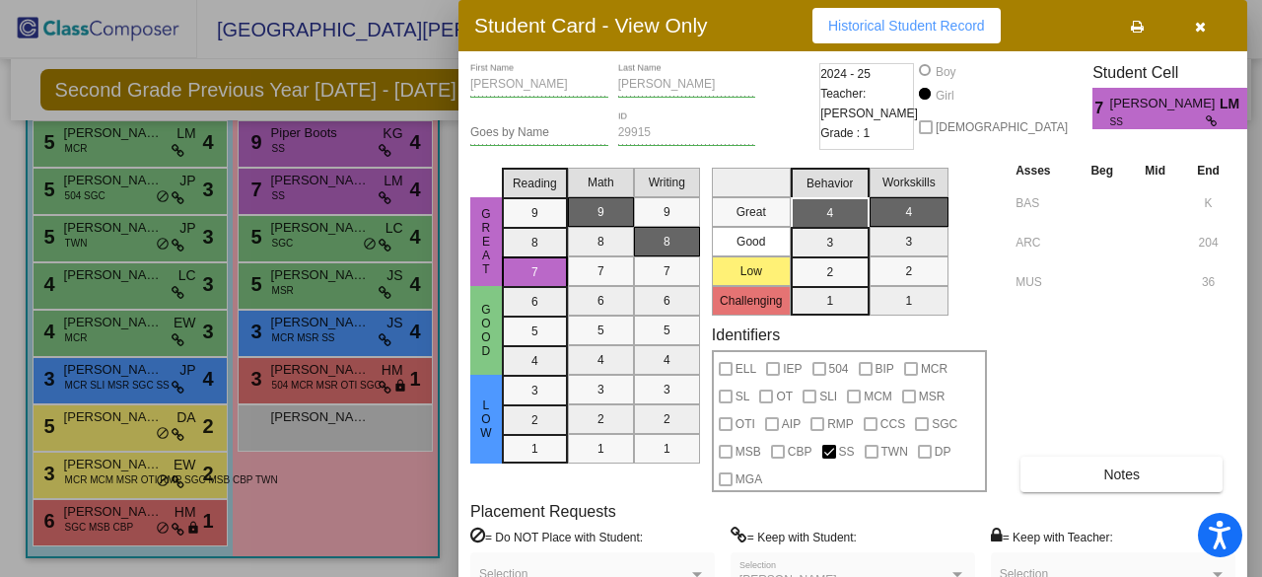
click at [306, 242] on div at bounding box center [631, 288] width 1262 height 577
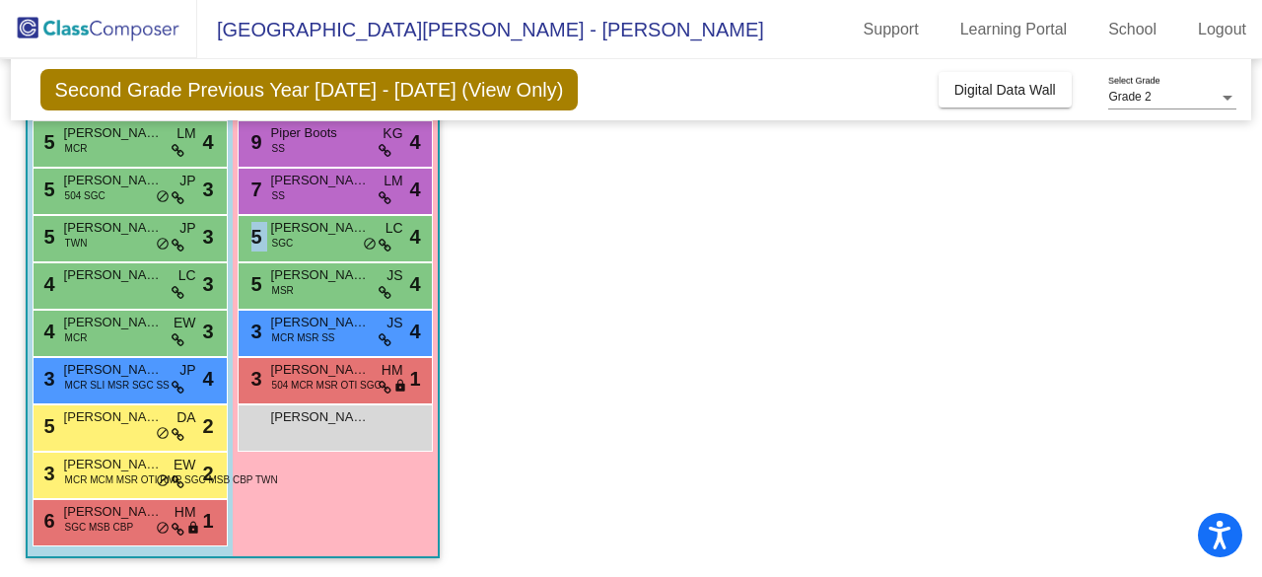
click at [306, 242] on div "5 [PERSON_NAME] SGC LC lock do_not_disturb_alt 4" at bounding box center [335, 236] width 188 height 40
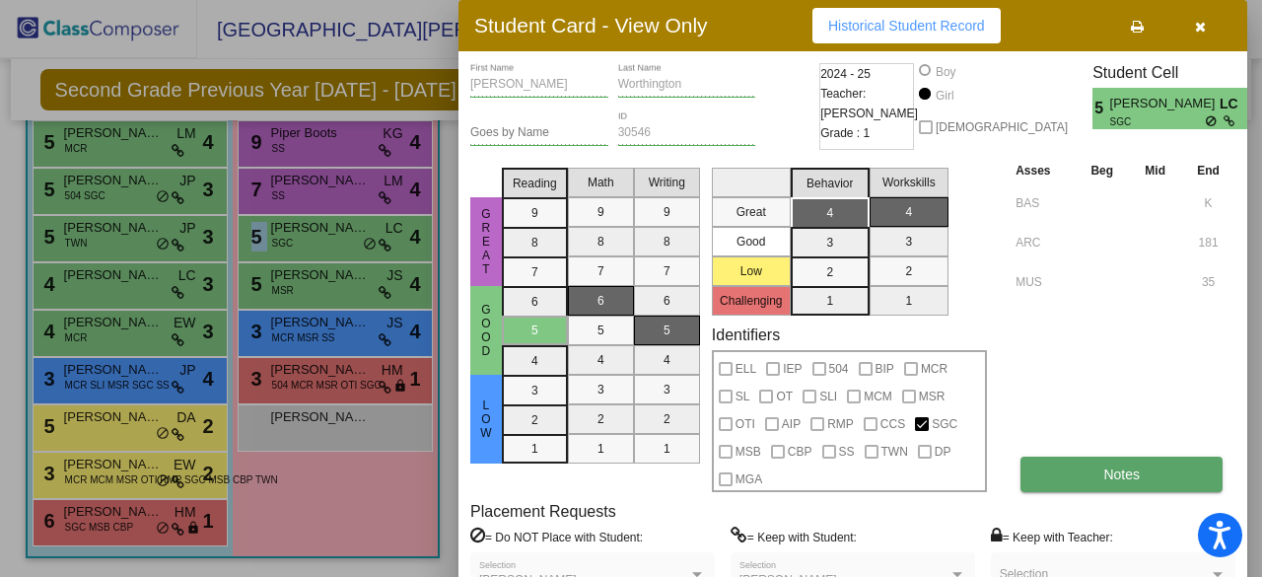
click at [1040, 464] on button "Notes" at bounding box center [1121, 473] width 202 height 35
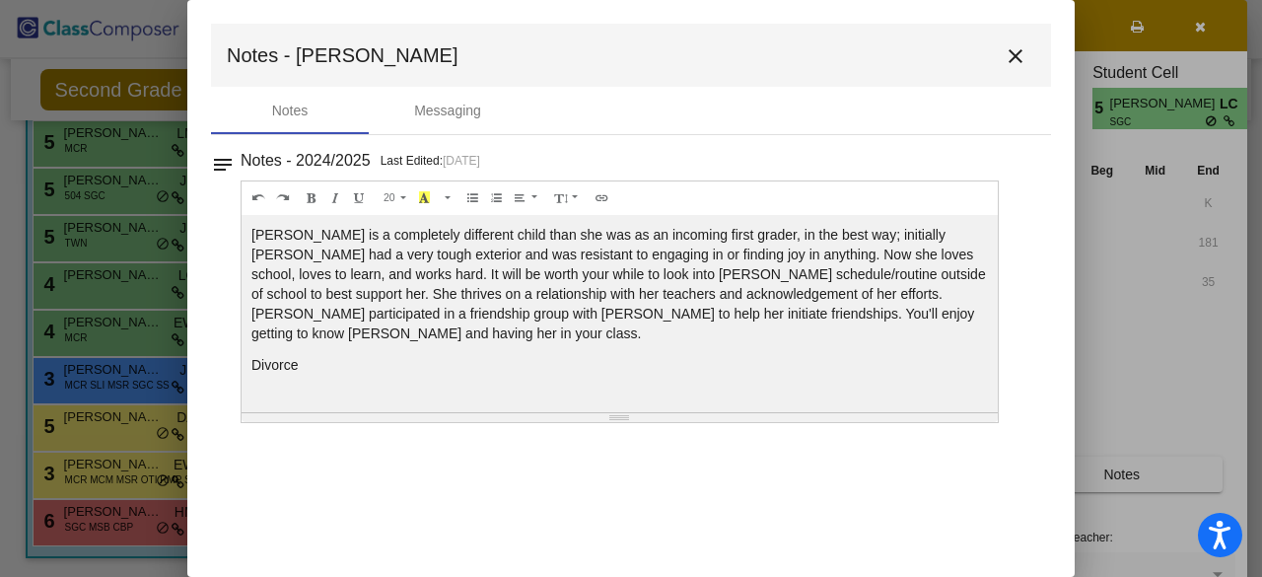
click at [1015, 56] on mat-icon "close" at bounding box center [1015, 56] width 24 height 24
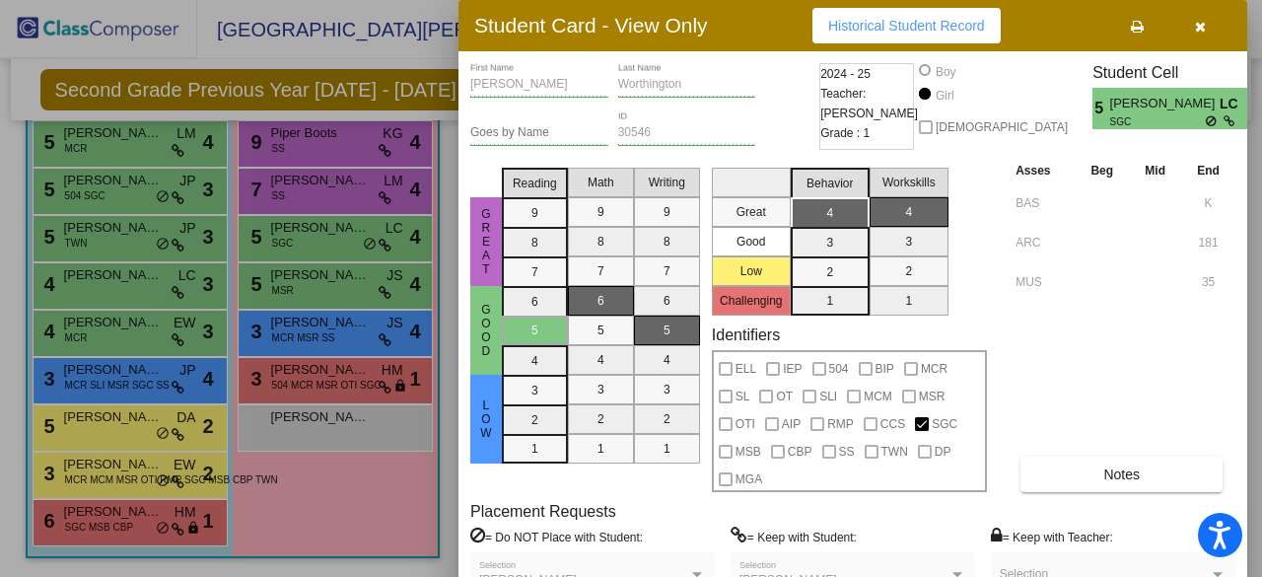
click at [321, 284] on div at bounding box center [631, 288] width 1262 height 577
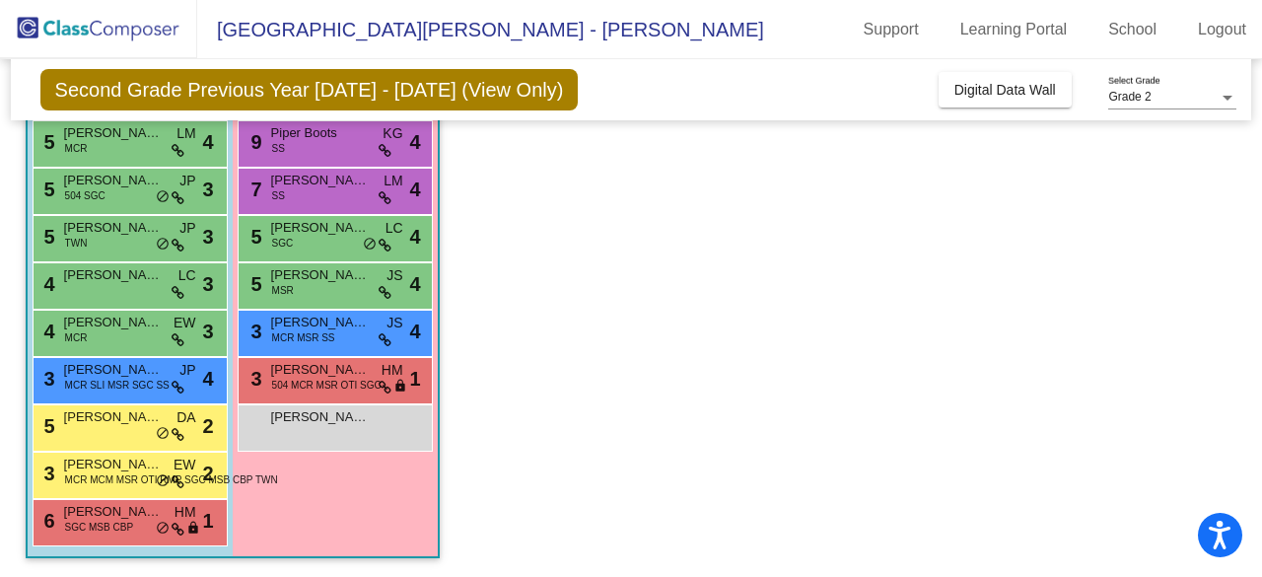
click at [321, 284] on div "5 [PERSON_NAME] MSR JS lock do_not_disturb_alt 4" at bounding box center [335, 283] width 188 height 40
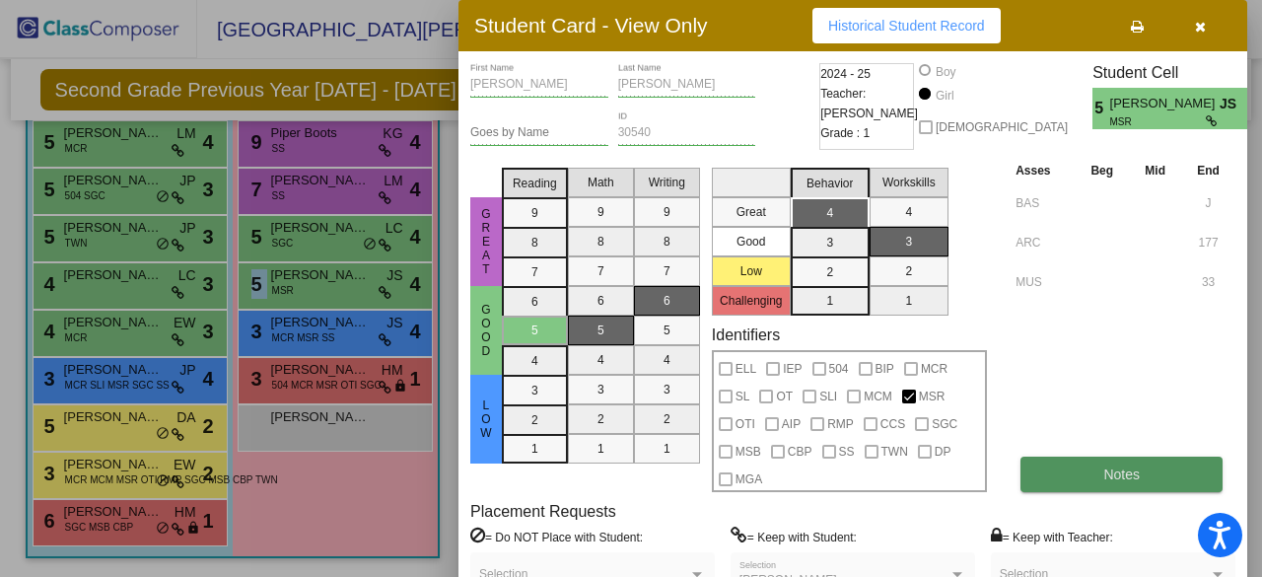
click at [1100, 470] on button "Notes" at bounding box center [1121, 473] width 202 height 35
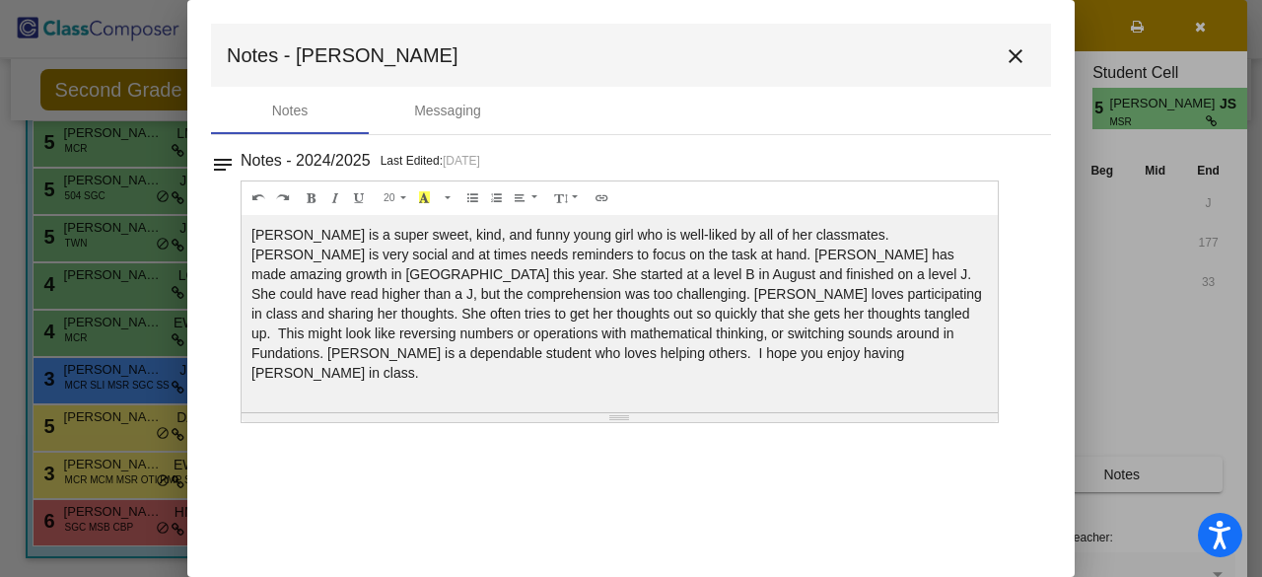
click at [1005, 56] on mat-icon "close" at bounding box center [1015, 56] width 24 height 24
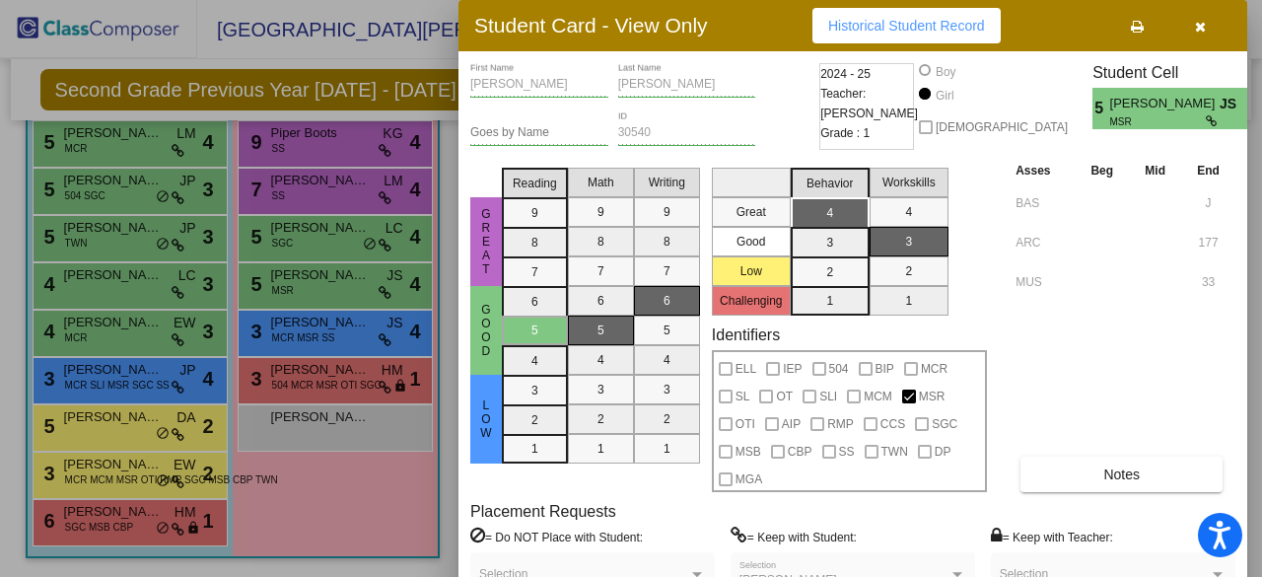
click at [314, 326] on div at bounding box center [631, 288] width 1262 height 577
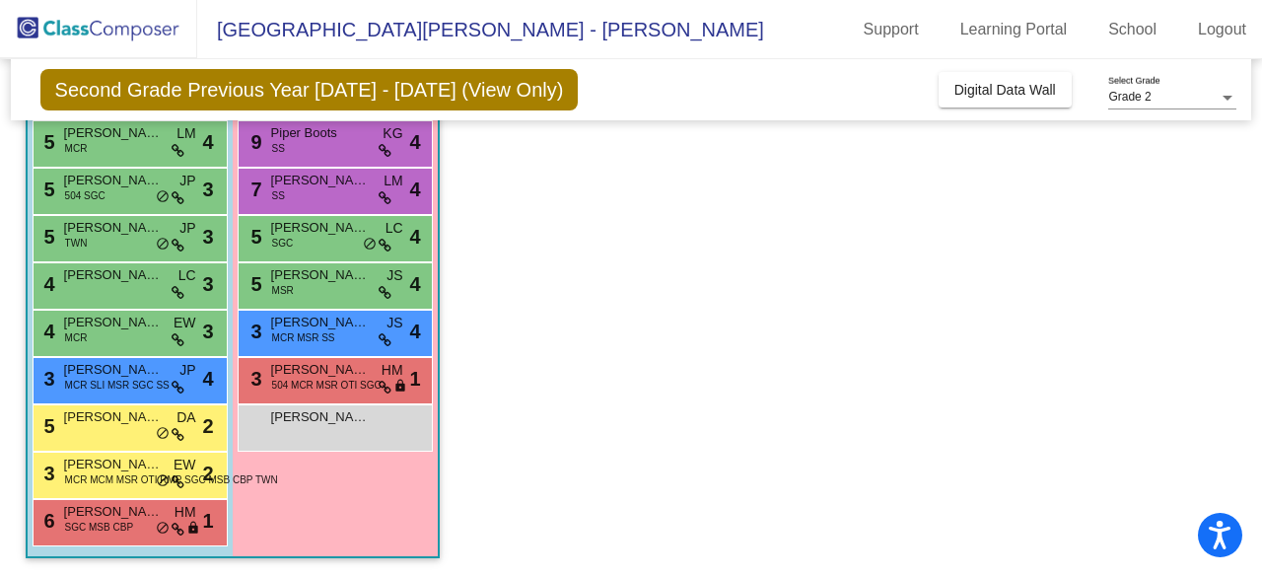
click at [314, 326] on span "[PERSON_NAME]" at bounding box center [320, 322] width 99 height 20
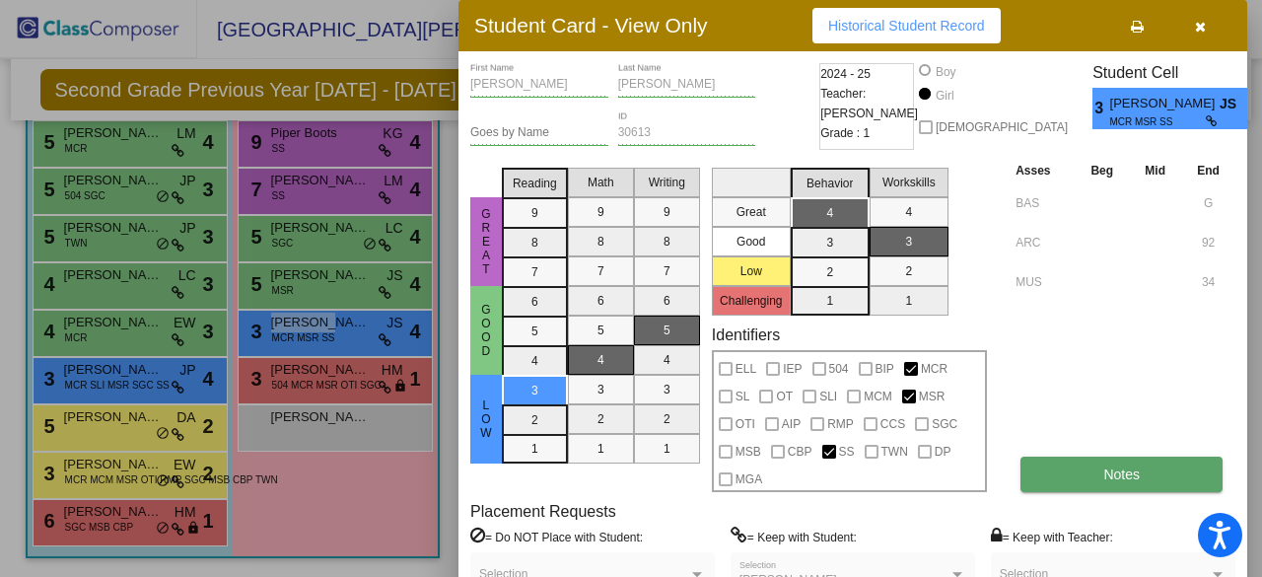
click at [1122, 472] on span "Notes" at bounding box center [1121, 474] width 36 height 16
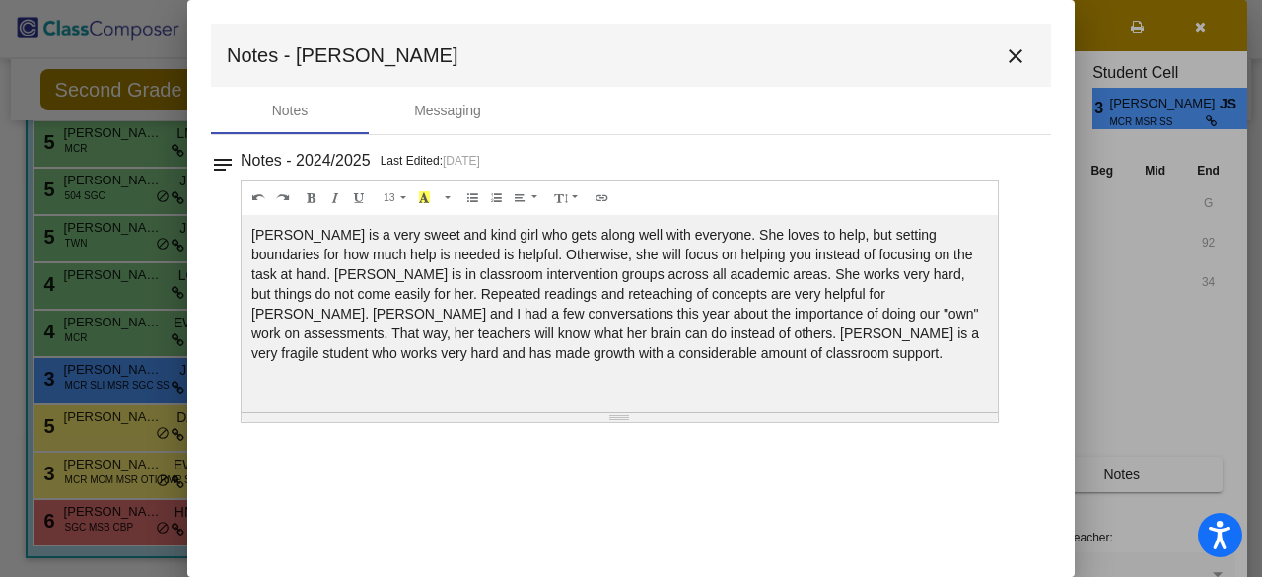
click at [1021, 50] on mat-icon "close" at bounding box center [1015, 56] width 24 height 24
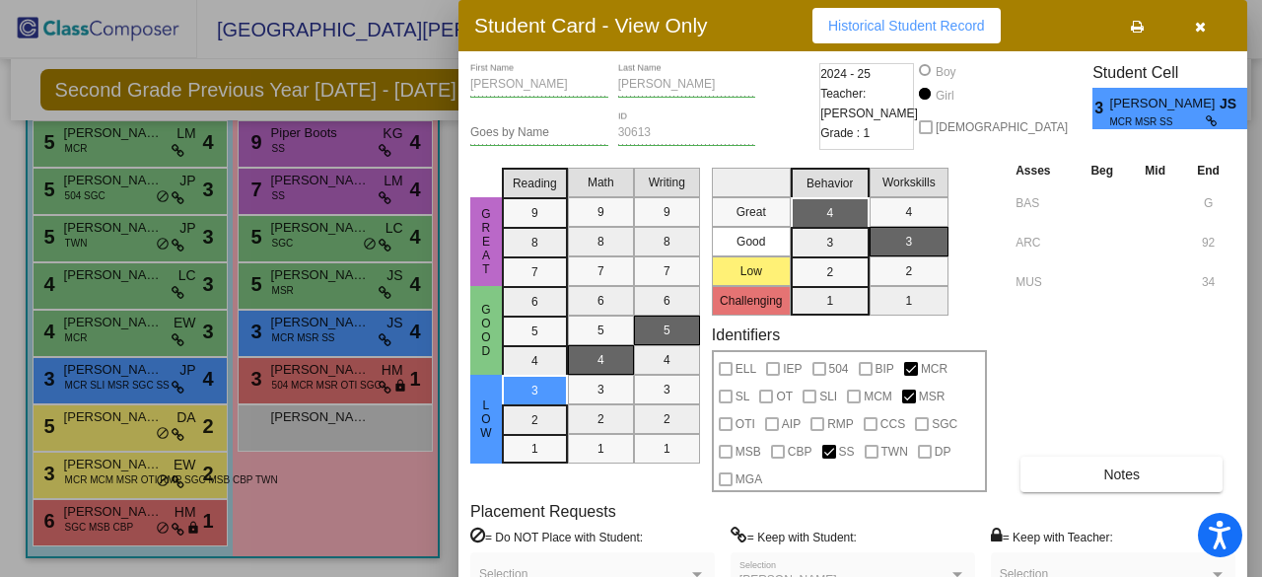
click at [333, 379] on div at bounding box center [631, 288] width 1262 height 577
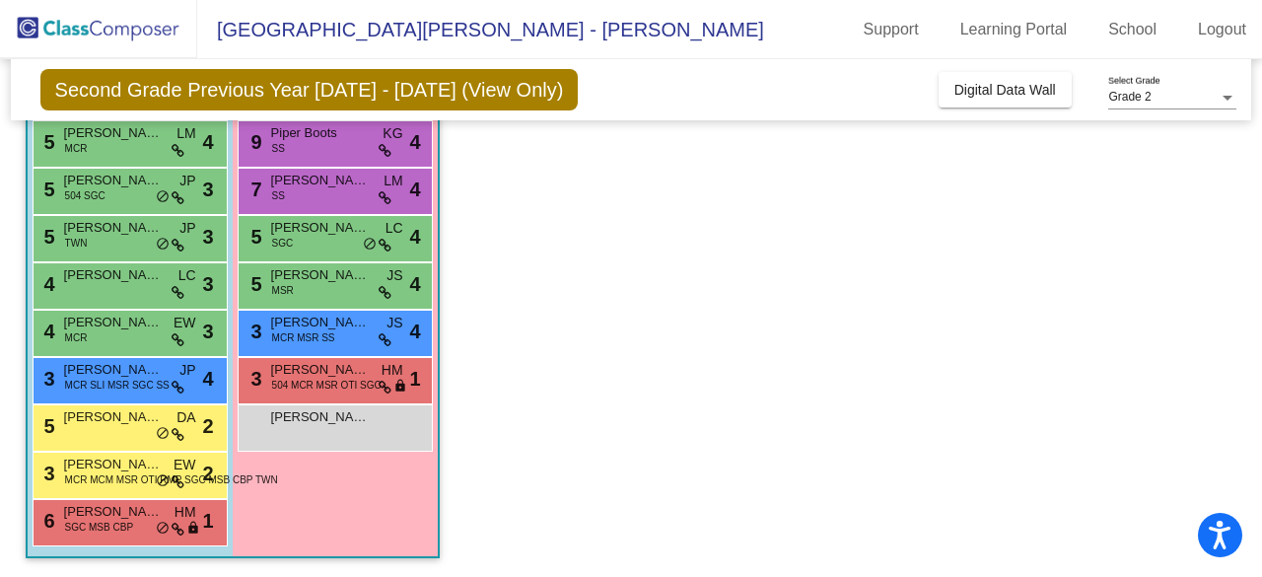
click at [333, 379] on span "504 MCR MSR OTI SGC" at bounding box center [326, 385] width 109 height 15
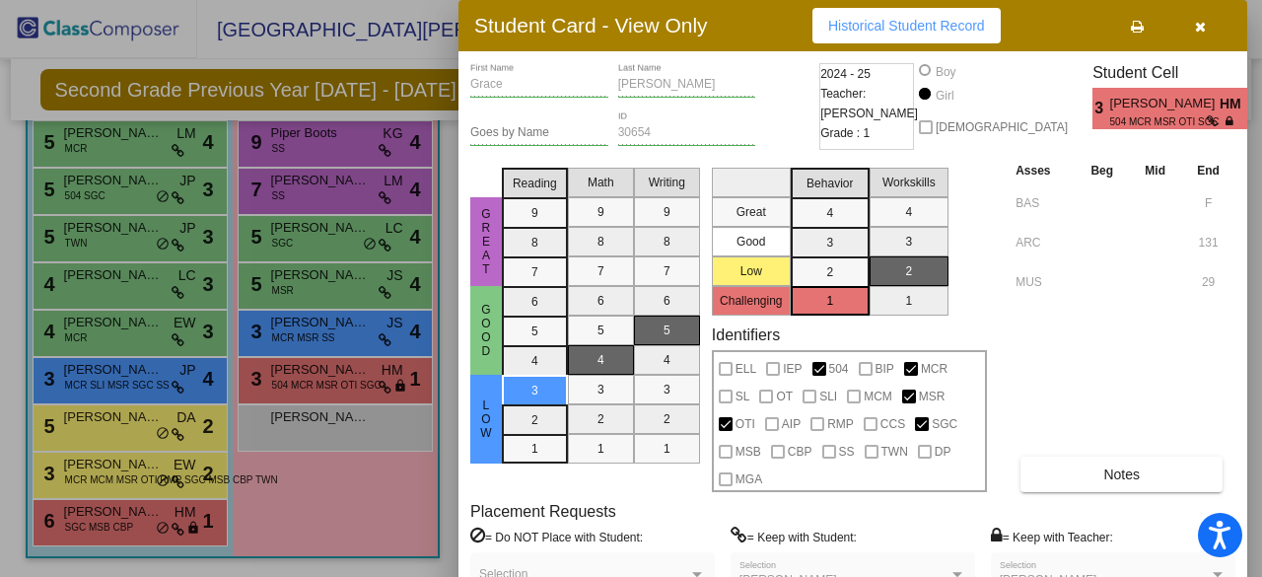
click at [327, 324] on div at bounding box center [631, 288] width 1262 height 577
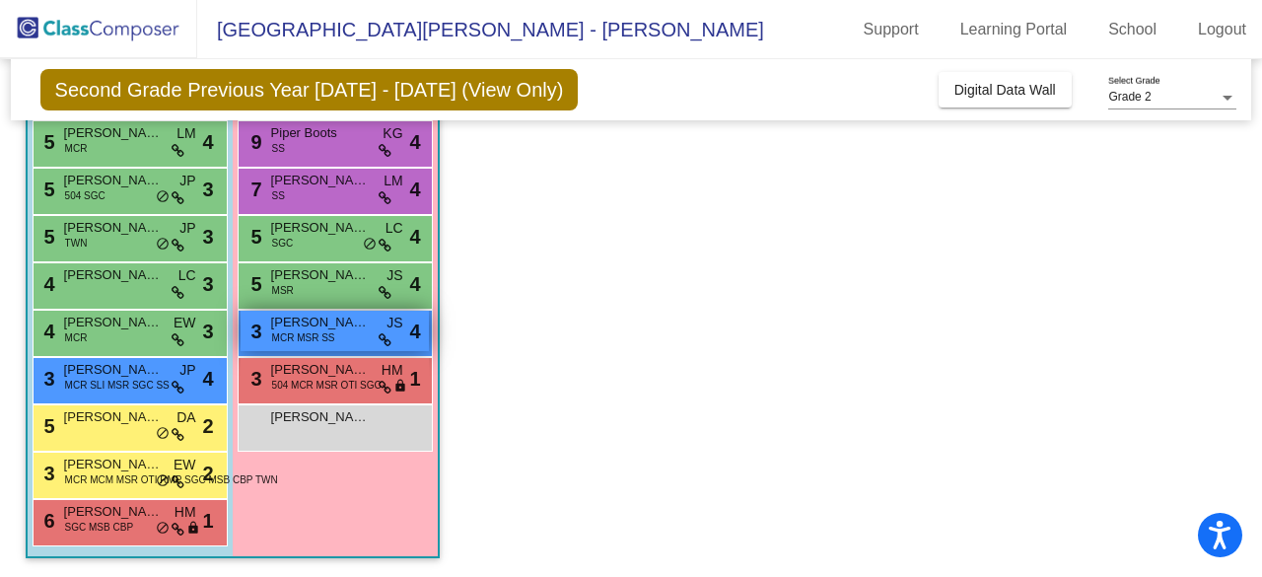
click at [353, 334] on div "3 [PERSON_NAME] MCR MSR SS JS lock do_not_disturb_alt 4" at bounding box center [335, 331] width 188 height 40
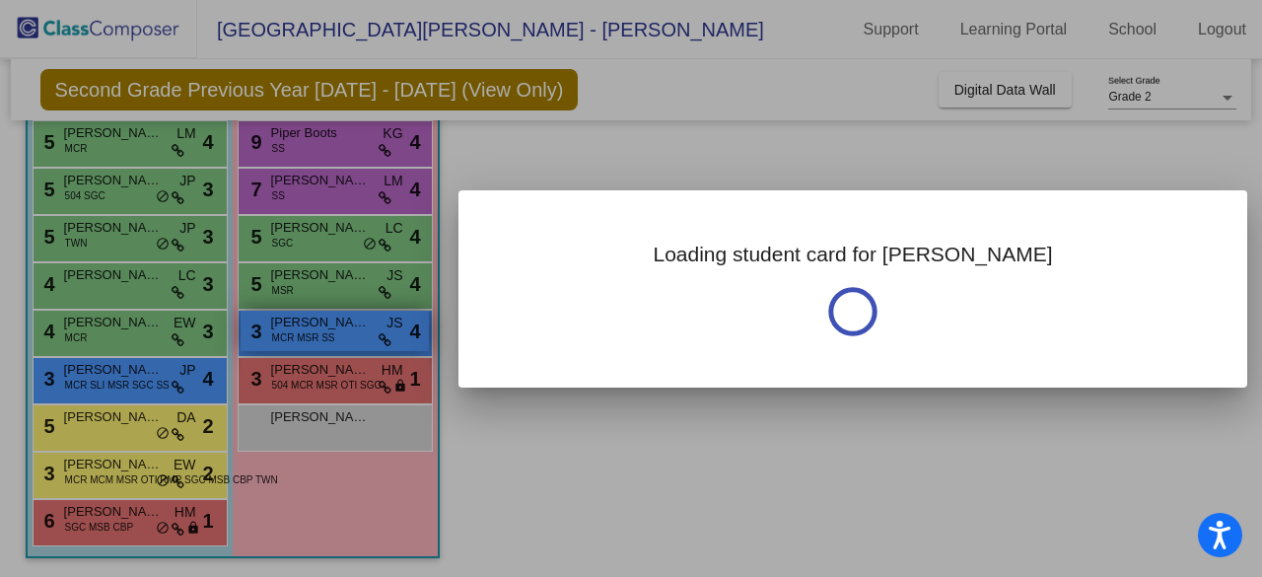
click at [353, 334] on div at bounding box center [631, 288] width 1262 height 577
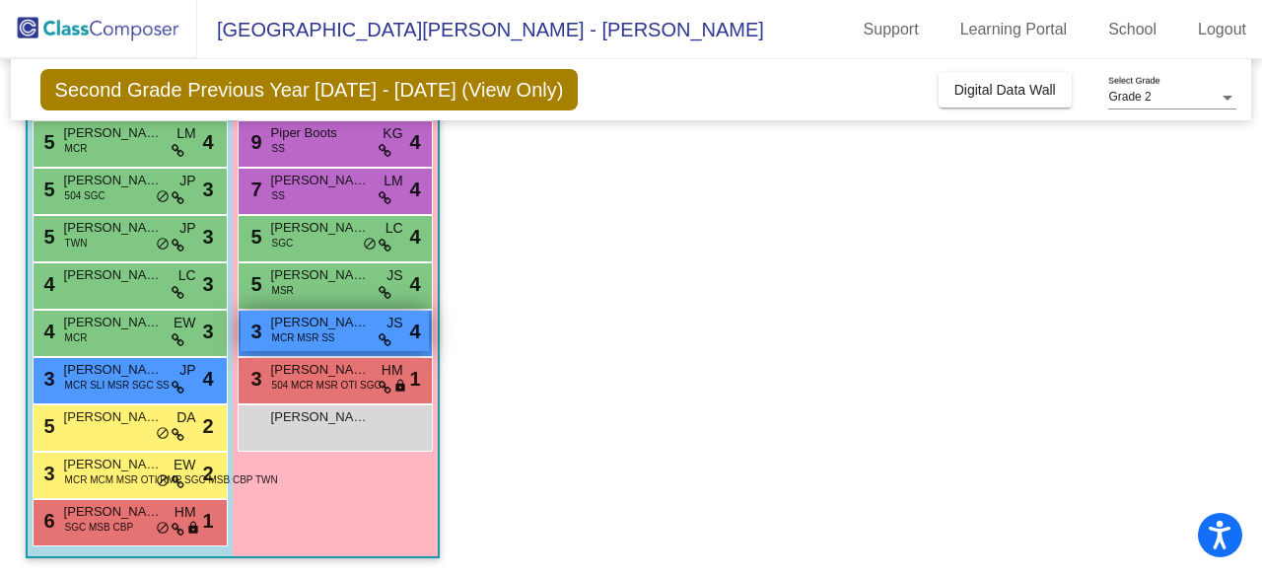
click at [291, 330] on span "MCR MSR SS" at bounding box center [303, 337] width 63 height 15
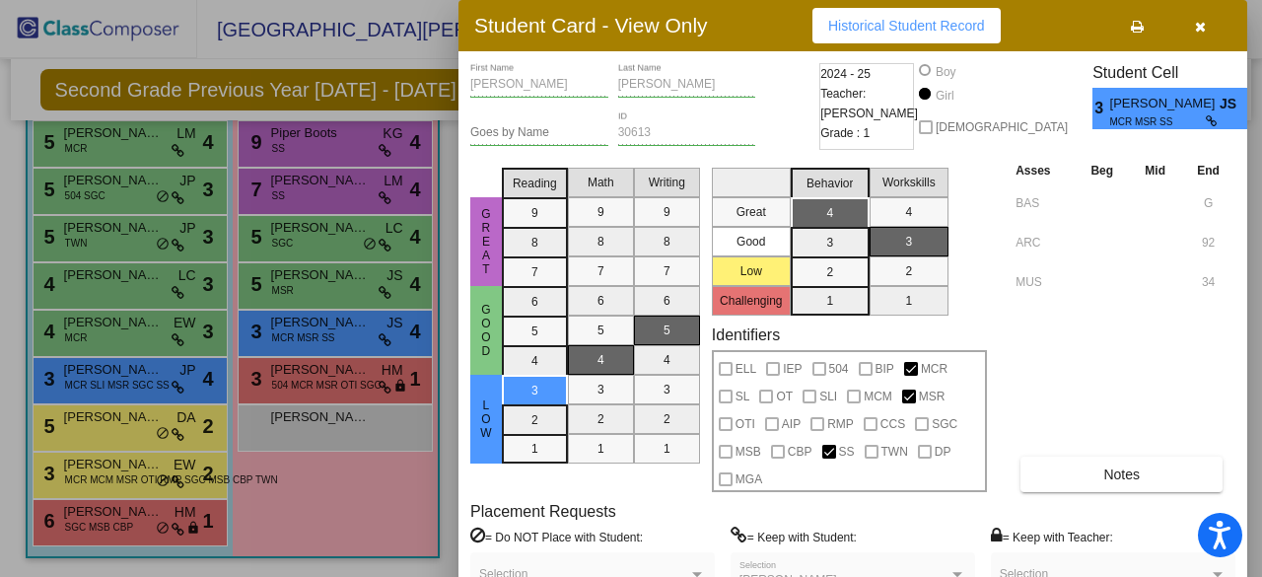
click at [288, 281] on div at bounding box center [631, 288] width 1262 height 577
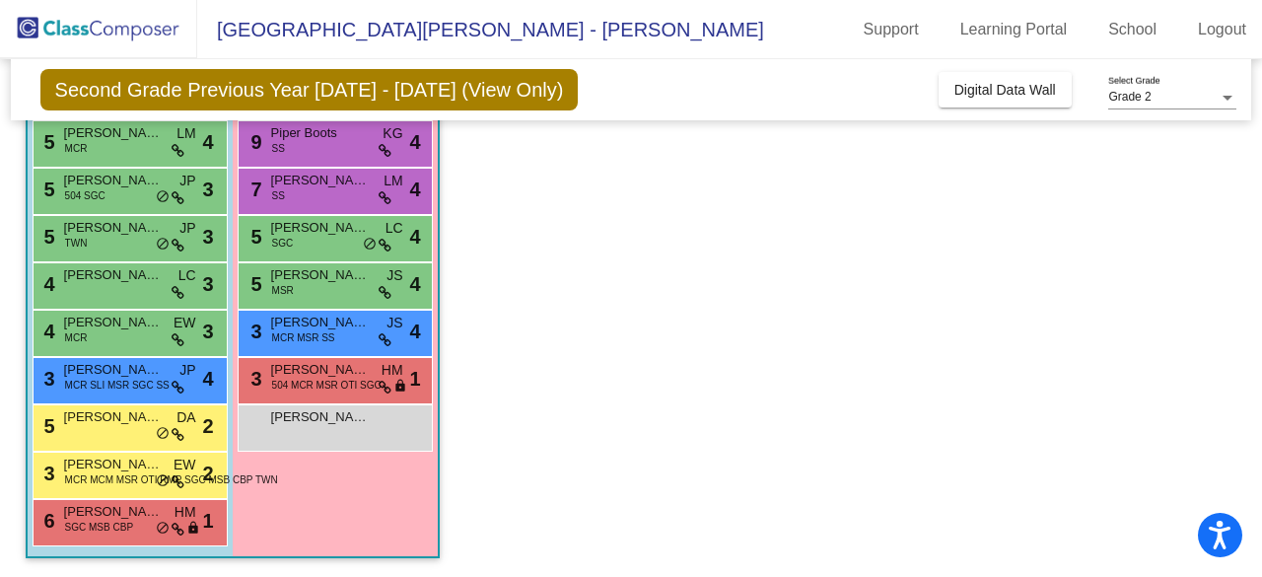
click at [288, 283] on span "MSR" at bounding box center [283, 290] width 22 height 15
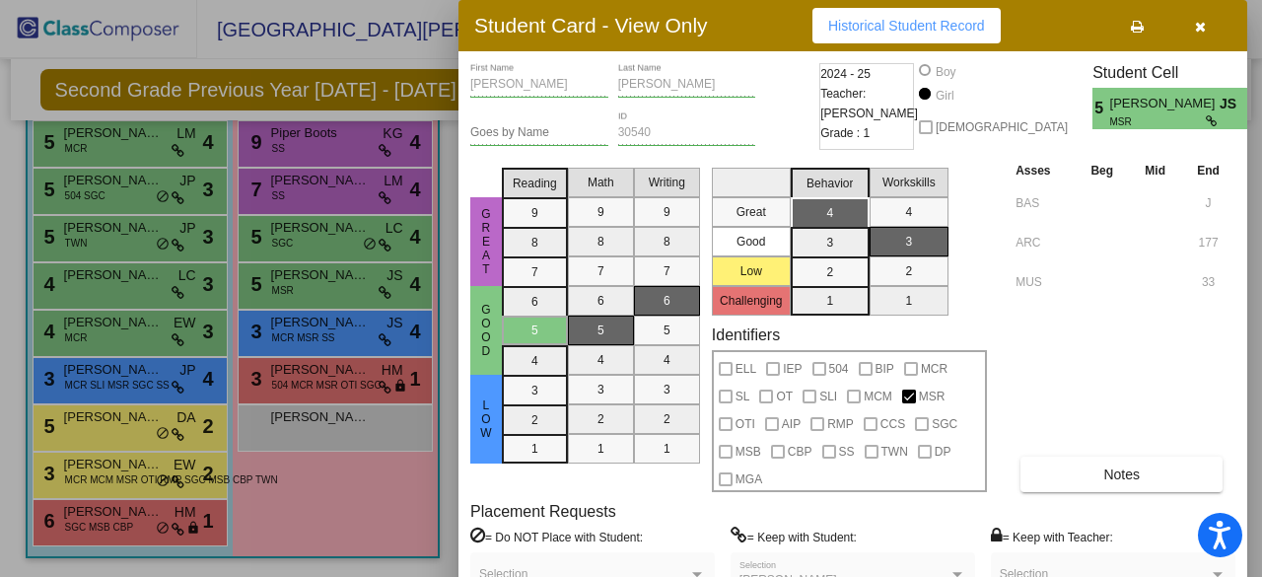
click at [298, 239] on div at bounding box center [631, 288] width 1262 height 577
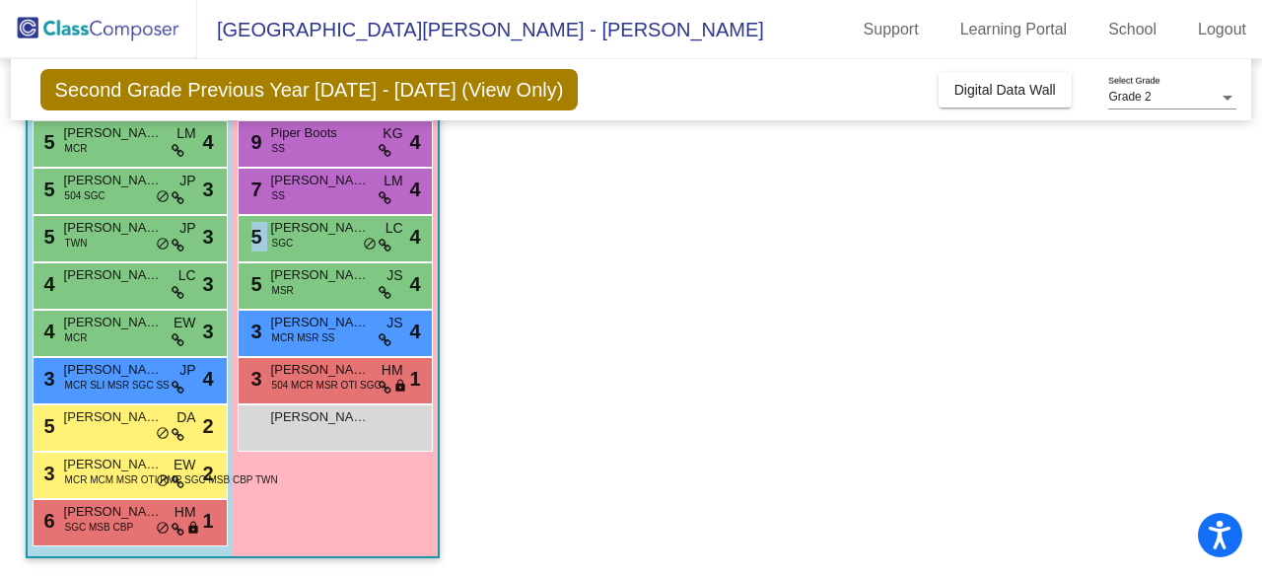
click at [298, 239] on div "5 [PERSON_NAME] SGC LC lock do_not_disturb_alt 4" at bounding box center [335, 236] width 188 height 40
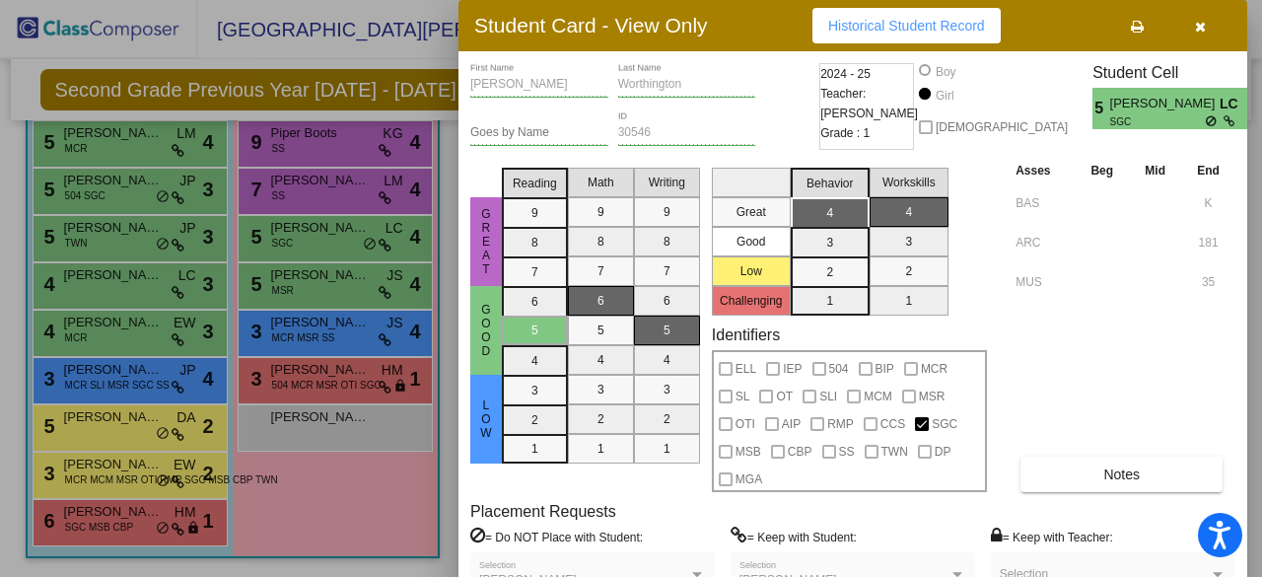
click at [313, 196] on div at bounding box center [631, 288] width 1262 height 577
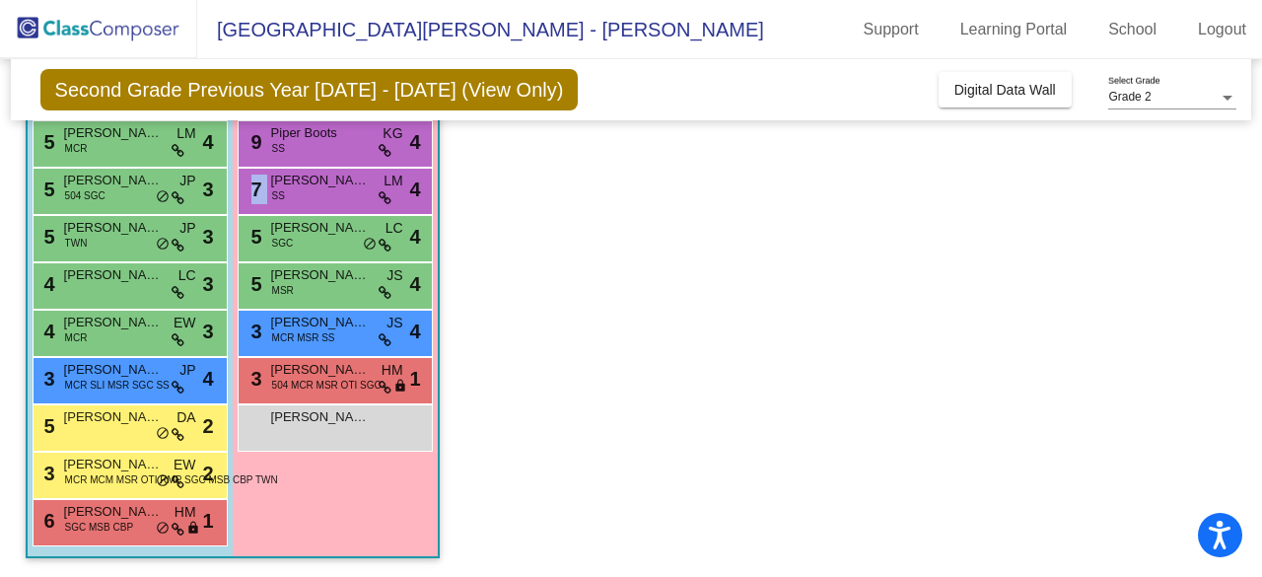
click at [313, 196] on div "7 [PERSON_NAME] SS LM lock do_not_disturb_alt 4" at bounding box center [335, 189] width 188 height 40
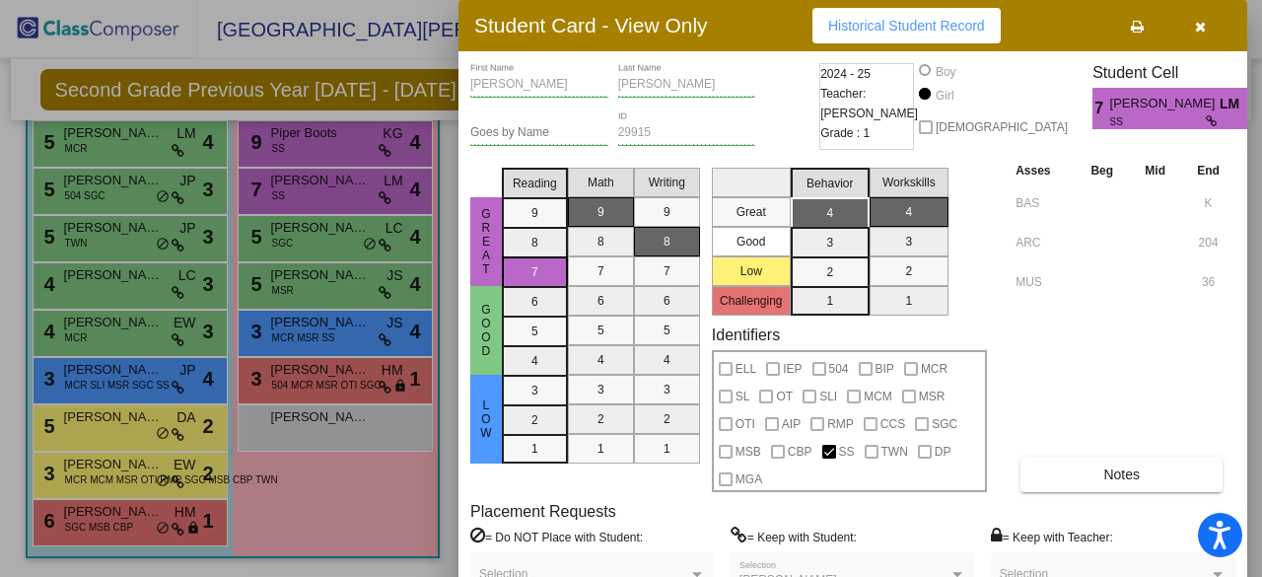
click at [327, 129] on div at bounding box center [631, 288] width 1262 height 577
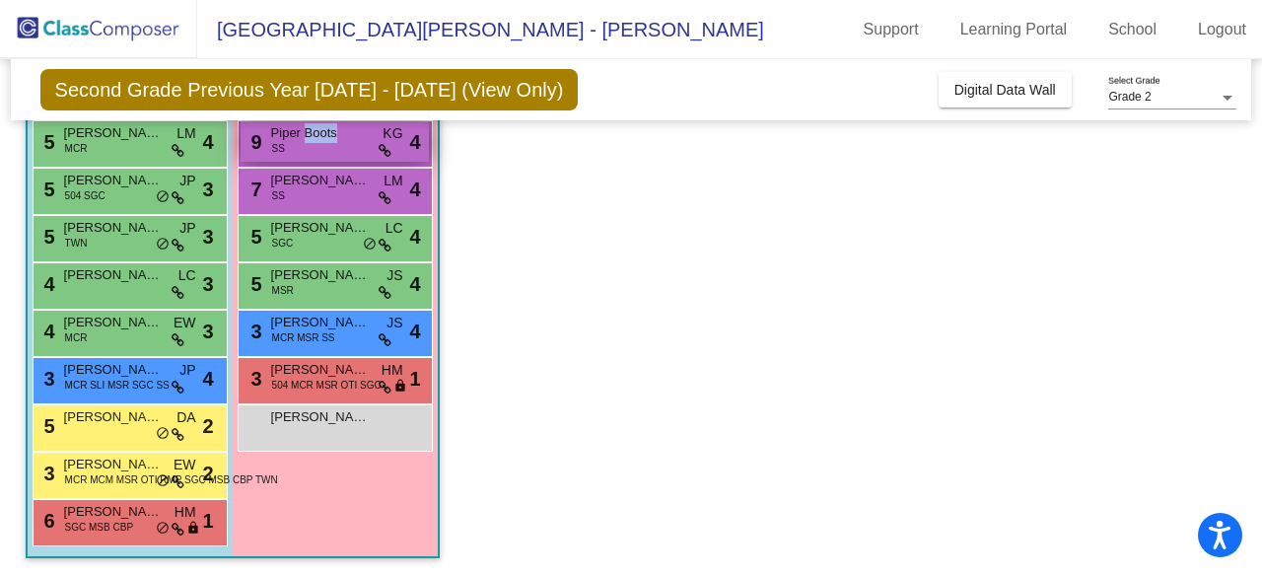
click at [327, 129] on span "Piper Boots" at bounding box center [320, 133] width 99 height 20
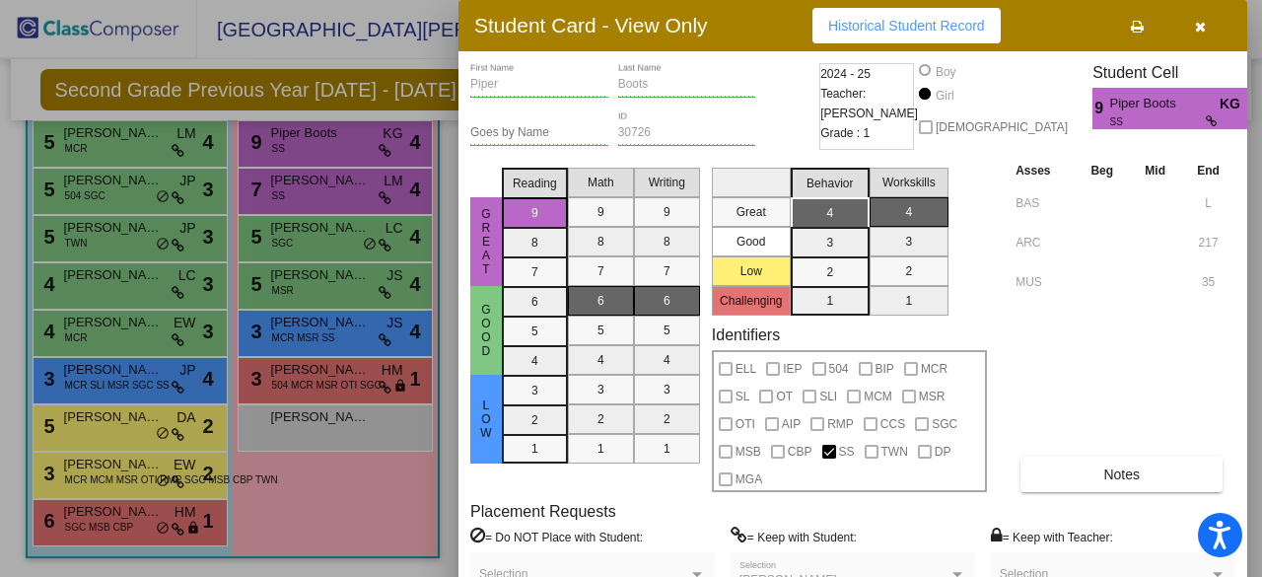
click at [114, 525] on div at bounding box center [631, 288] width 1262 height 577
click at [114, 525] on span "SGC MSB CBP" at bounding box center [99, 526] width 68 height 15
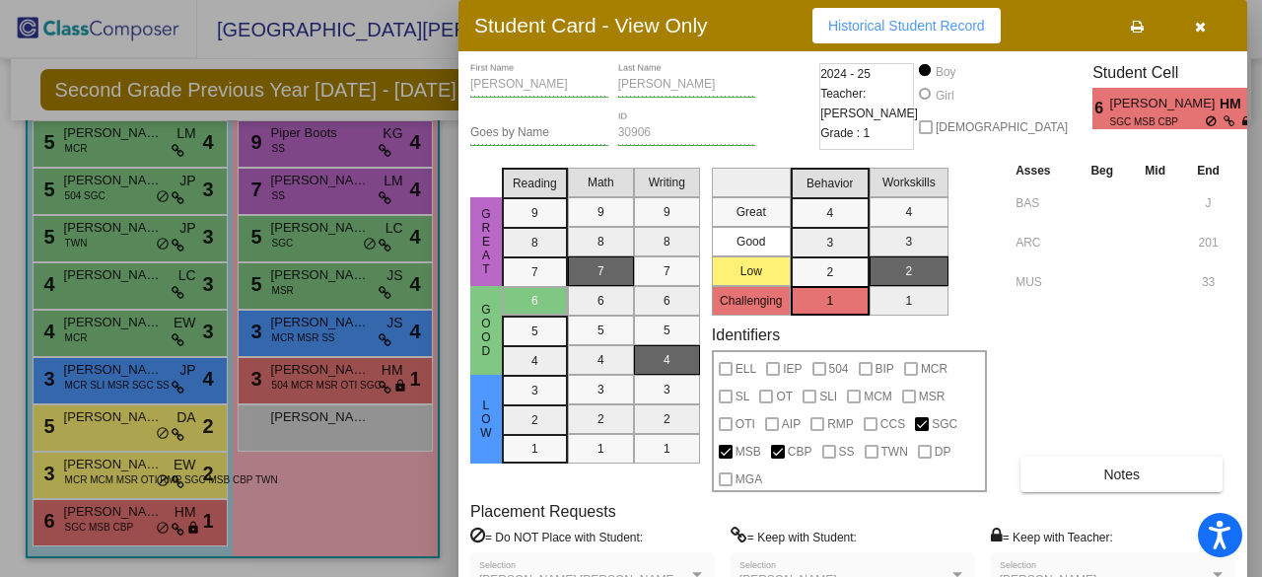
click at [120, 477] on div at bounding box center [631, 288] width 1262 height 577
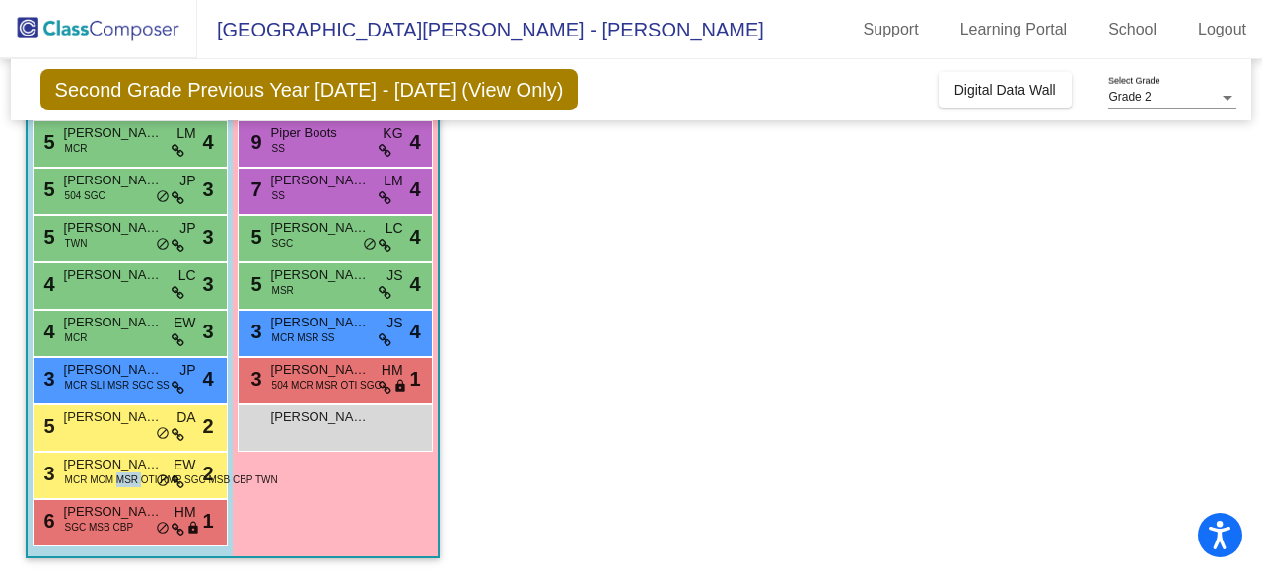
click at [120, 477] on span "MCR MCM MSR OTI RMP SGC MSB CBP TWN" at bounding box center [171, 479] width 213 height 15
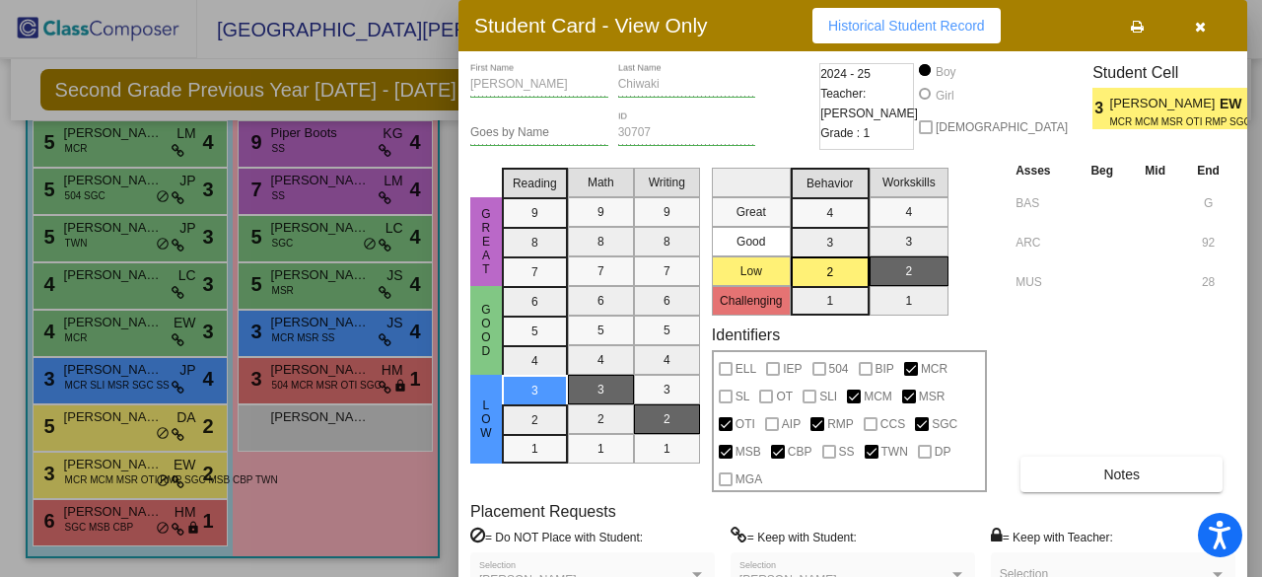
click at [130, 427] on div at bounding box center [631, 288] width 1262 height 577
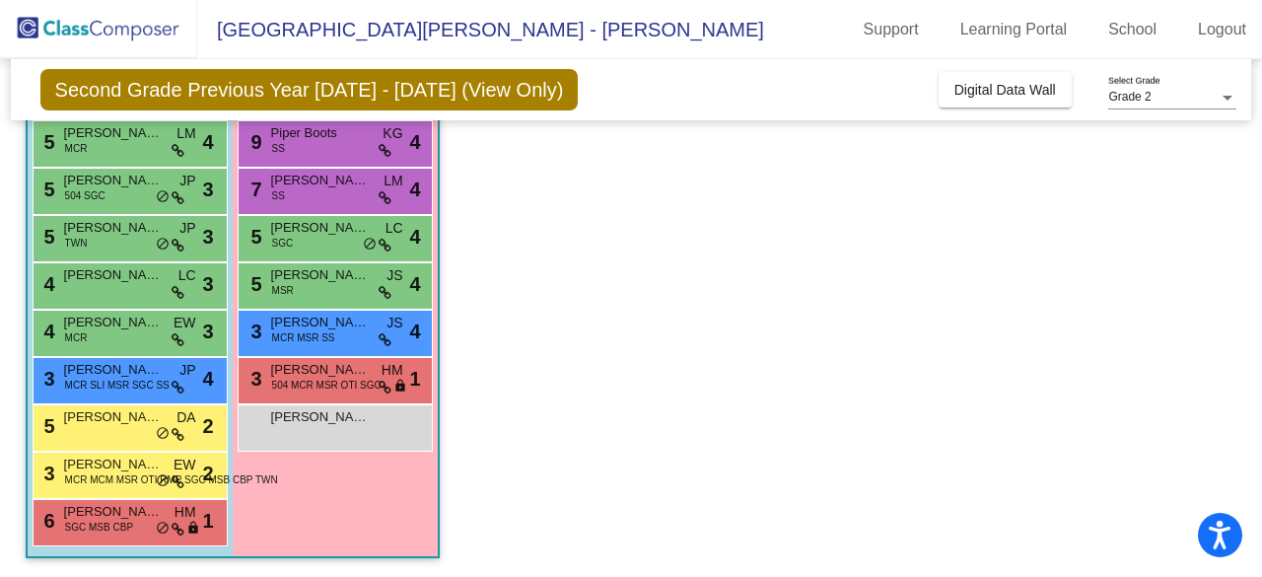
click at [130, 427] on div "5 [PERSON_NAME] DA lock do_not_disturb_alt 2" at bounding box center [128, 425] width 188 height 40
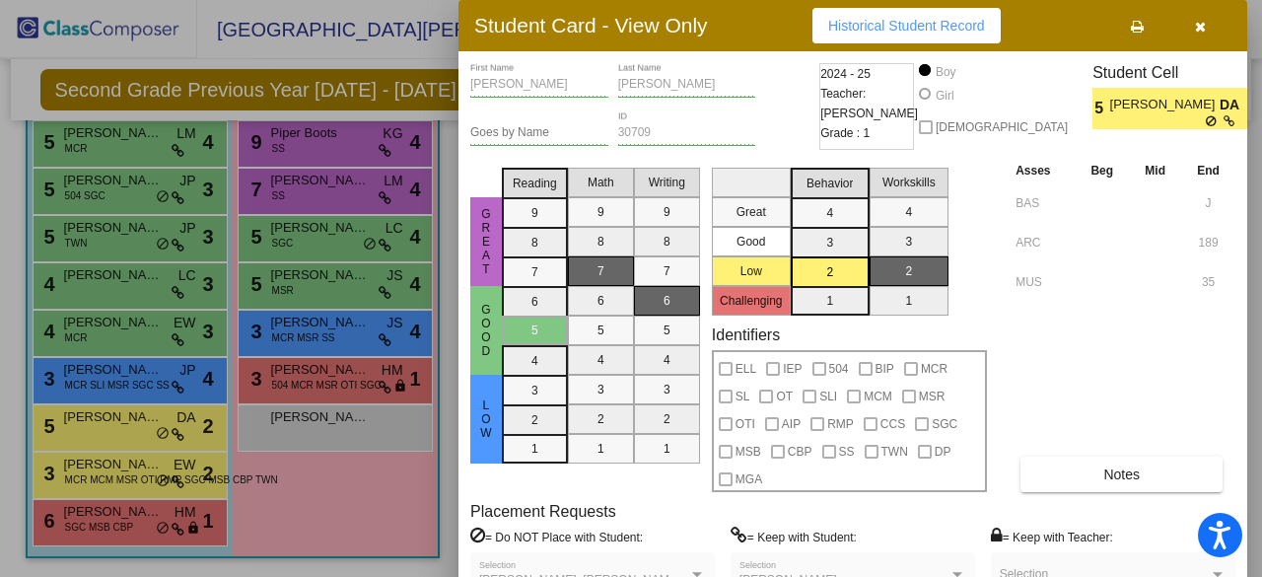
click at [119, 374] on div at bounding box center [631, 288] width 1262 height 577
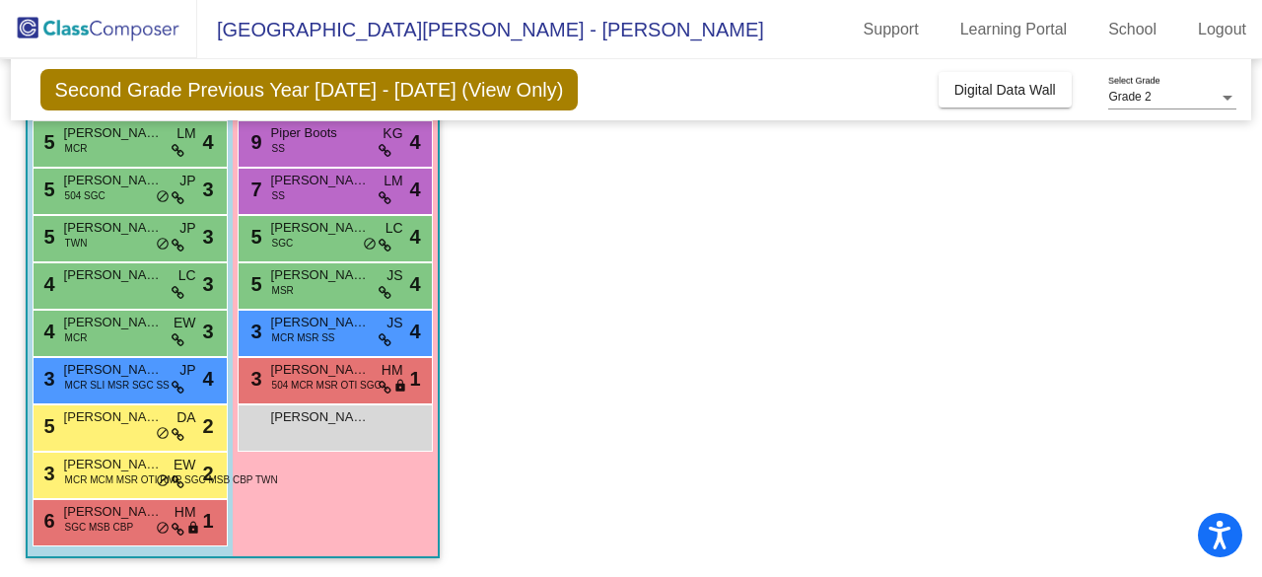
click at [119, 374] on span "[PERSON_NAME]" at bounding box center [113, 370] width 99 height 20
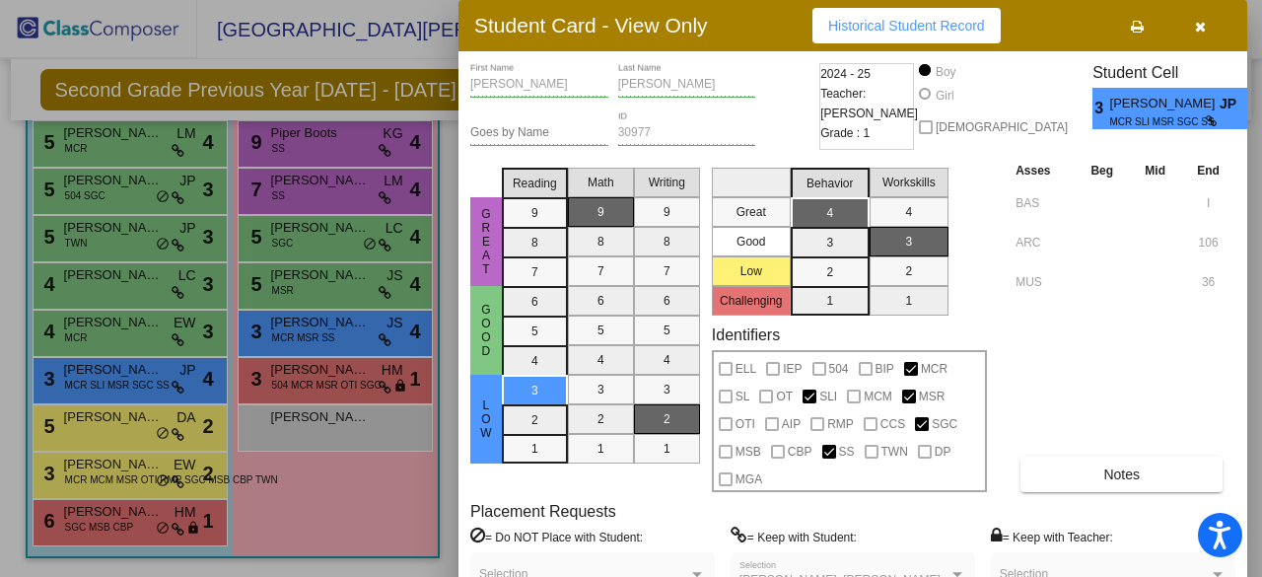
click at [144, 335] on div at bounding box center [631, 288] width 1262 height 577
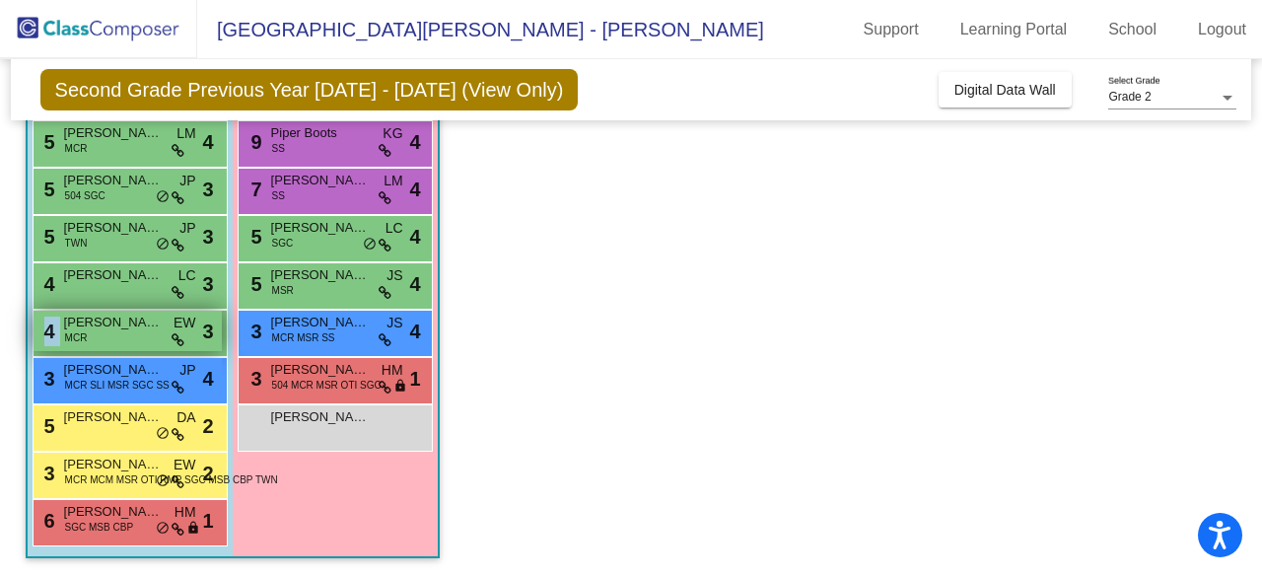
click at [144, 334] on div "4 [PERSON_NAME] MCR EW lock do_not_disturb_alt 3" at bounding box center [128, 331] width 188 height 40
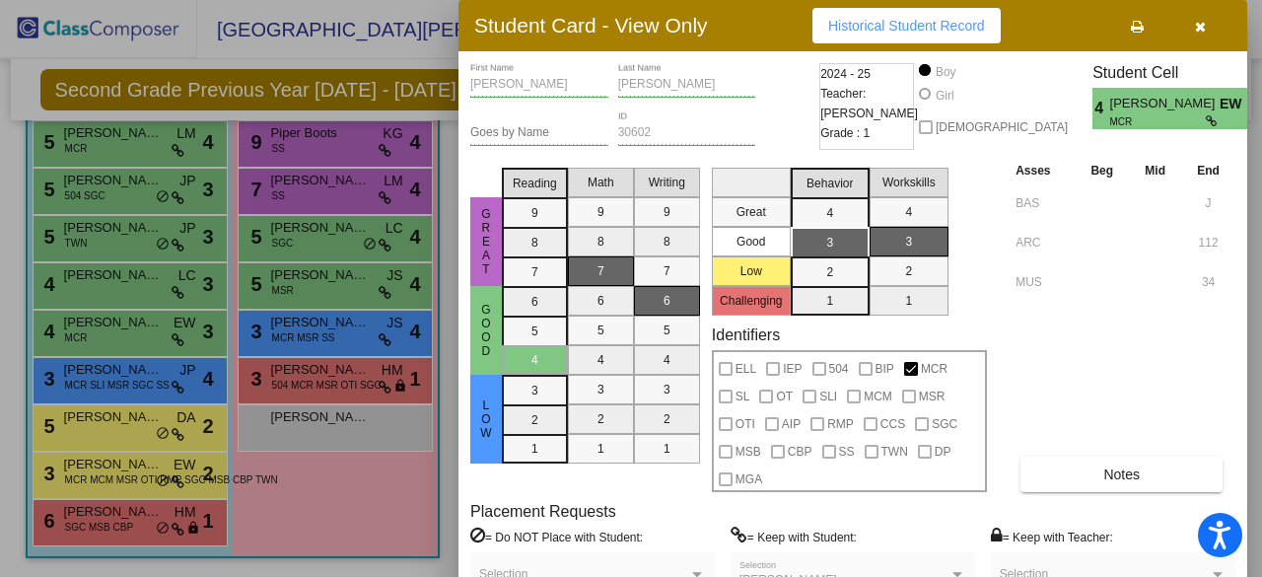
click at [134, 282] on div at bounding box center [631, 288] width 1262 height 577
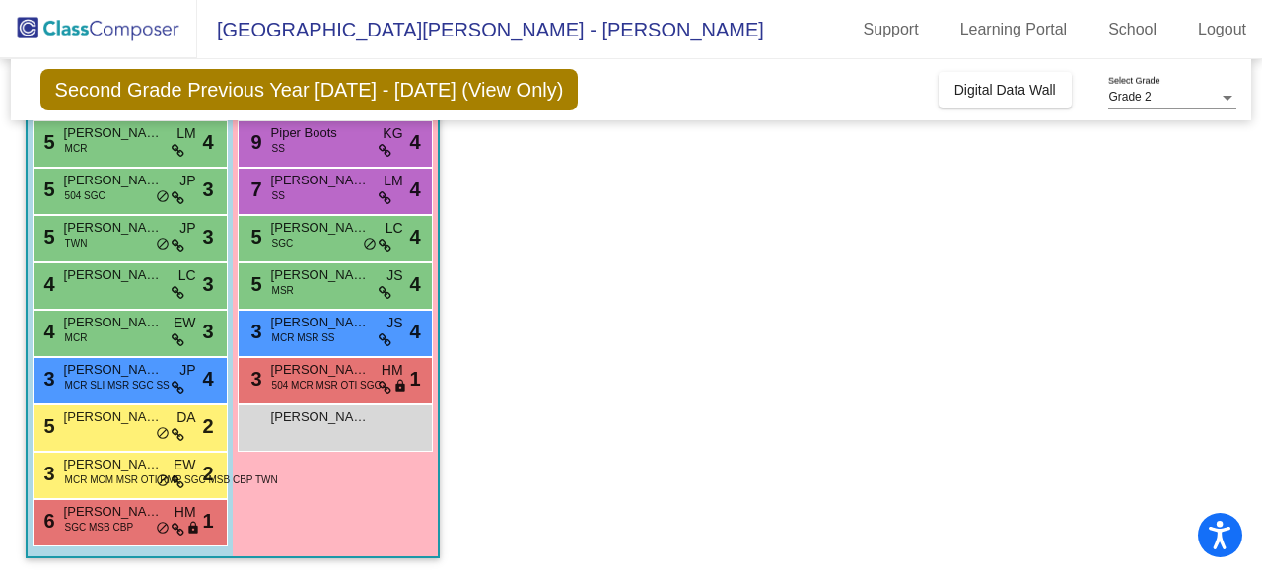
click at [134, 282] on span "[PERSON_NAME]" at bounding box center [113, 275] width 99 height 20
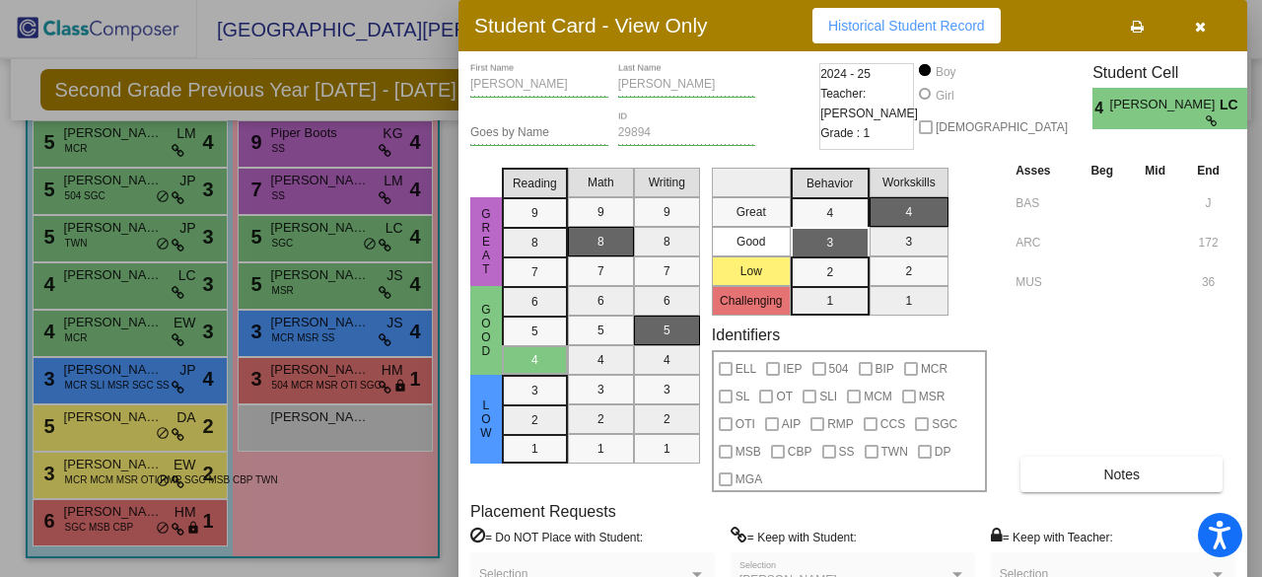
click at [120, 230] on div at bounding box center [631, 288] width 1262 height 577
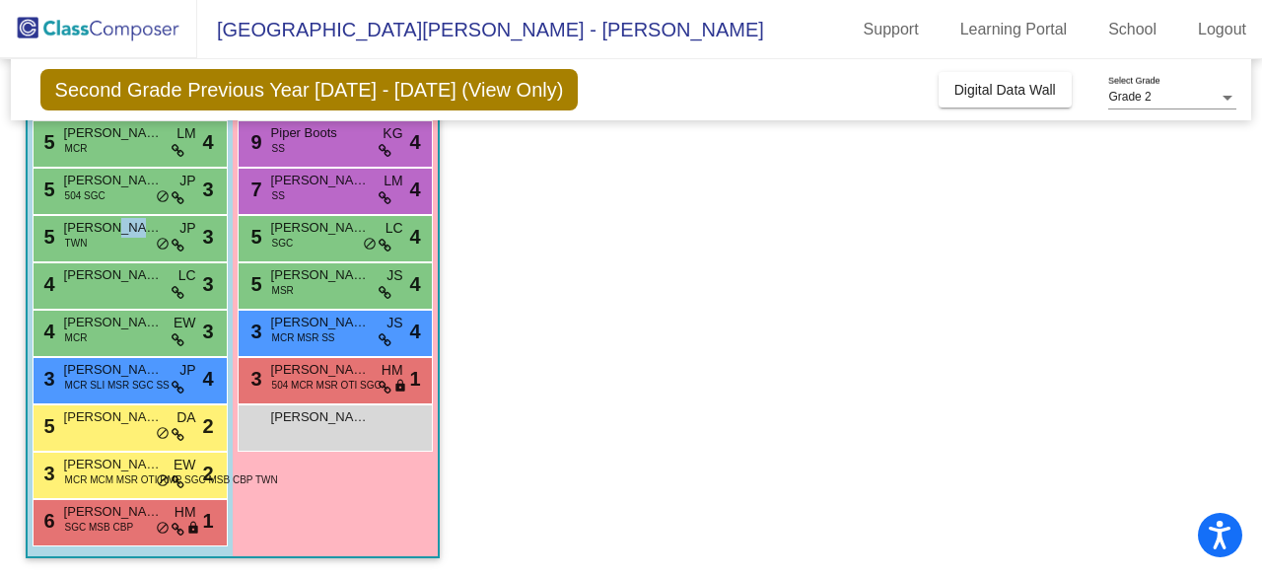
click at [120, 230] on span "[PERSON_NAME]" at bounding box center [113, 228] width 99 height 20
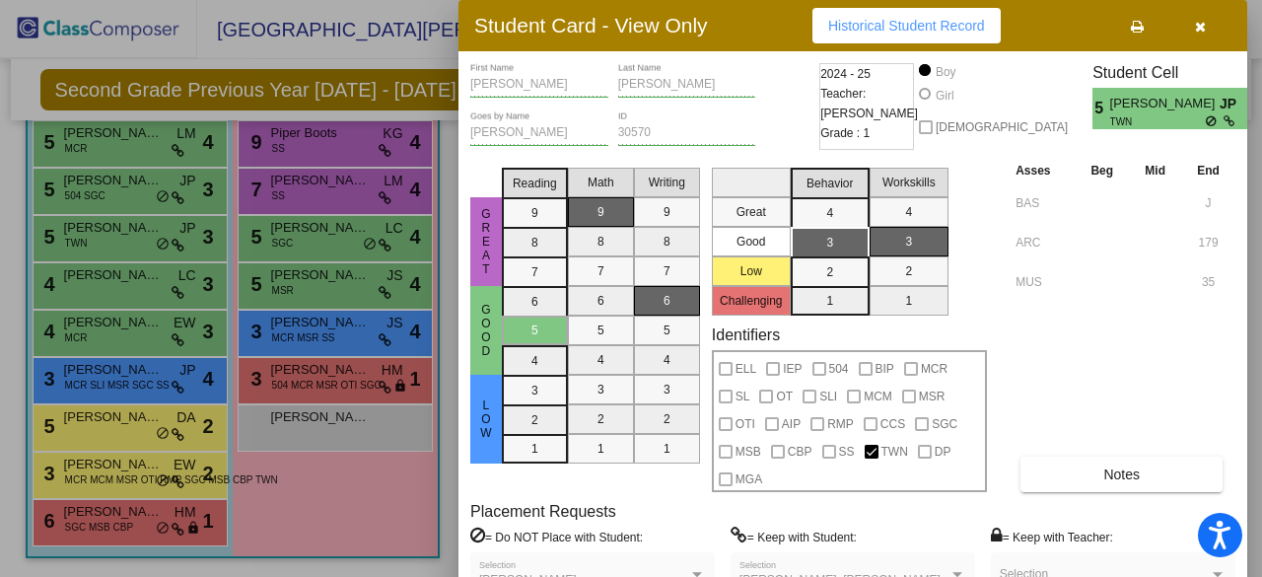
click at [102, 178] on div at bounding box center [631, 288] width 1262 height 577
click at [102, 178] on span "[PERSON_NAME]" at bounding box center [113, 181] width 99 height 20
click at [98, 138] on div at bounding box center [631, 288] width 1262 height 577
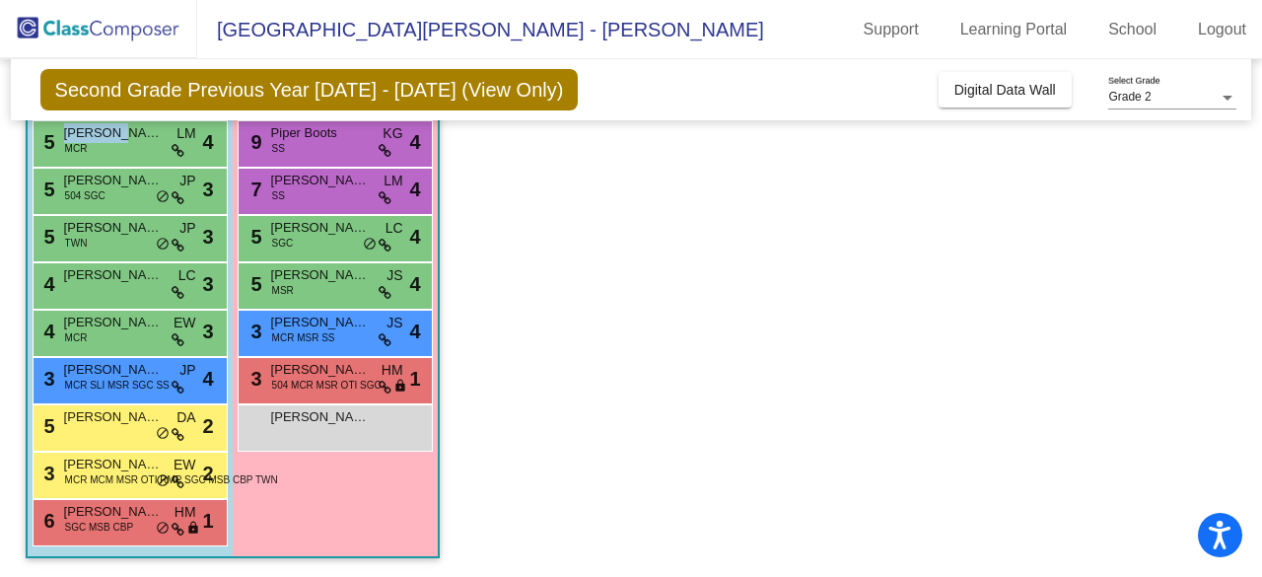
click at [98, 138] on span "[PERSON_NAME]" at bounding box center [113, 133] width 99 height 20
